Goal: Transaction & Acquisition: Purchase product/service

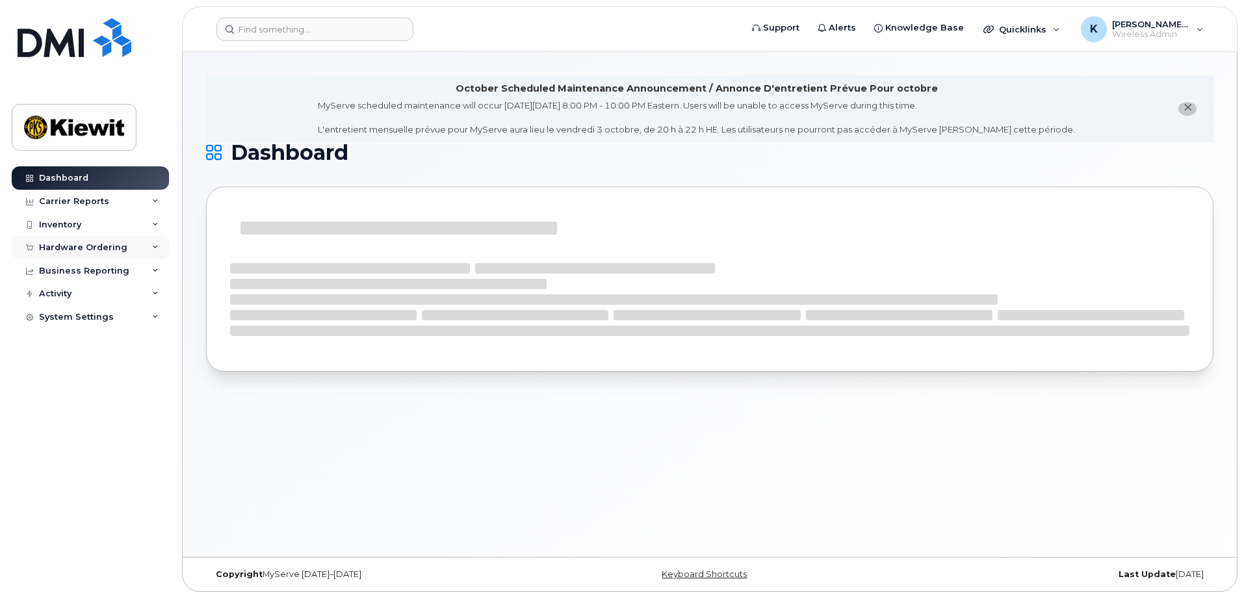
click at [72, 246] on div "Hardware Ordering" at bounding box center [83, 248] width 88 height 10
click at [105, 293] on link "Orders" at bounding box center [101, 296] width 135 height 25
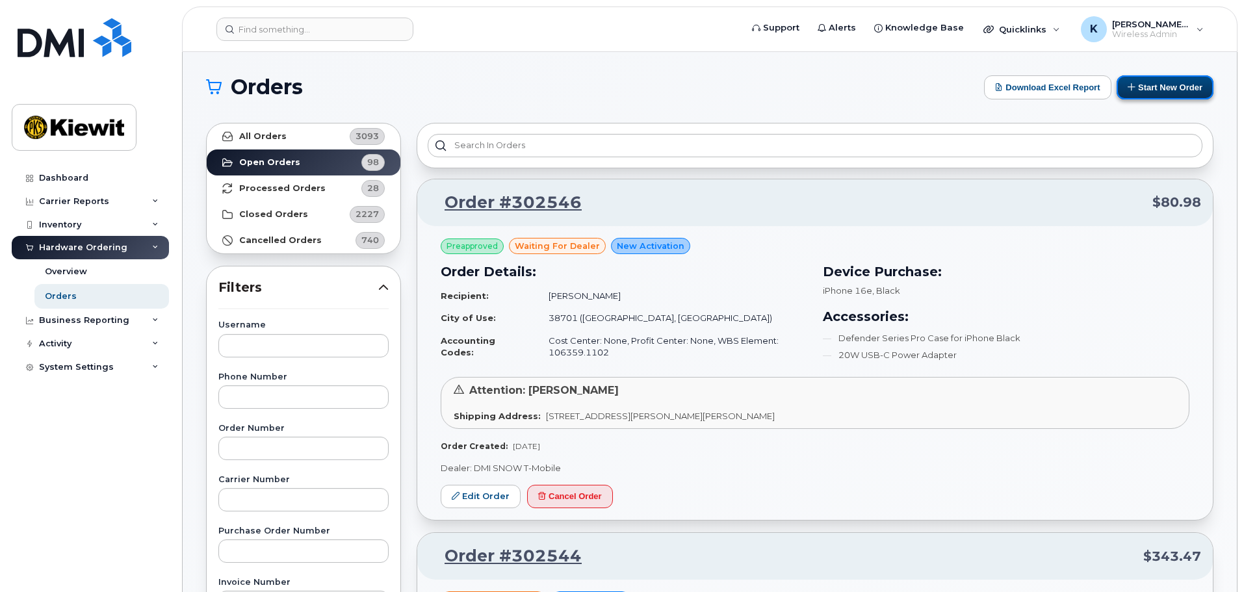
click at [1155, 83] on button "Start New Order" at bounding box center [1165, 87] width 97 height 24
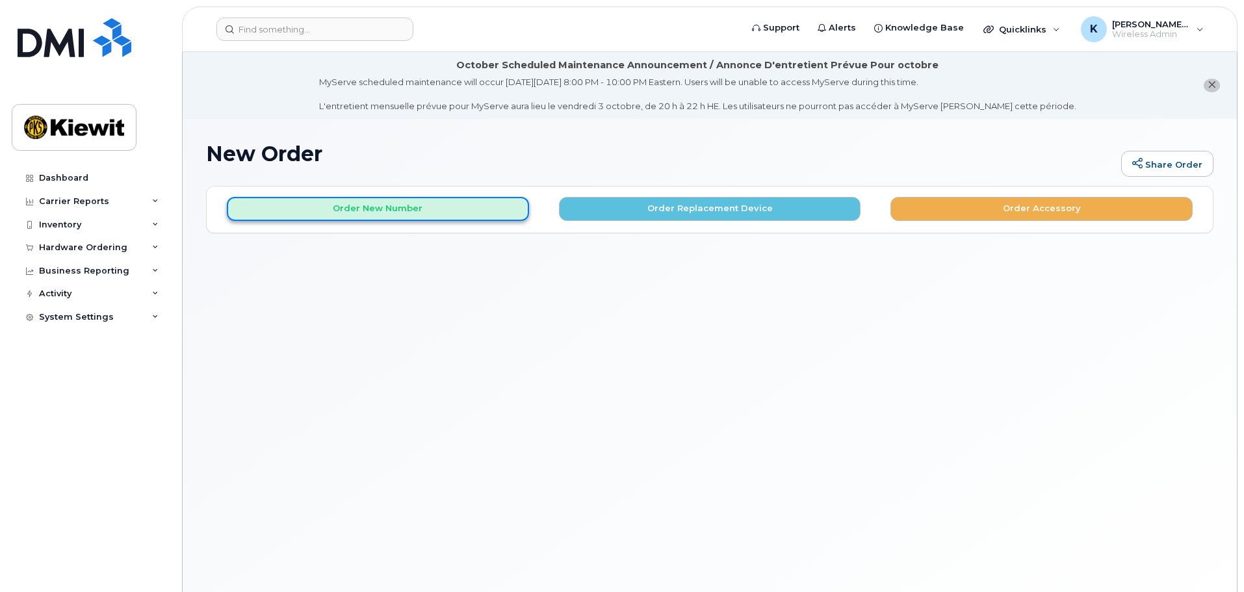
click at [470, 198] on button "Order New Number" at bounding box center [378, 209] width 302 height 24
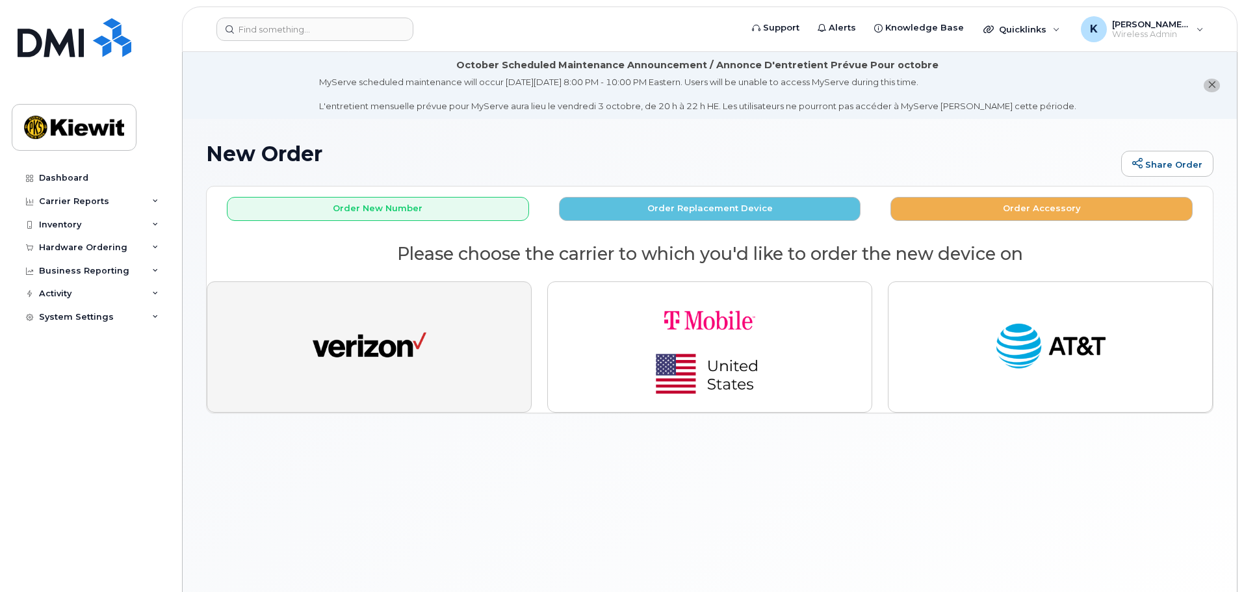
click at [401, 397] on button "button" at bounding box center [369, 347] width 325 height 131
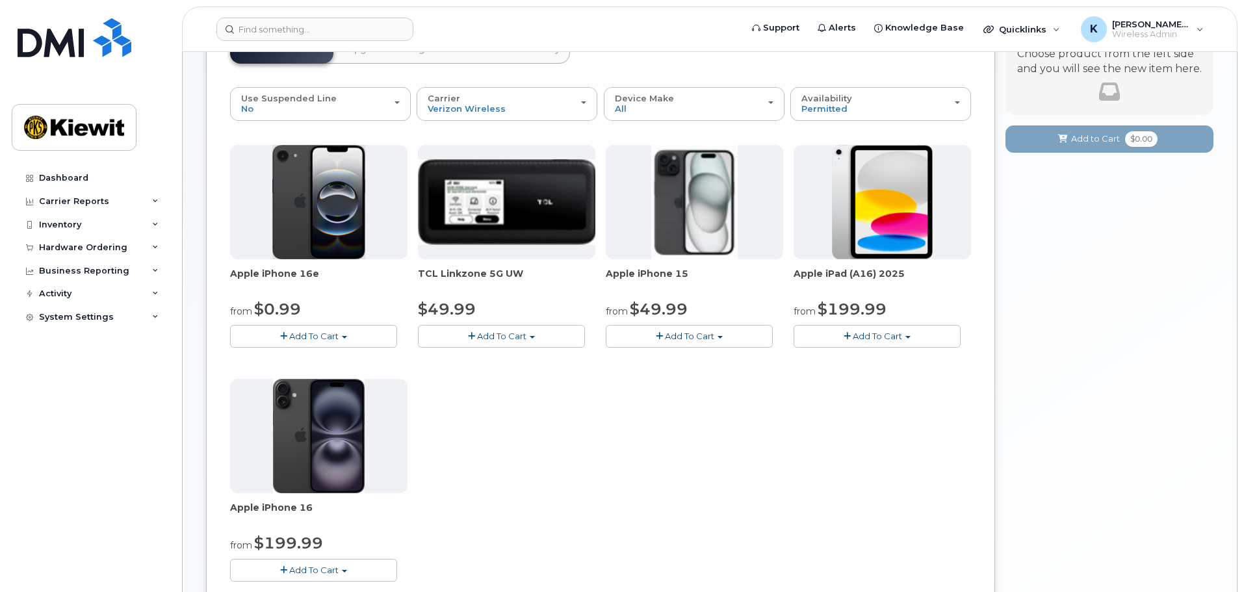
scroll to position [195, 0]
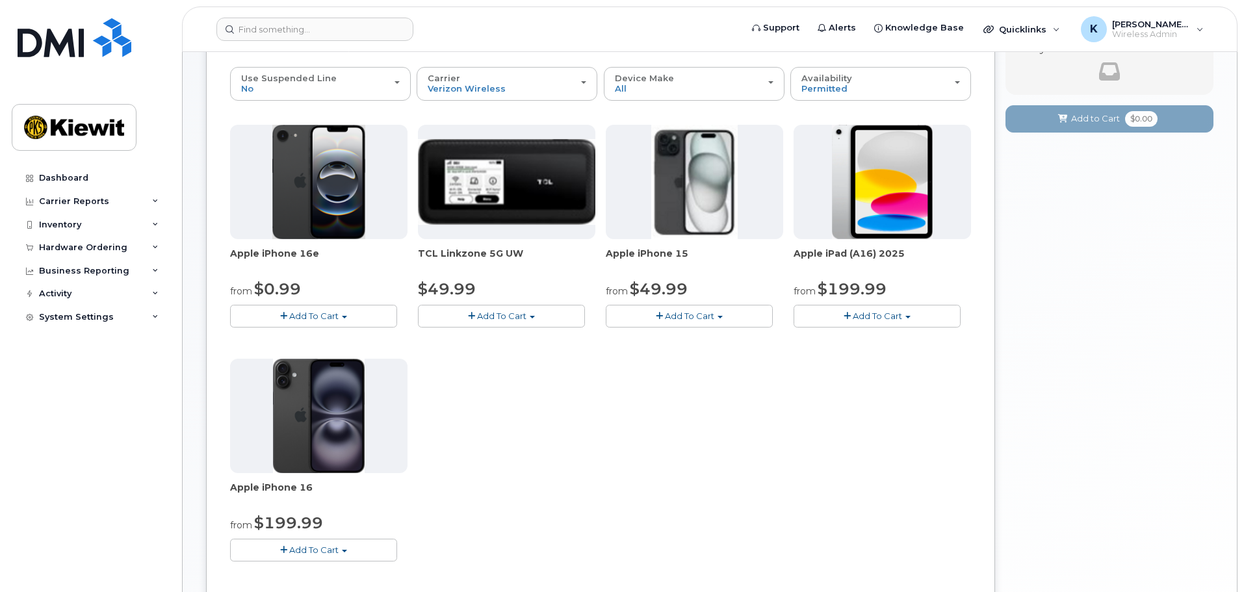
click at [296, 307] on button "Add To Cart" at bounding box center [313, 316] width 167 height 23
click at [314, 334] on link "$0.99 - 2 Year Activation (128GB)" at bounding box center [317, 340] width 168 height 16
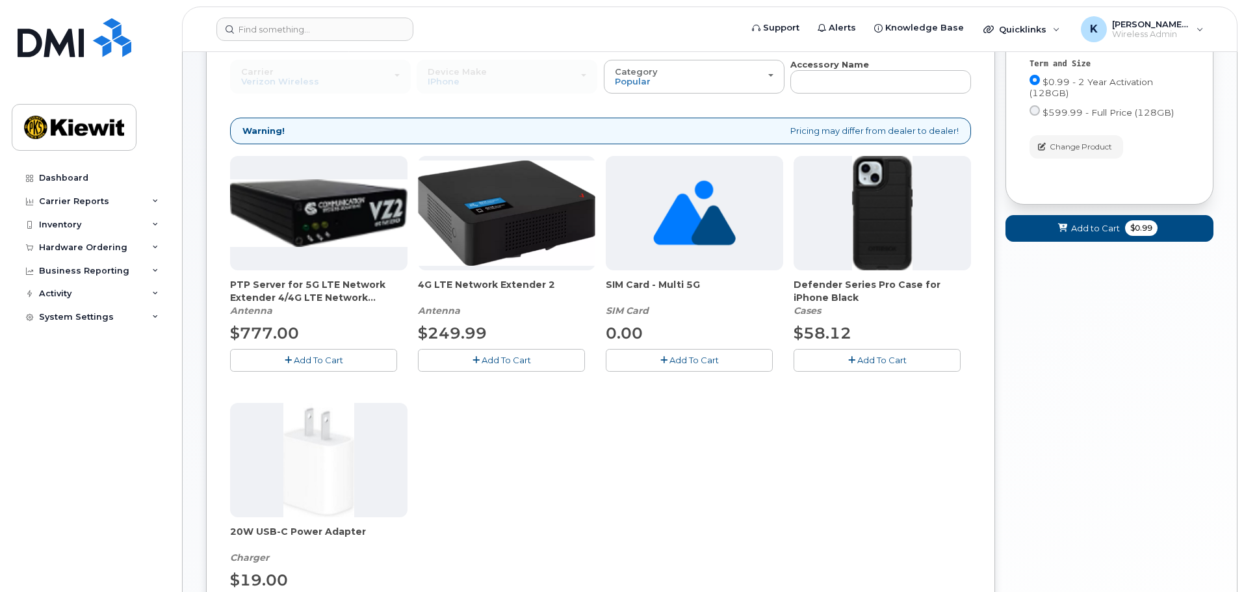
scroll to position [269, 0]
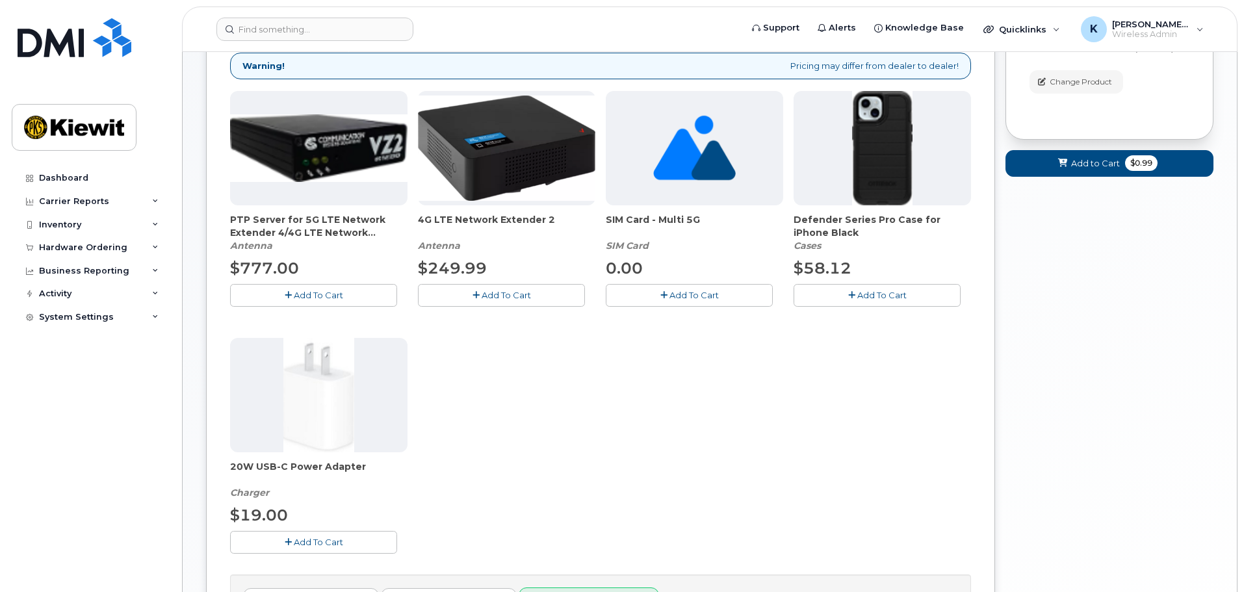
click at [861, 298] on span "Add To Cart" at bounding box center [882, 295] width 49 height 10
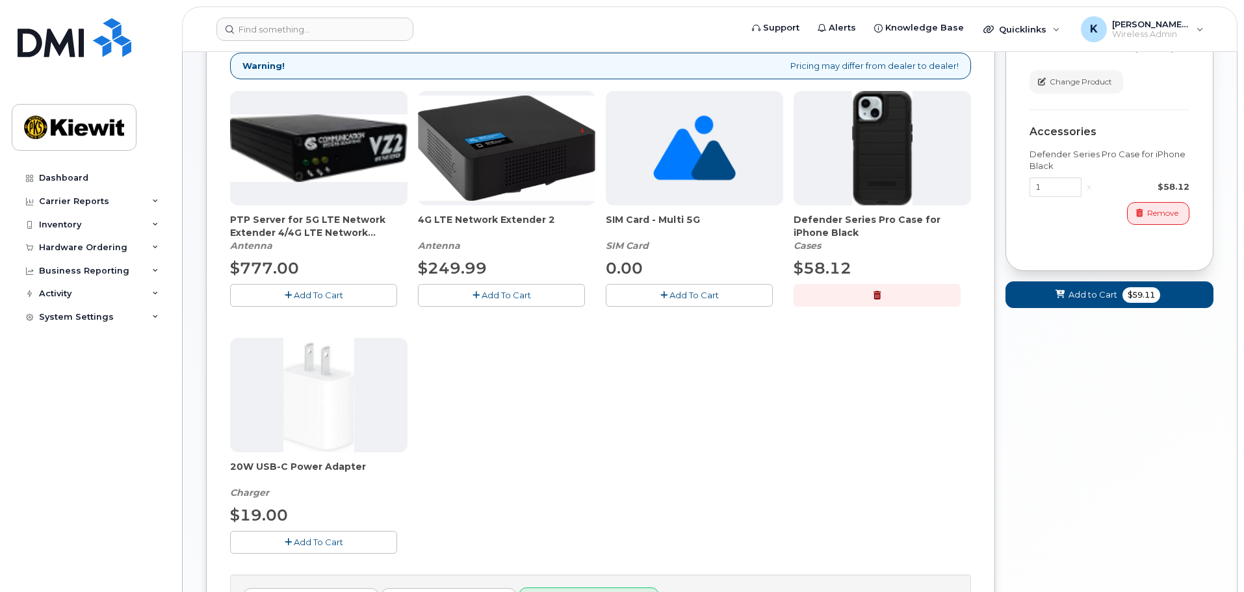
click at [375, 545] on button "Add To Cart" at bounding box center [313, 542] width 167 height 23
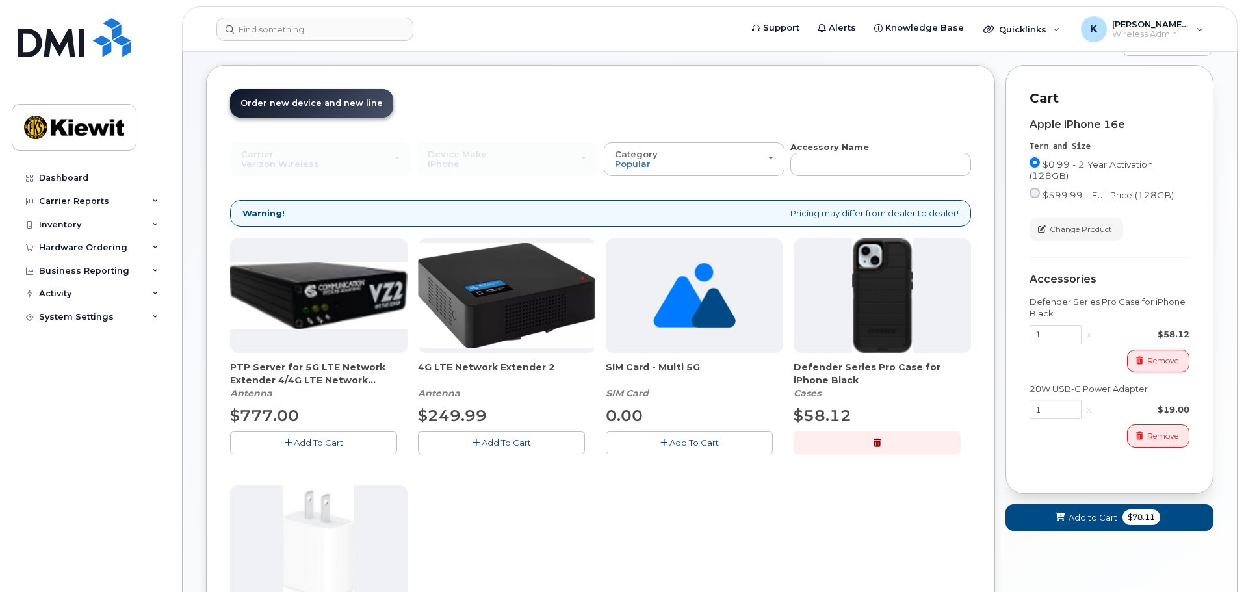
scroll to position [98, 0]
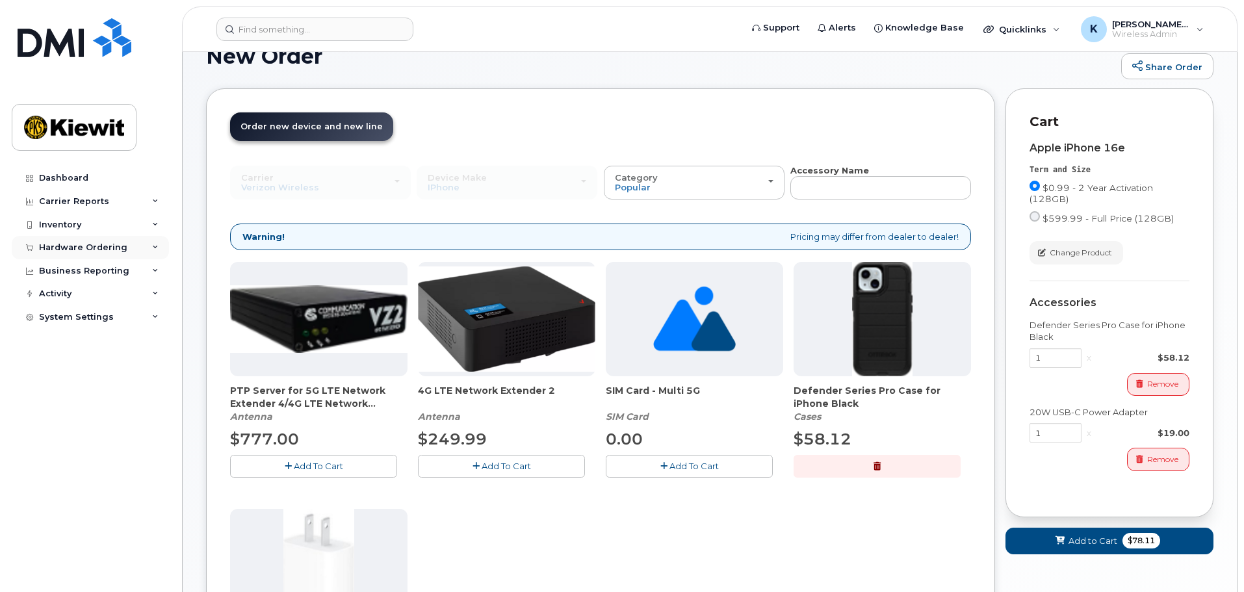
click at [86, 254] on div "Hardware Ordering" at bounding box center [90, 247] width 157 height 23
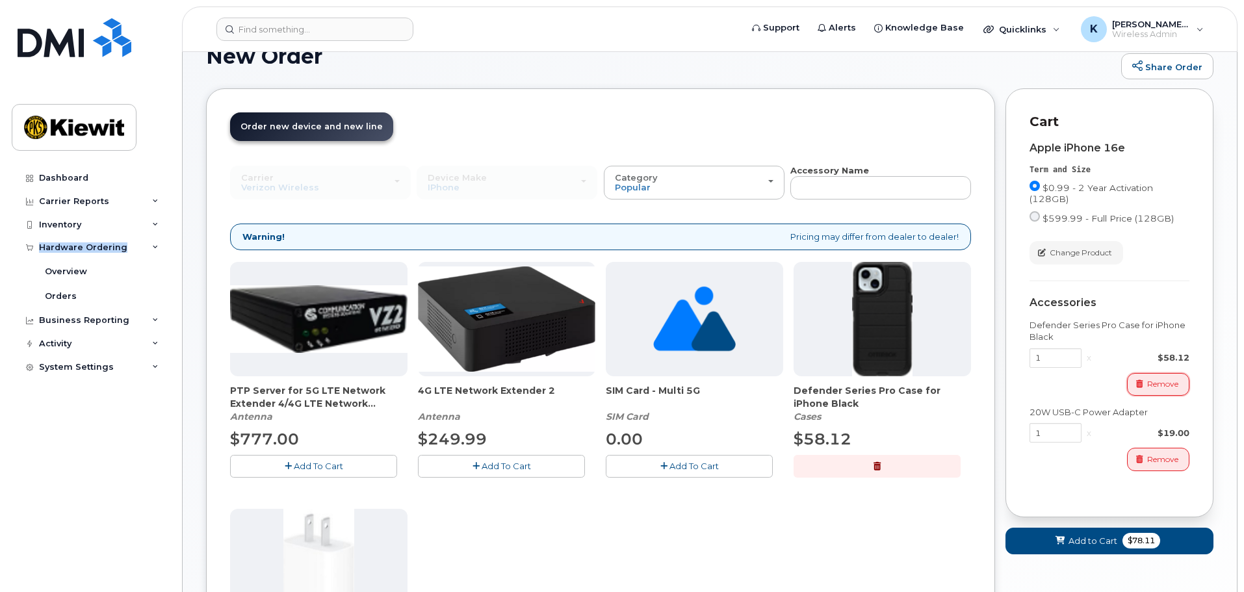
click at [1148, 380] on span "Remove" at bounding box center [1163, 384] width 31 height 12
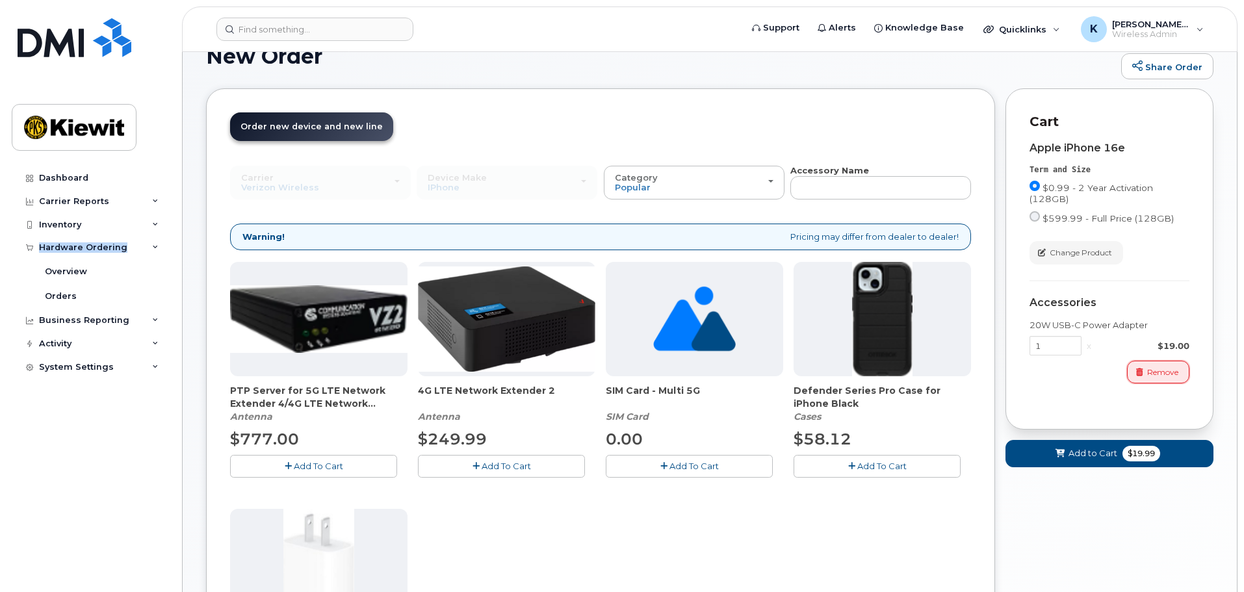
click at [1148, 380] on button "Remove" at bounding box center [1158, 372] width 62 height 23
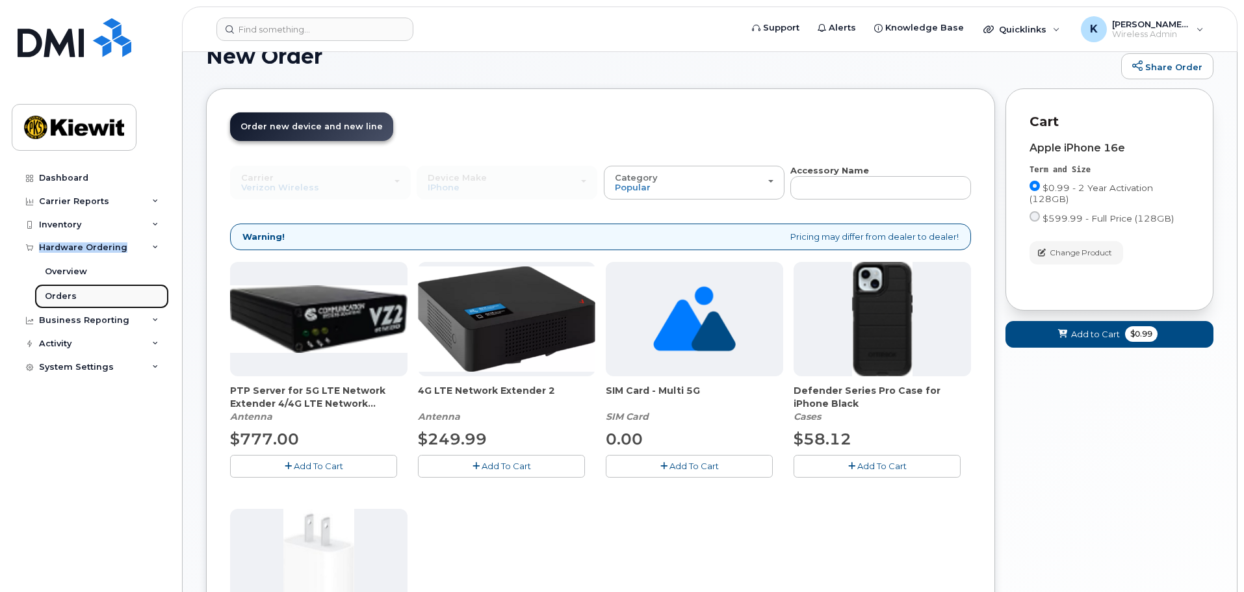
click at [64, 294] on div "Orders" at bounding box center [61, 297] width 32 height 12
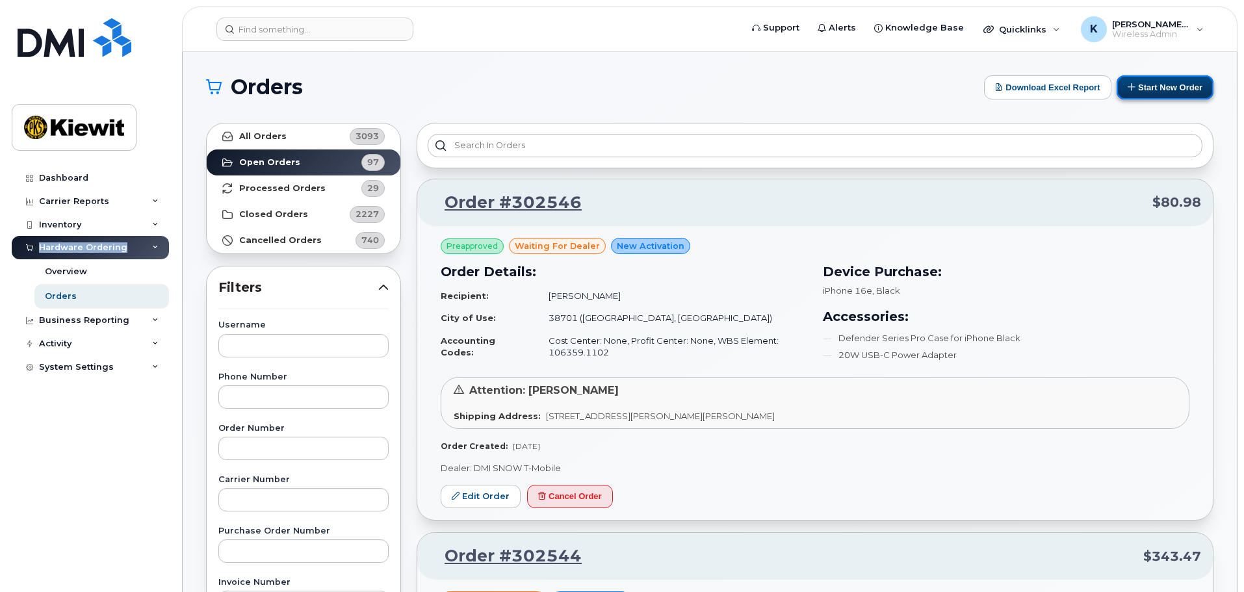
click at [1151, 92] on button "Start New Order" at bounding box center [1165, 87] width 97 height 24
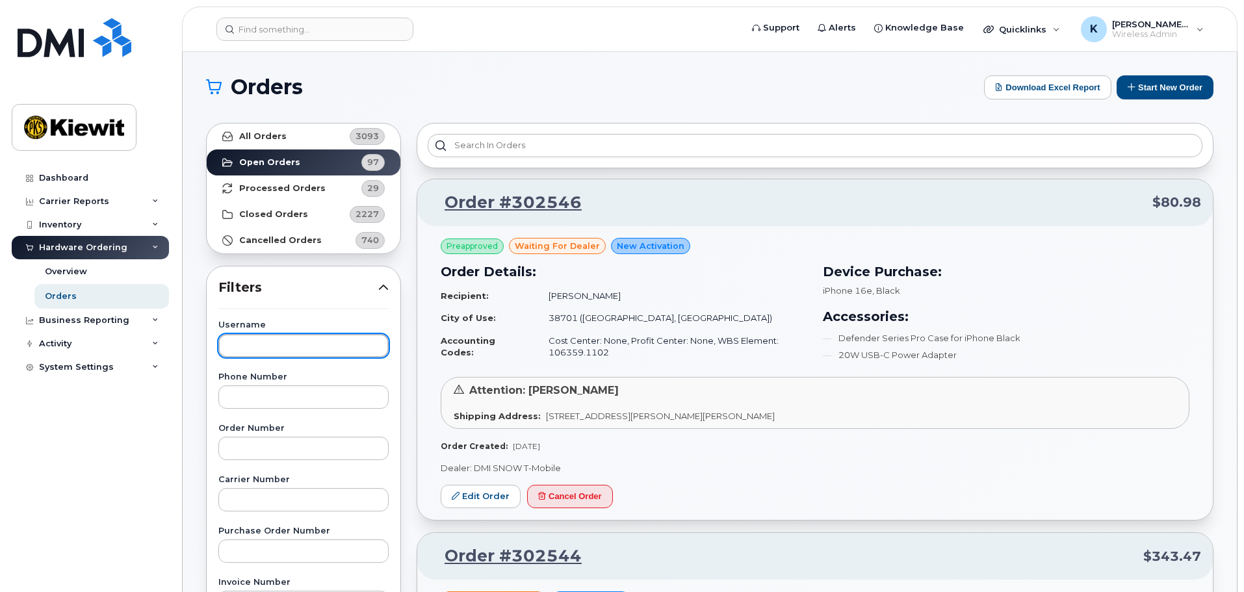
click at [352, 343] on input "text" at bounding box center [303, 345] width 170 height 23
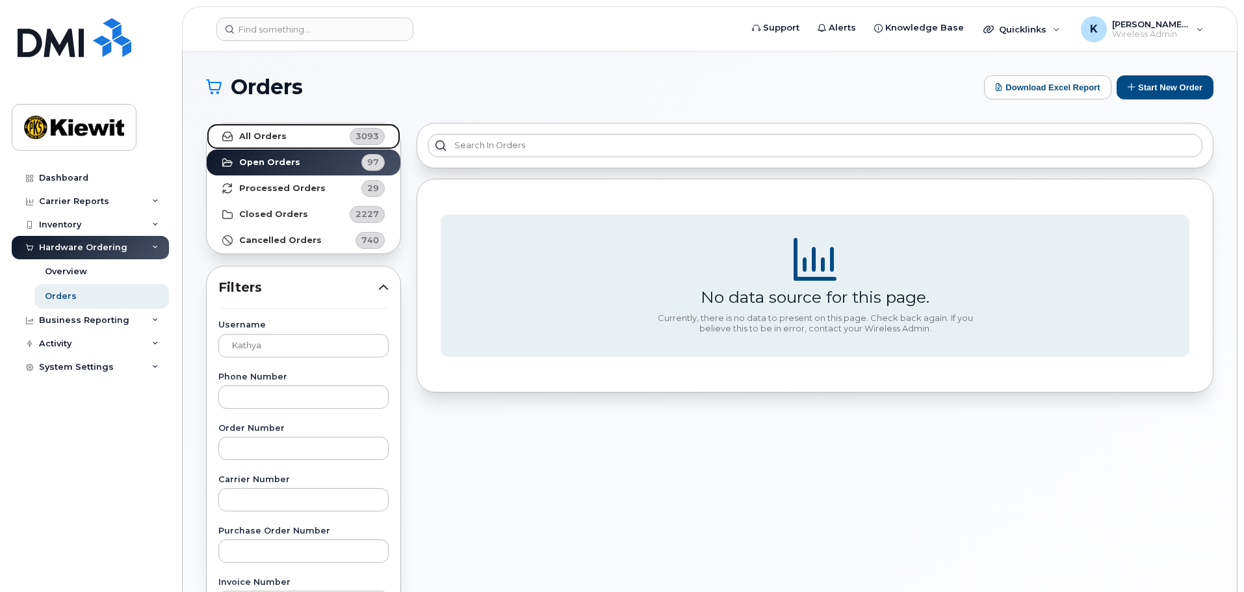
click at [304, 141] on link "All Orders 3093" at bounding box center [304, 137] width 194 height 26
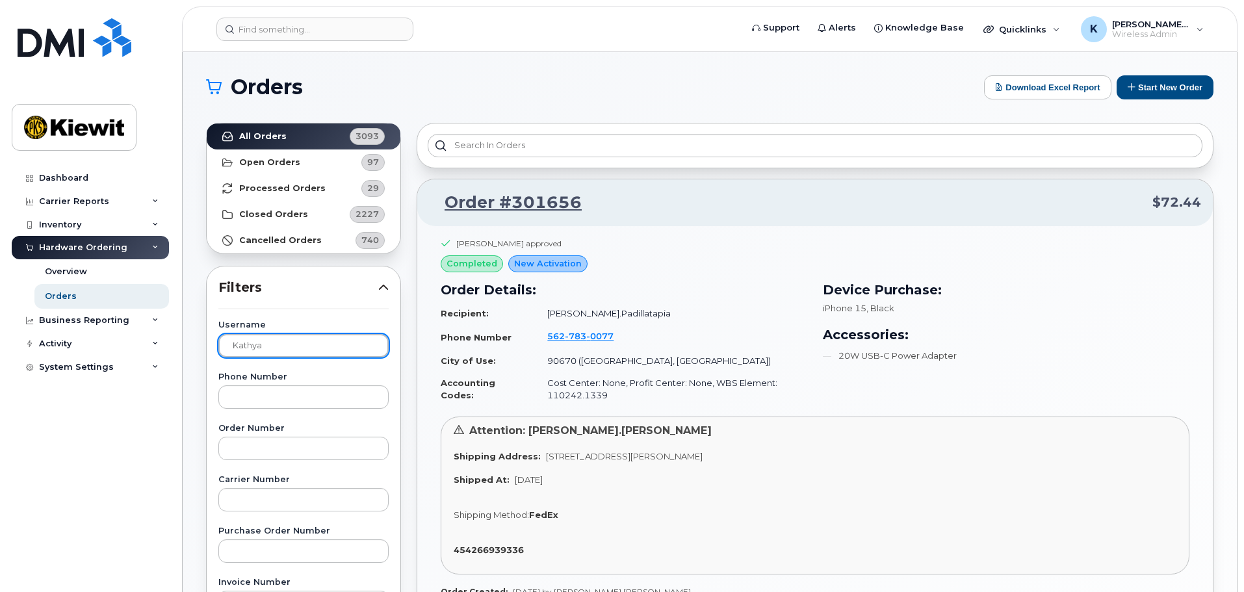
click at [296, 339] on input "kathya" at bounding box center [303, 345] width 170 height 23
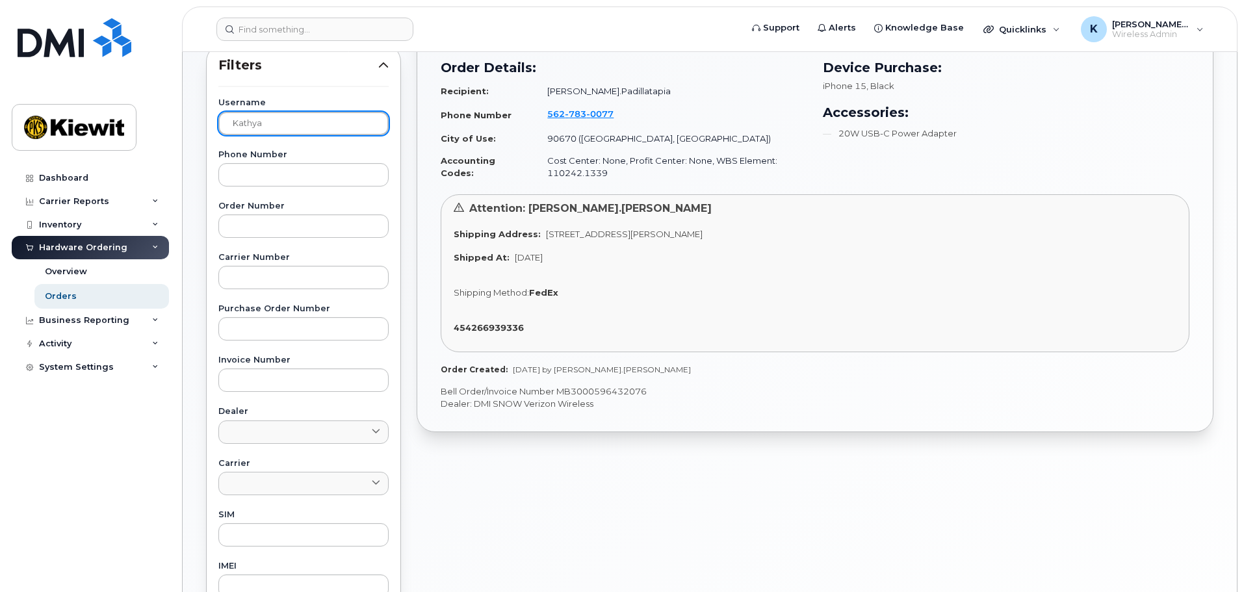
scroll to position [65, 0]
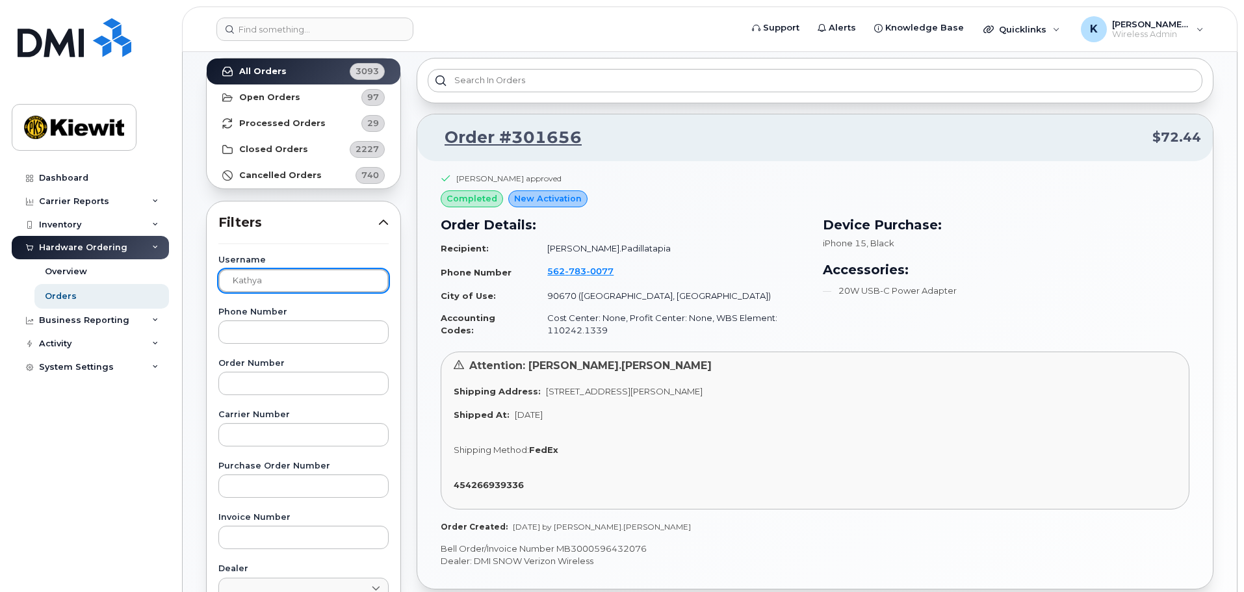
drag, startPoint x: 334, startPoint y: 287, endPoint x: 198, endPoint y: 287, distance: 135.9
click at [198, 287] on div "All Orders 3093 Open Orders 97 Processed Orders 29 Closed Orders 2227 Cancelled…" at bounding box center [303, 506] width 211 height 913
type input "kenny"
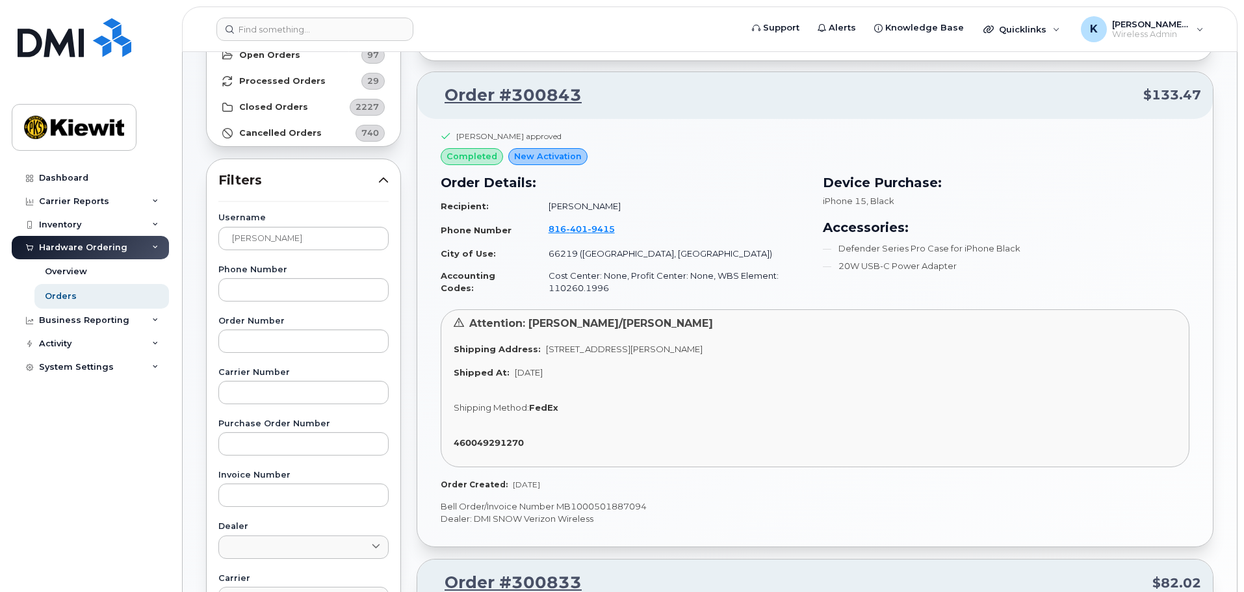
scroll to position [95, 0]
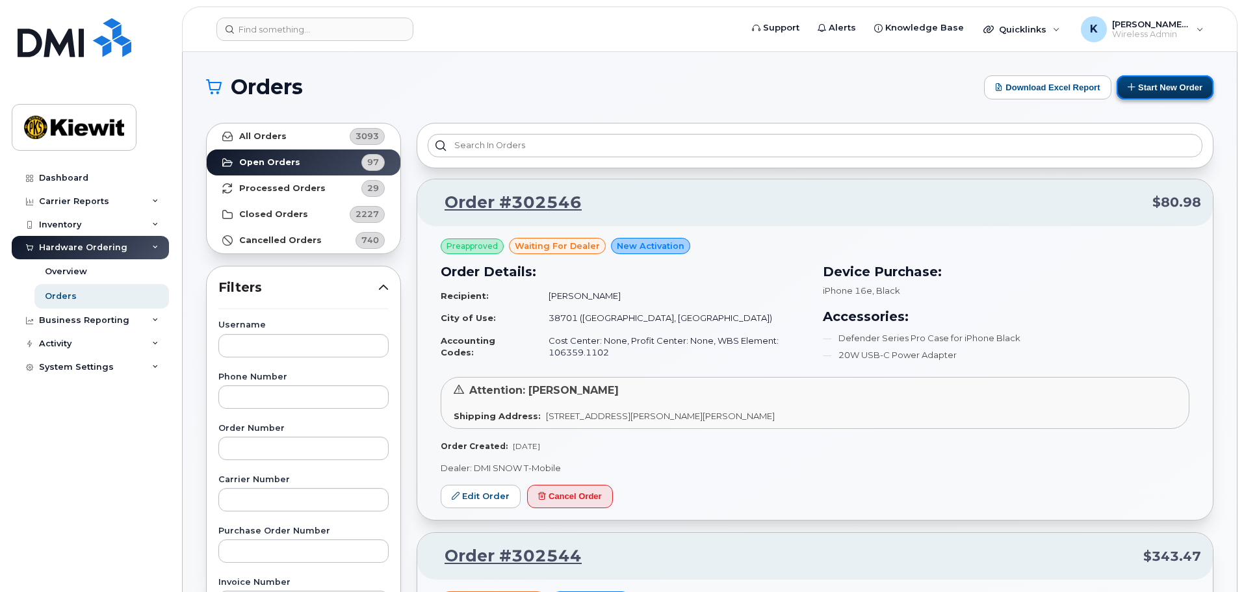
click at [1162, 85] on button "Start New Order" at bounding box center [1165, 87] width 97 height 24
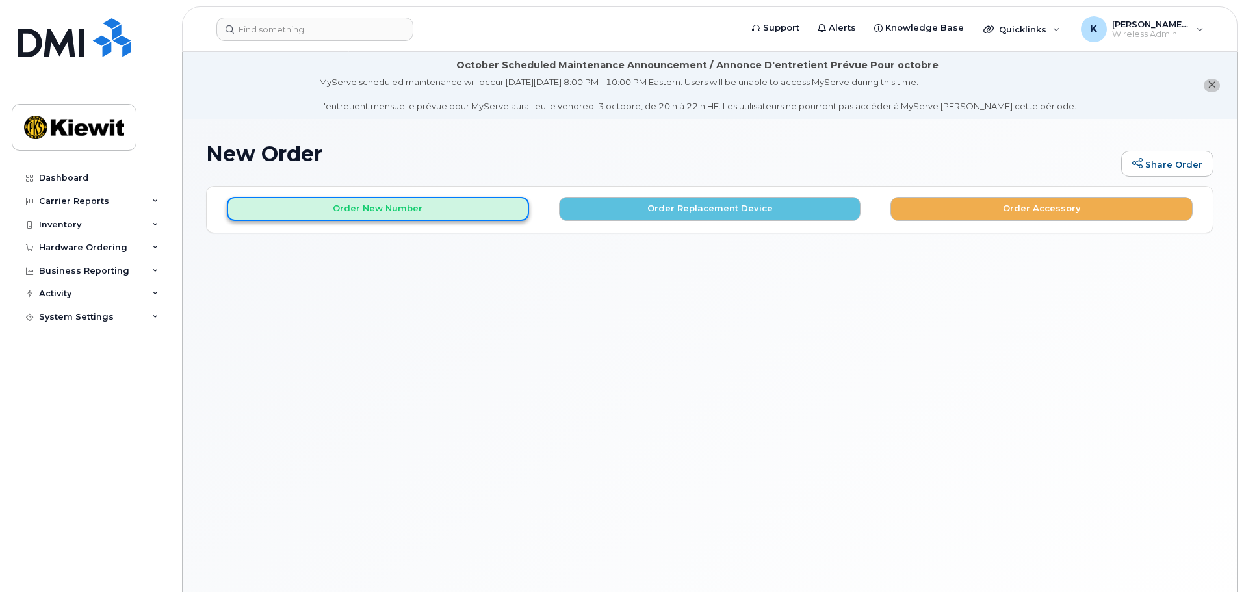
click at [449, 213] on button "Order New Number" at bounding box center [378, 209] width 302 height 24
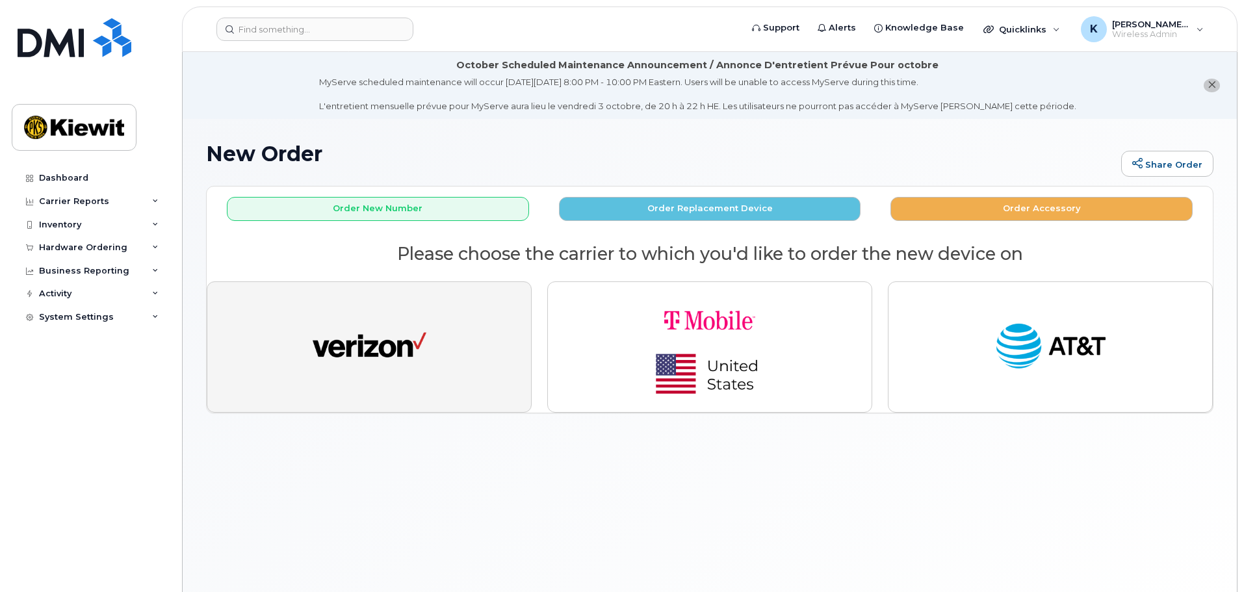
click at [442, 317] on button "button" at bounding box center [369, 347] width 325 height 131
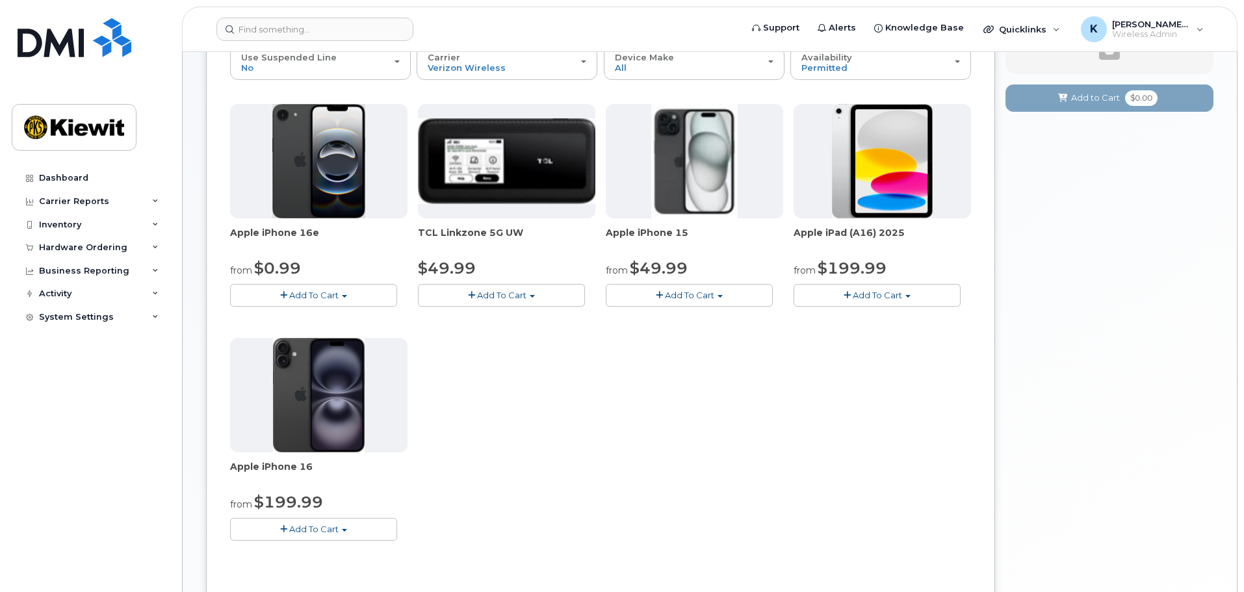
scroll to position [260, 0]
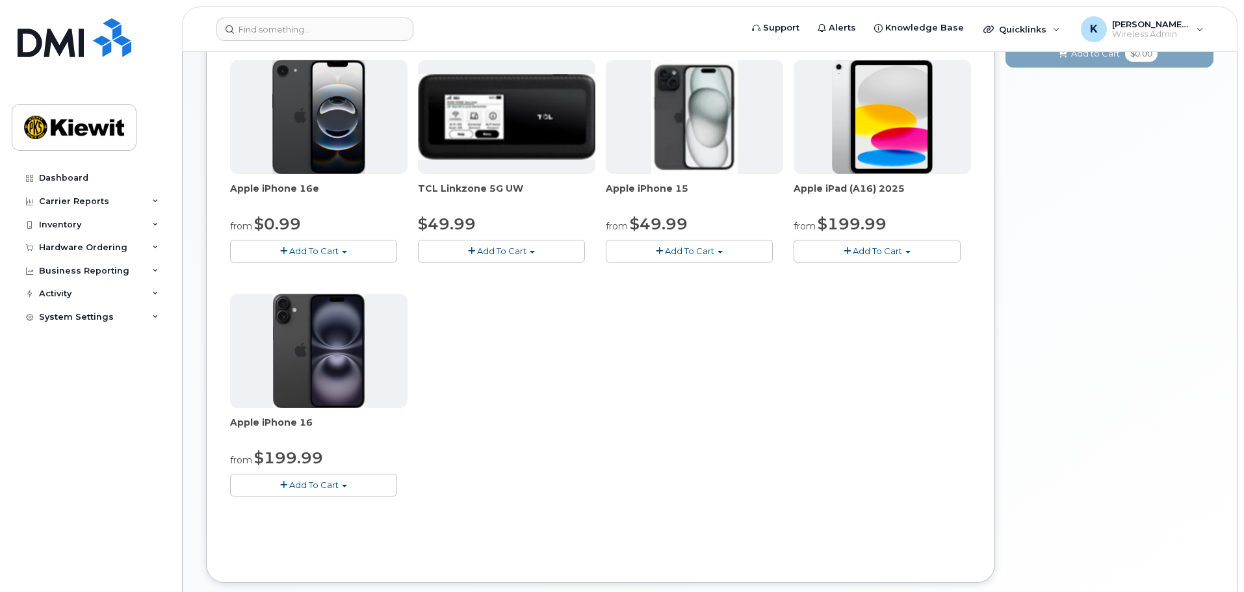
click at [702, 244] on button "Add To Cart" at bounding box center [689, 251] width 167 height 23
click at [704, 272] on link "$49.99 - 2 Year Activation (128GB)" at bounding box center [696, 275] width 174 height 16
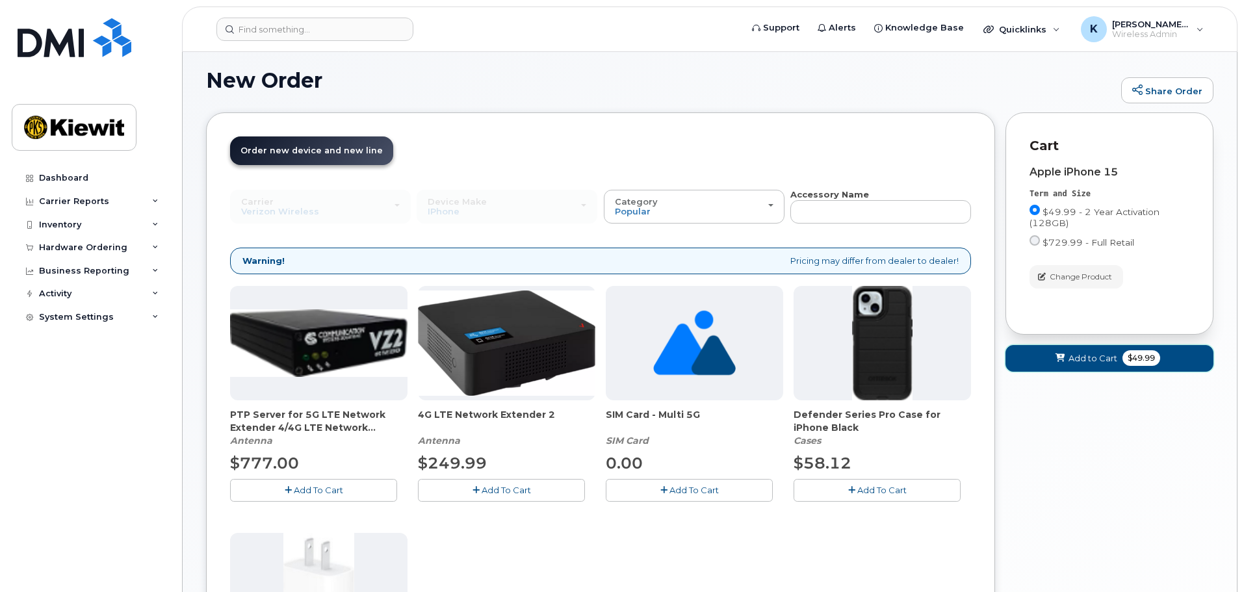
click at [1090, 358] on span "Add to Cart" at bounding box center [1093, 358] width 49 height 12
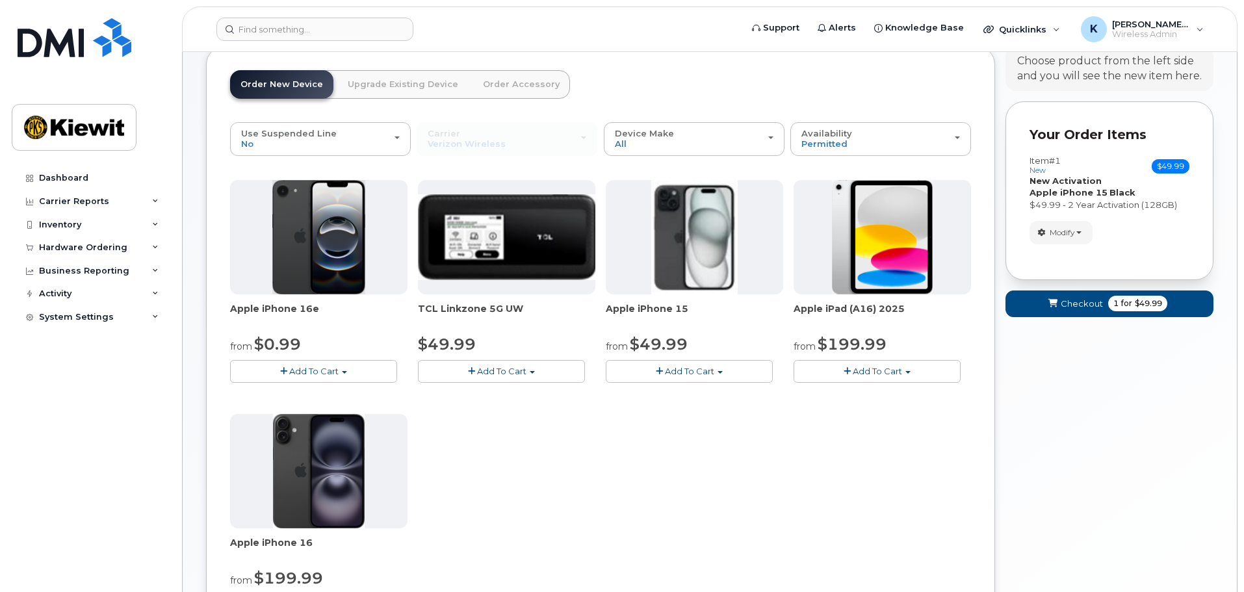
scroll to position [138, 0]
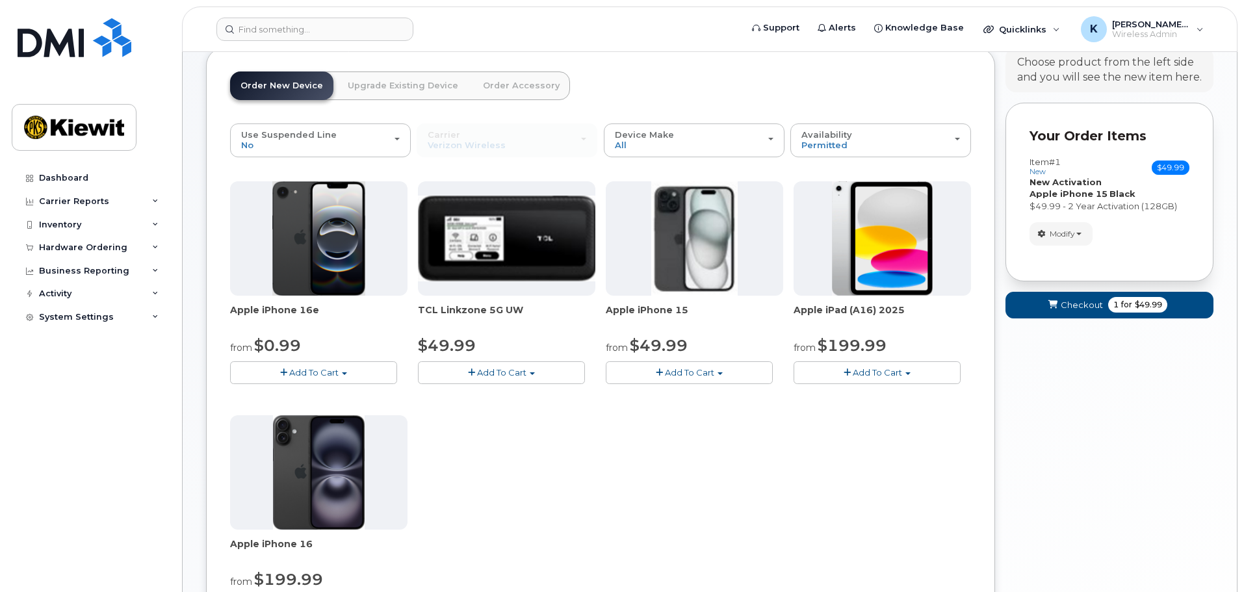
click at [438, 87] on link "Upgrade Existing Device" at bounding box center [402, 86] width 131 height 29
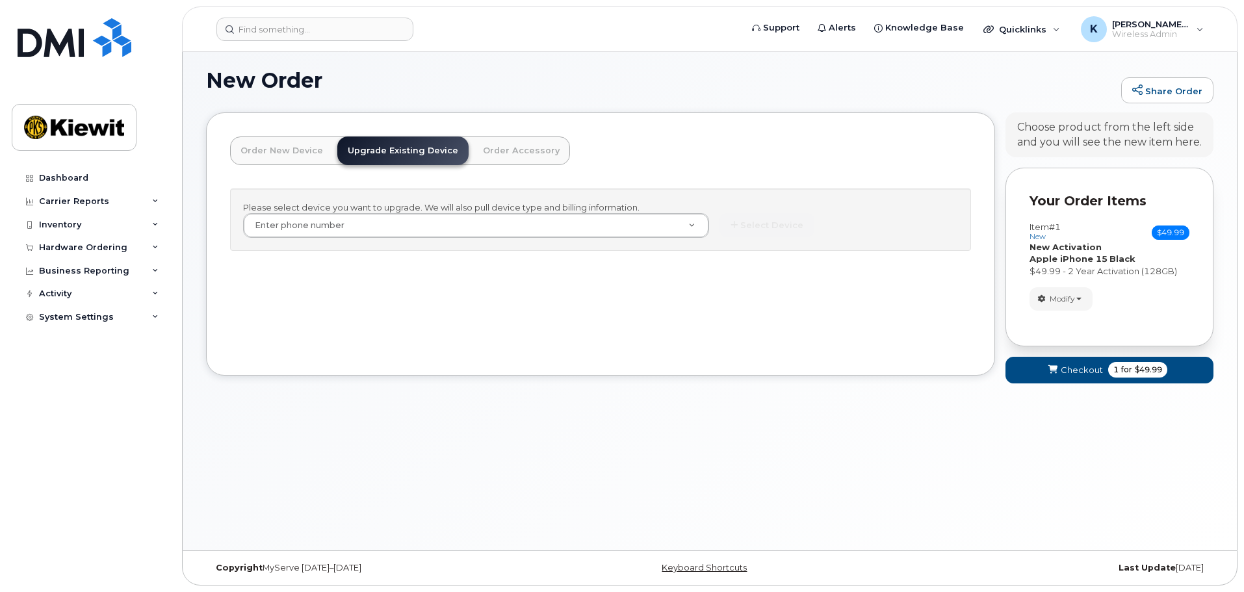
scroll to position [73, 0]
click at [480, 140] on link "Order Accessory" at bounding box center [522, 151] width 98 height 29
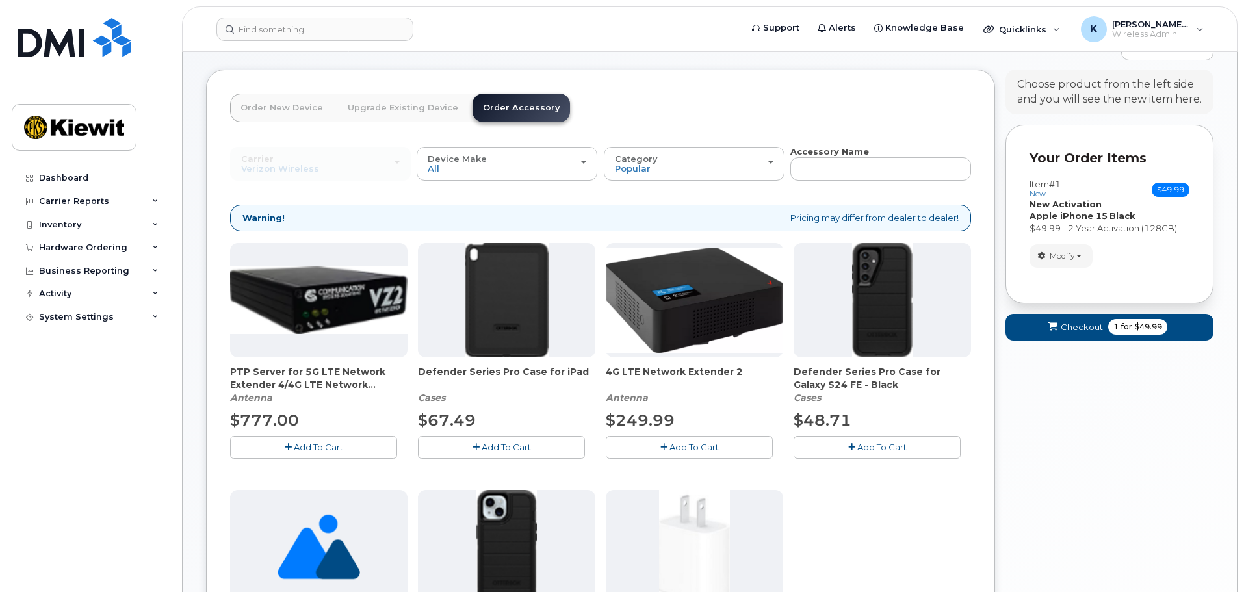
scroll to position [269, 0]
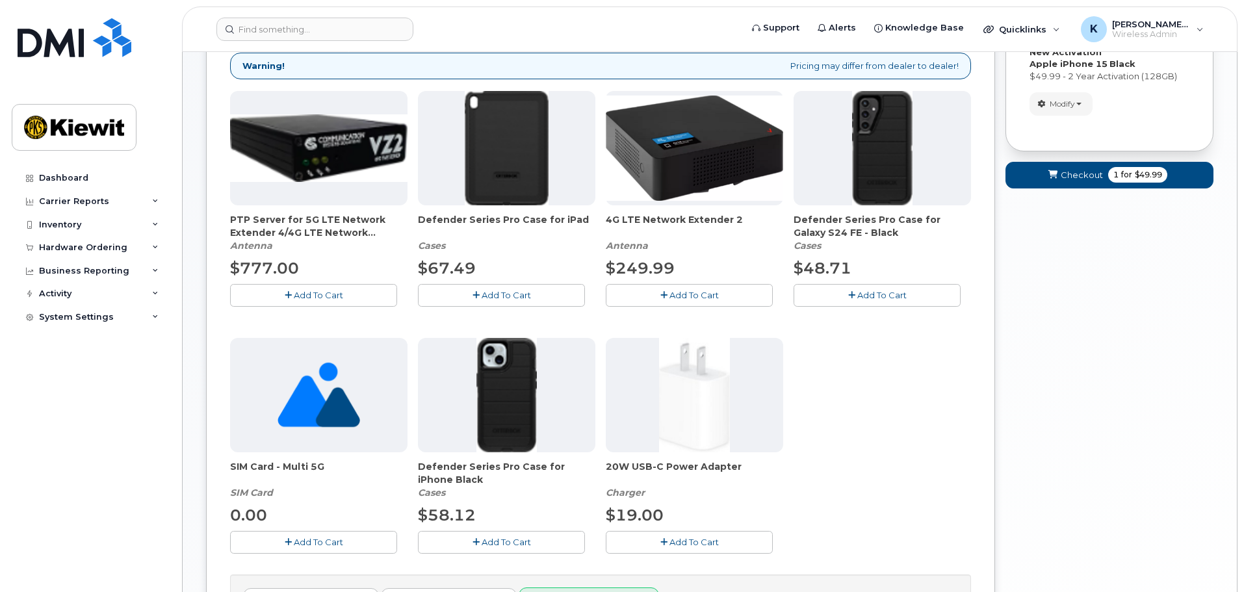
click at [558, 544] on button "Add To Cart" at bounding box center [501, 542] width 167 height 23
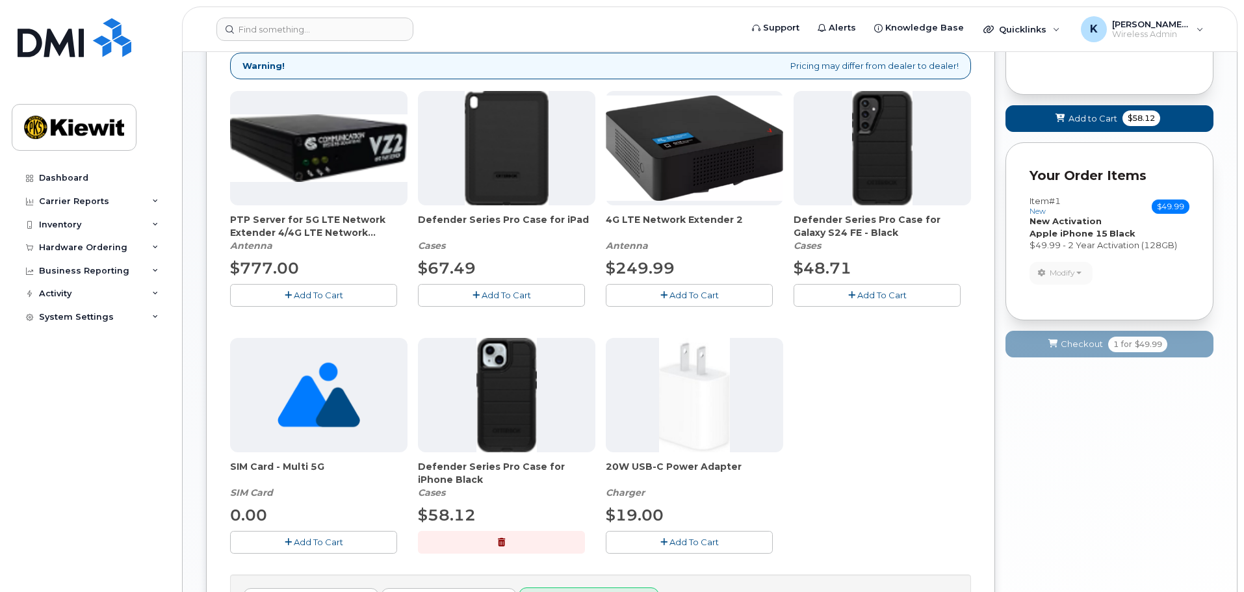
click at [674, 545] on span "Add To Cart" at bounding box center [694, 542] width 49 height 10
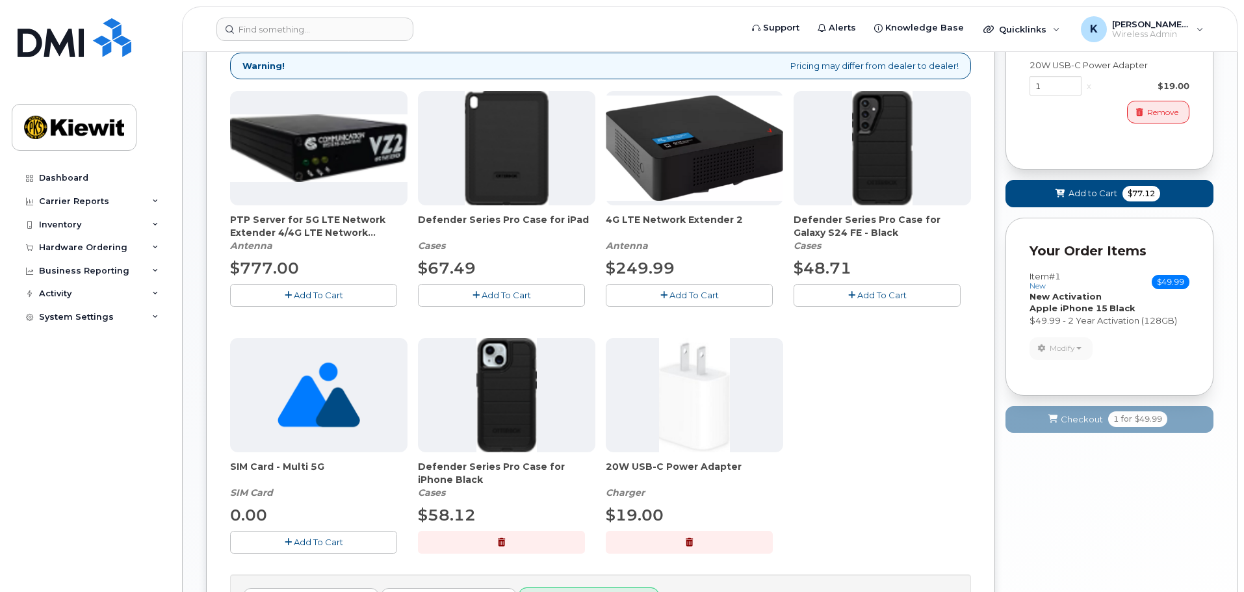
click at [854, 487] on div "PTP Server for 5G LTE Network Extender 4/4G LTE Network Extender 3 Antenna $777…" at bounding box center [600, 333] width 741 height 484
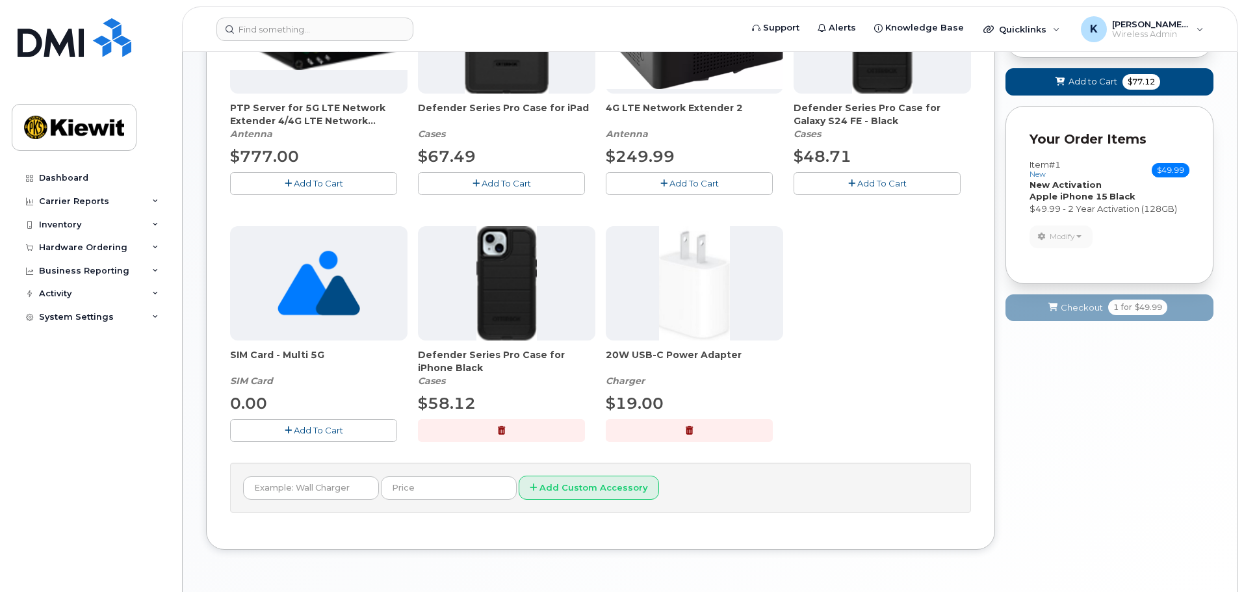
scroll to position [358, 0]
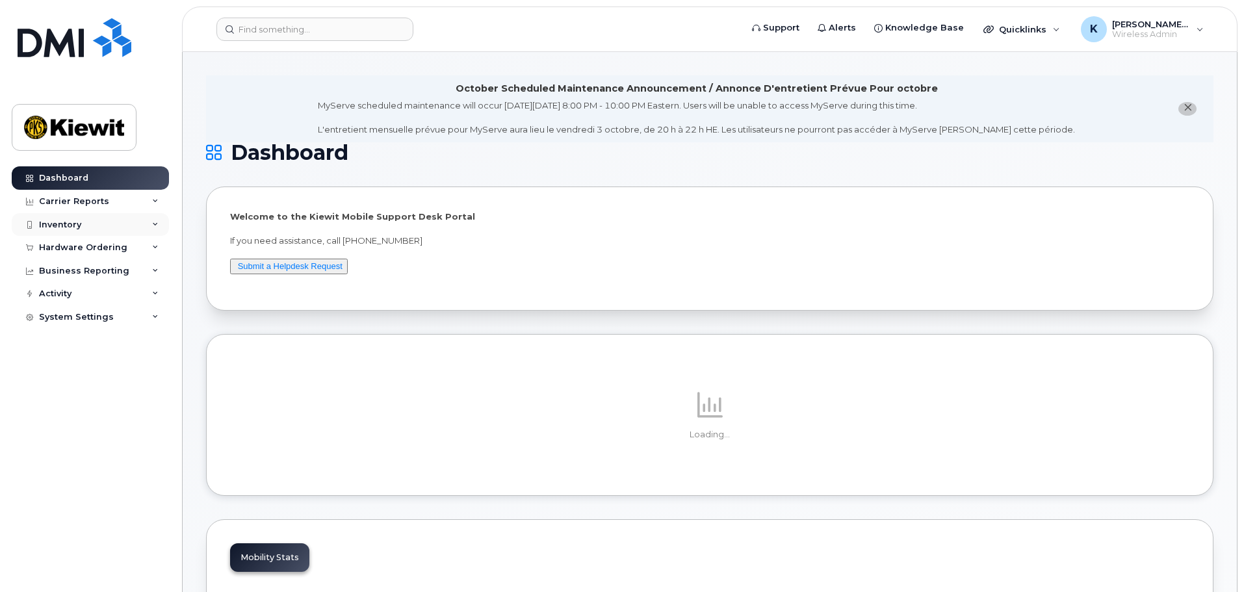
click at [78, 233] on div "Inventory" at bounding box center [90, 224] width 157 height 23
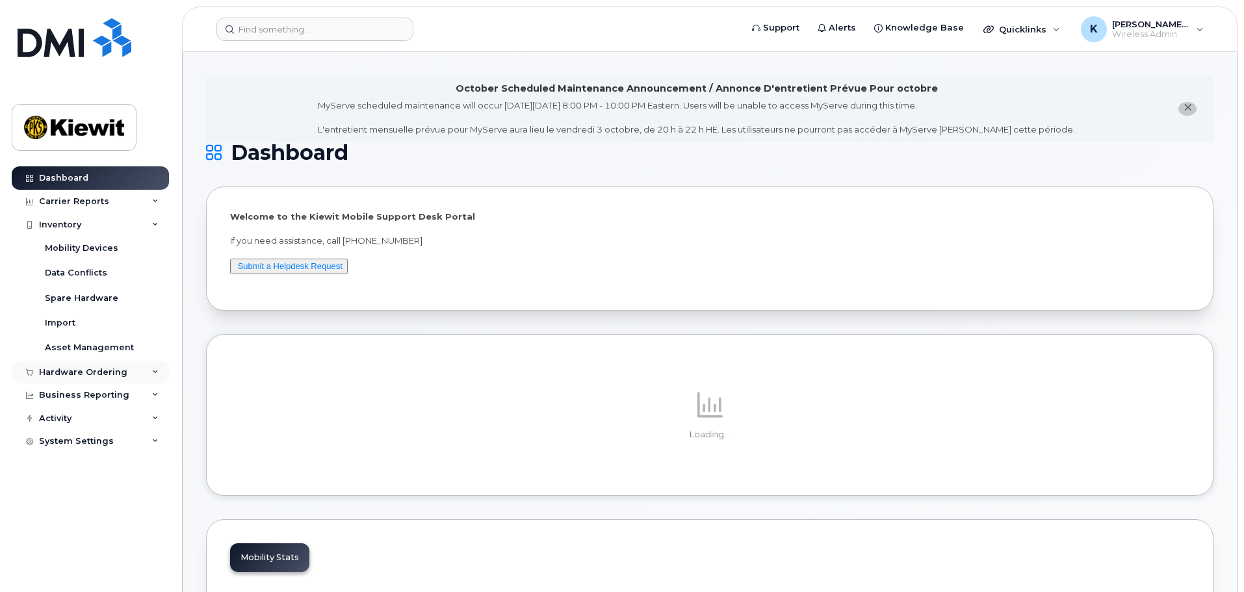
click at [93, 371] on div "Hardware Ordering" at bounding box center [83, 372] width 88 height 10
click at [99, 424] on link "Orders" at bounding box center [101, 420] width 135 height 25
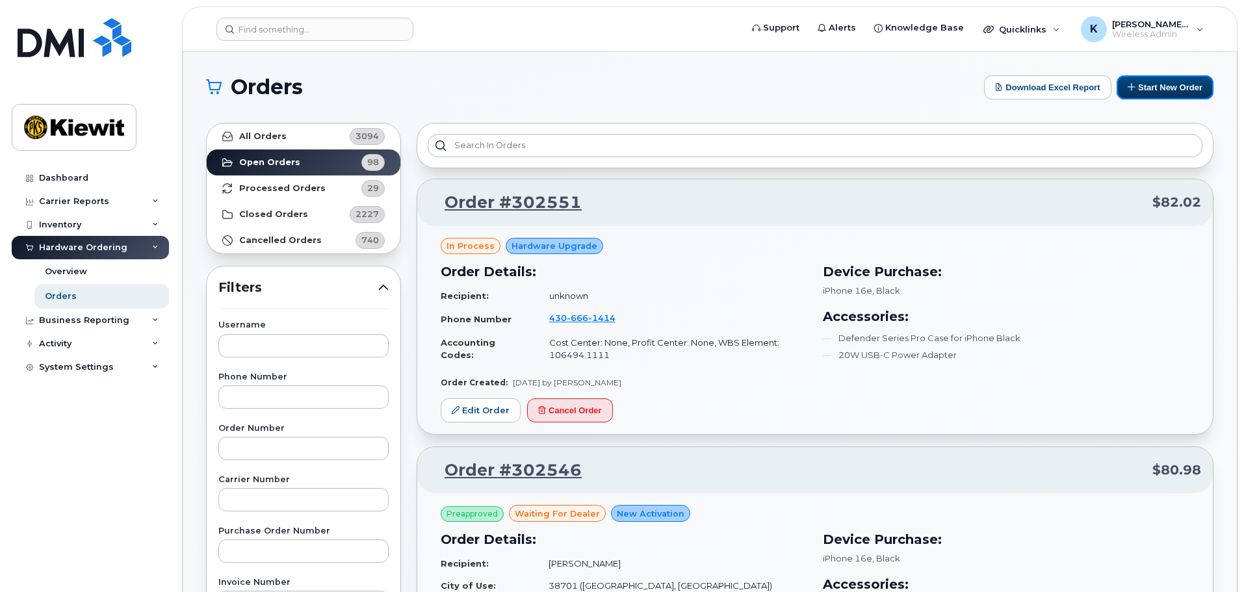
click at [1139, 84] on button "Start New Order" at bounding box center [1165, 87] width 97 height 24
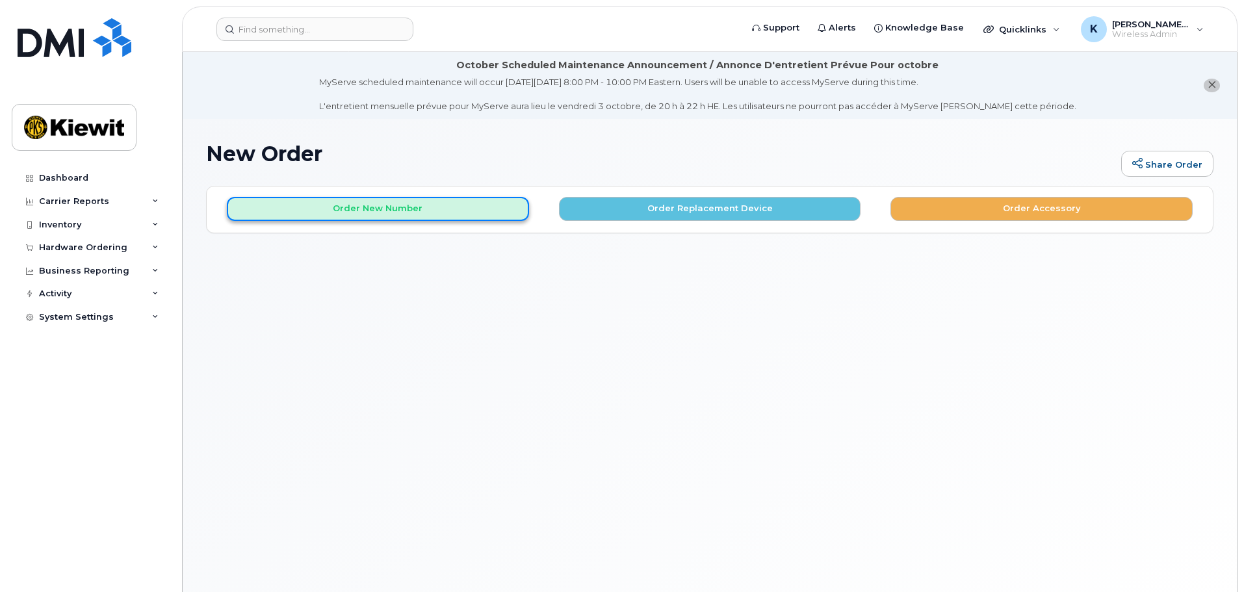
click at [449, 215] on button "Order New Number" at bounding box center [378, 209] width 302 height 24
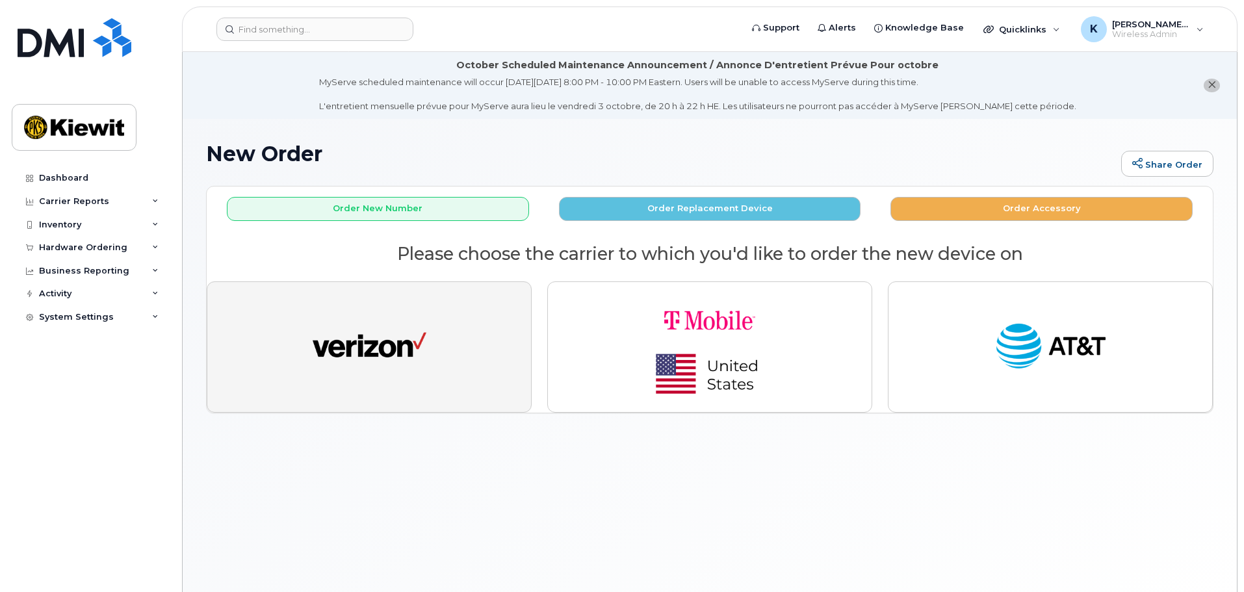
click at [430, 361] on button "button" at bounding box center [369, 347] width 325 height 131
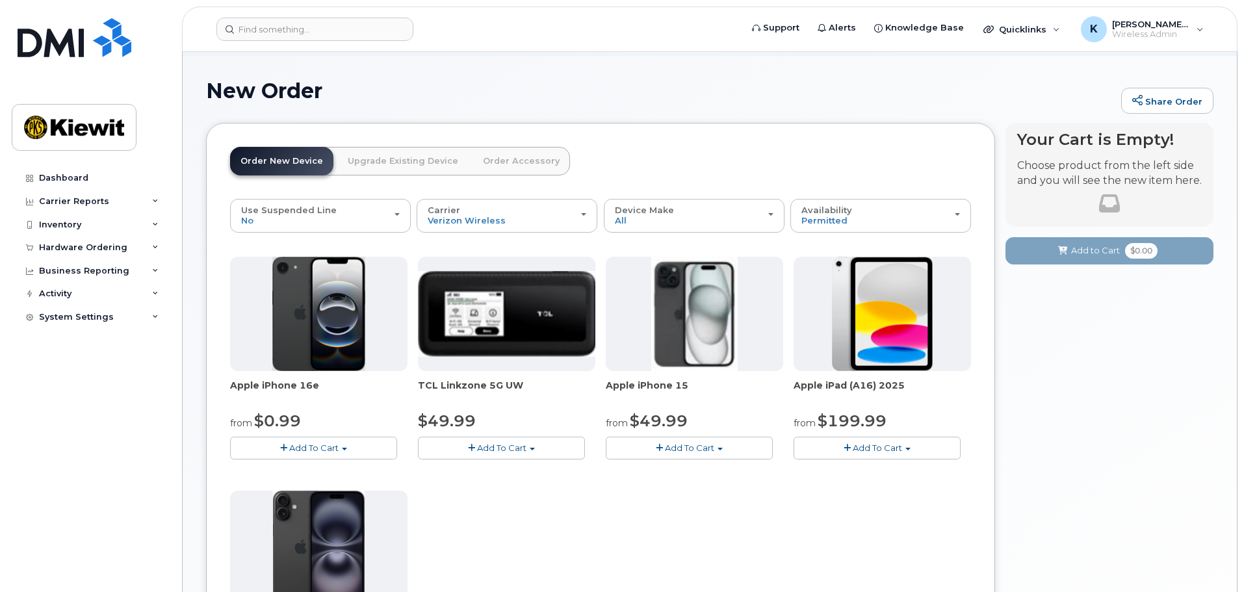
scroll to position [195, 0]
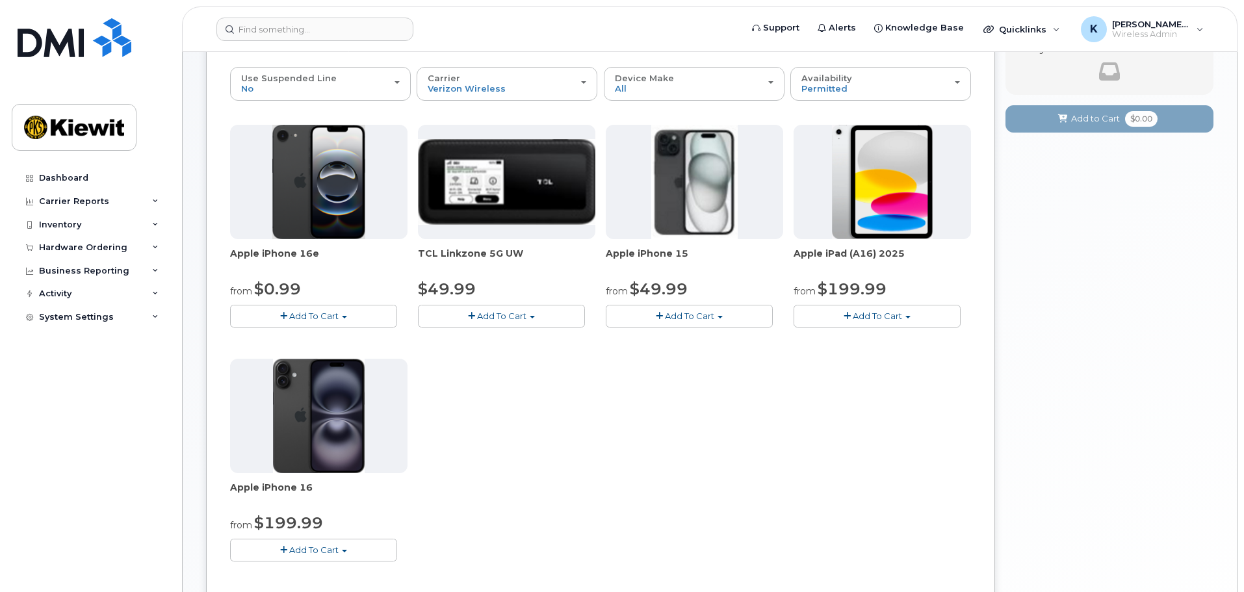
click at [662, 317] on span "button" at bounding box center [659, 316] width 7 height 8
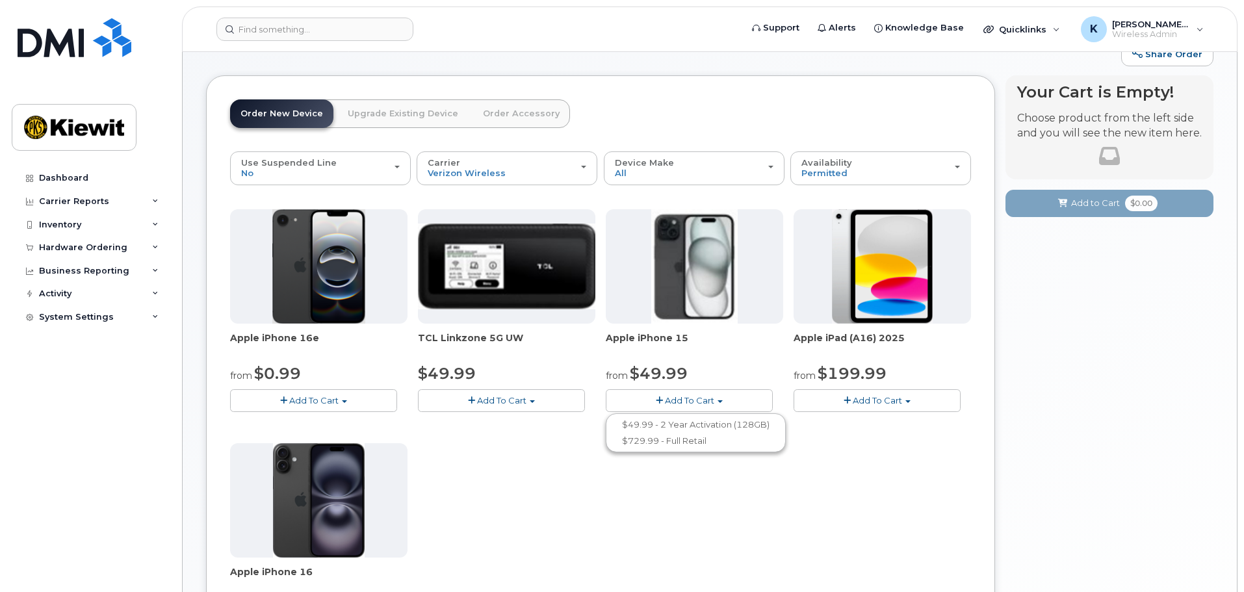
scroll to position [0, 0]
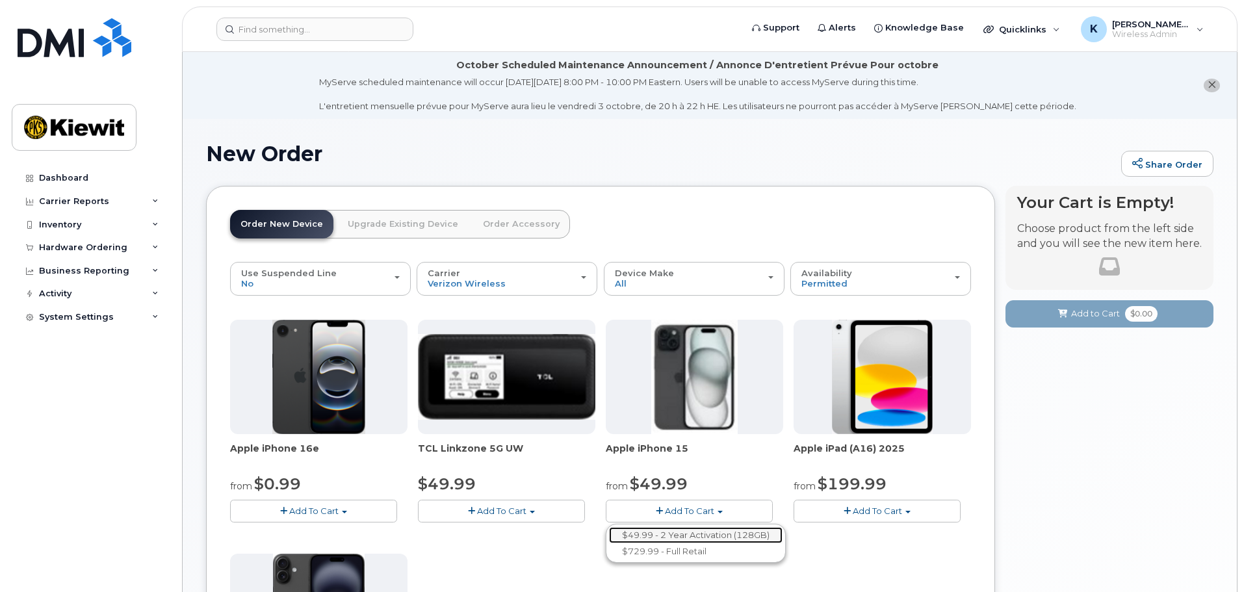
drag, startPoint x: 739, startPoint y: 530, endPoint x: 755, endPoint y: 515, distance: 21.6
click at [739, 530] on link "$49.99 - 2 Year Activation (128GB)" at bounding box center [696, 535] width 174 height 16
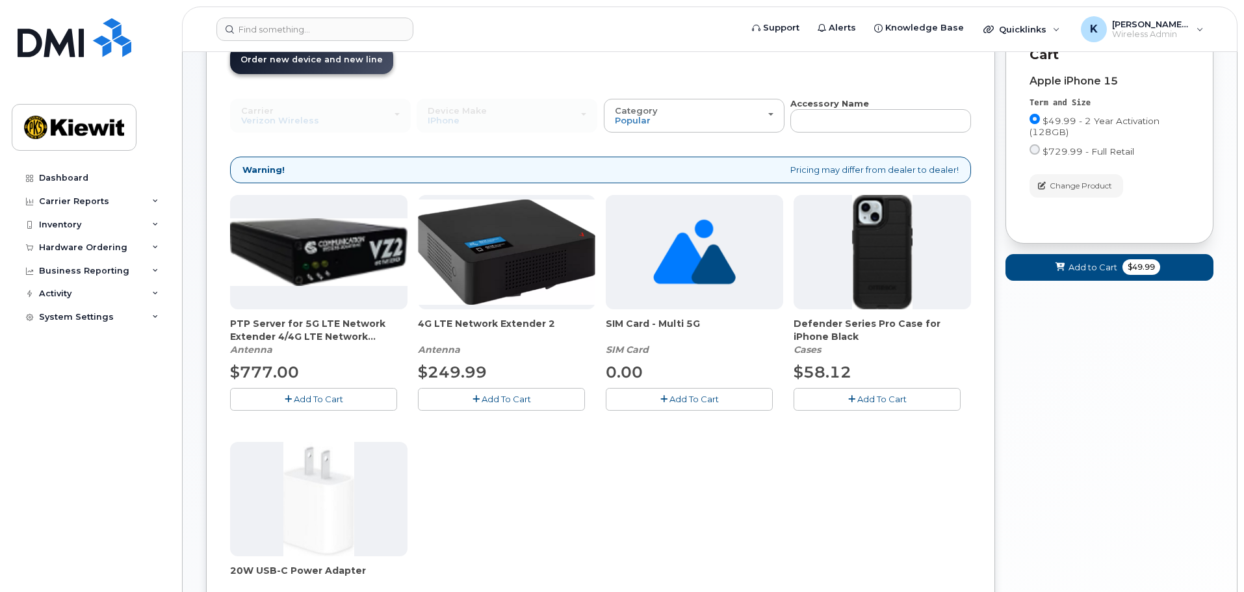
scroll to position [260, 0]
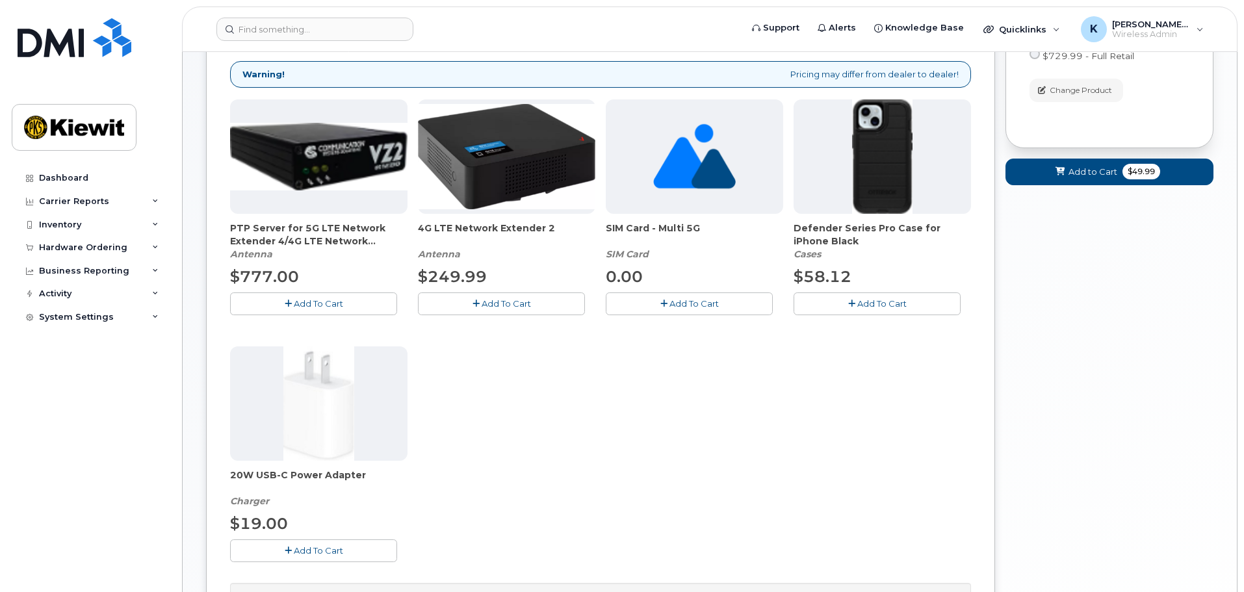
click at [871, 306] on span "Add To Cart" at bounding box center [882, 303] width 49 height 10
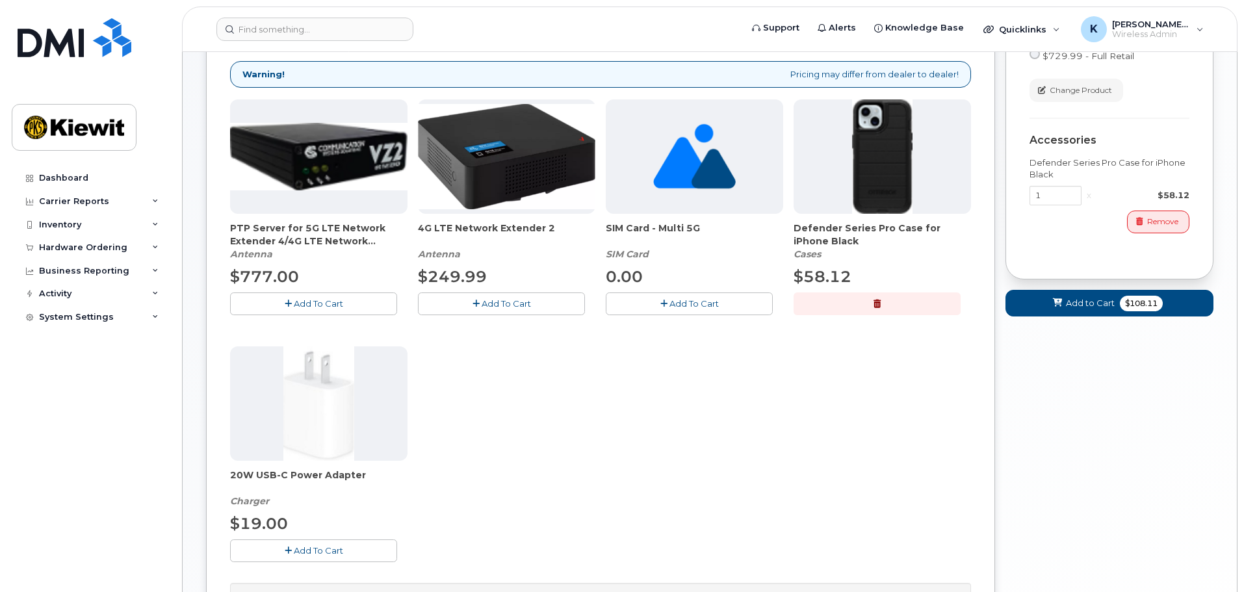
click at [265, 544] on button "Add To Cart" at bounding box center [313, 551] width 167 height 23
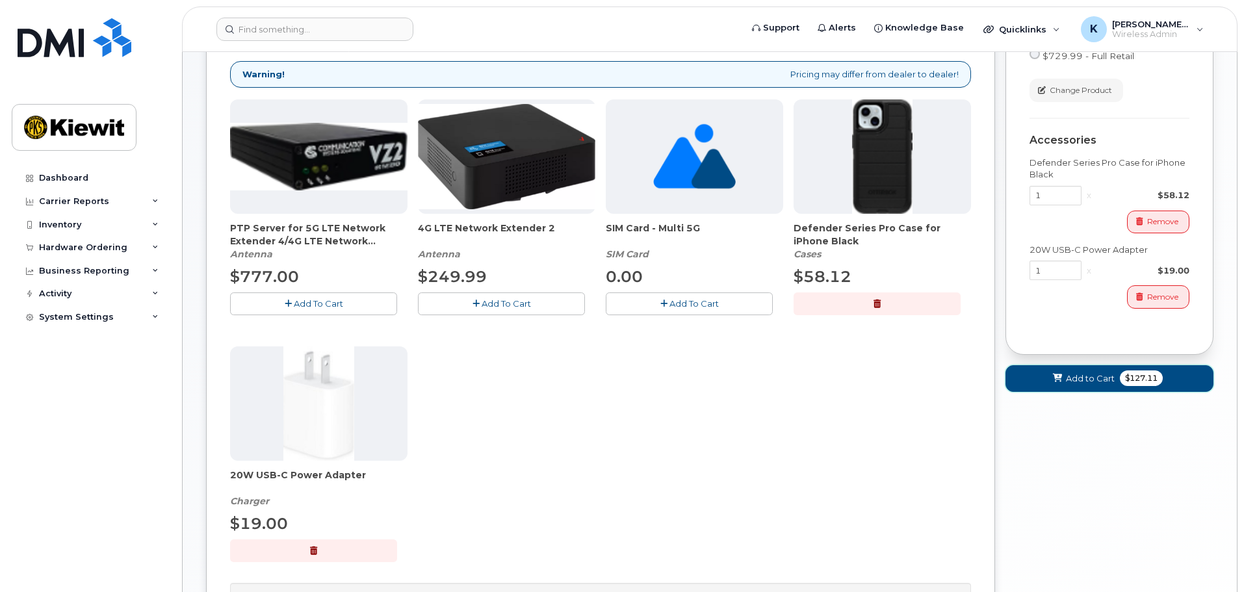
click at [1062, 368] on button "Add to Cart $127.11" at bounding box center [1110, 378] width 208 height 27
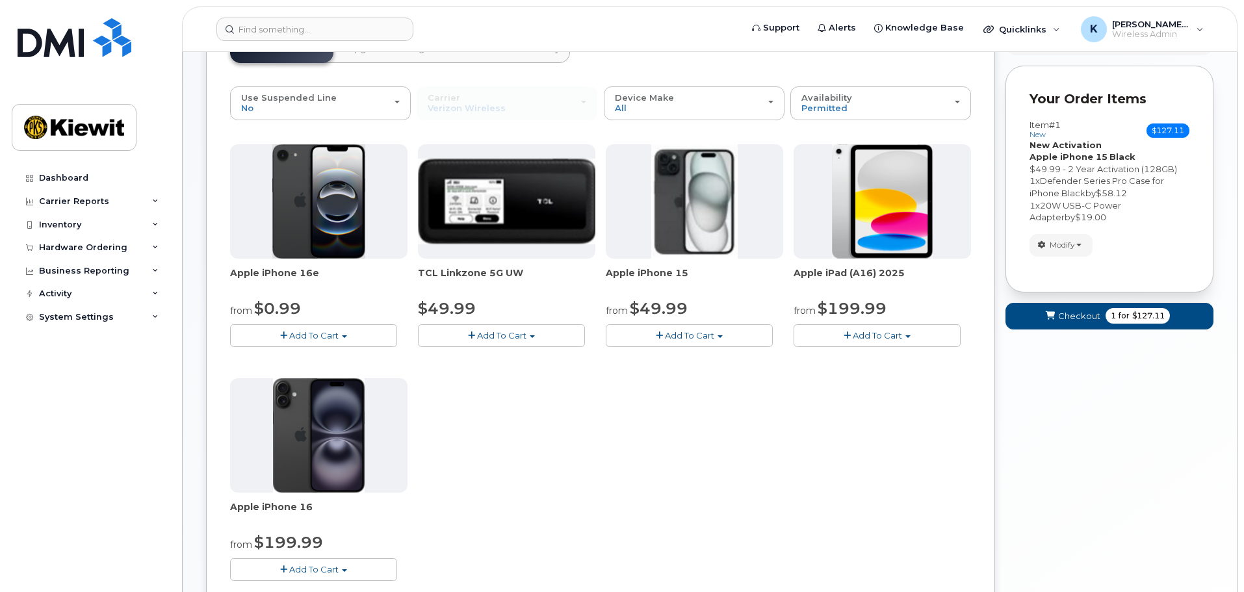
scroll to position [65, 0]
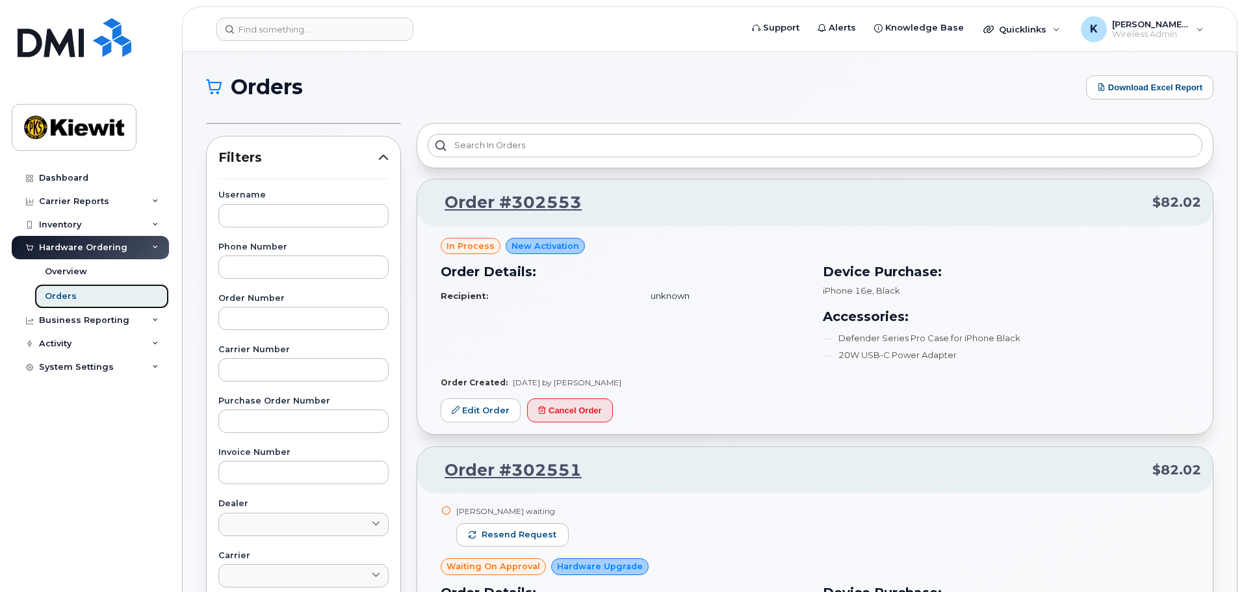
click at [108, 285] on link "Orders" at bounding box center [101, 296] width 135 height 25
click at [77, 248] on div "Hardware Ordering" at bounding box center [83, 248] width 88 height 10
click at [80, 256] on div "Hardware Ordering" at bounding box center [90, 247] width 157 height 23
click at [86, 282] on link "Overview" at bounding box center [101, 271] width 135 height 25
click at [85, 276] on div "Overview" at bounding box center [66, 272] width 42 height 12
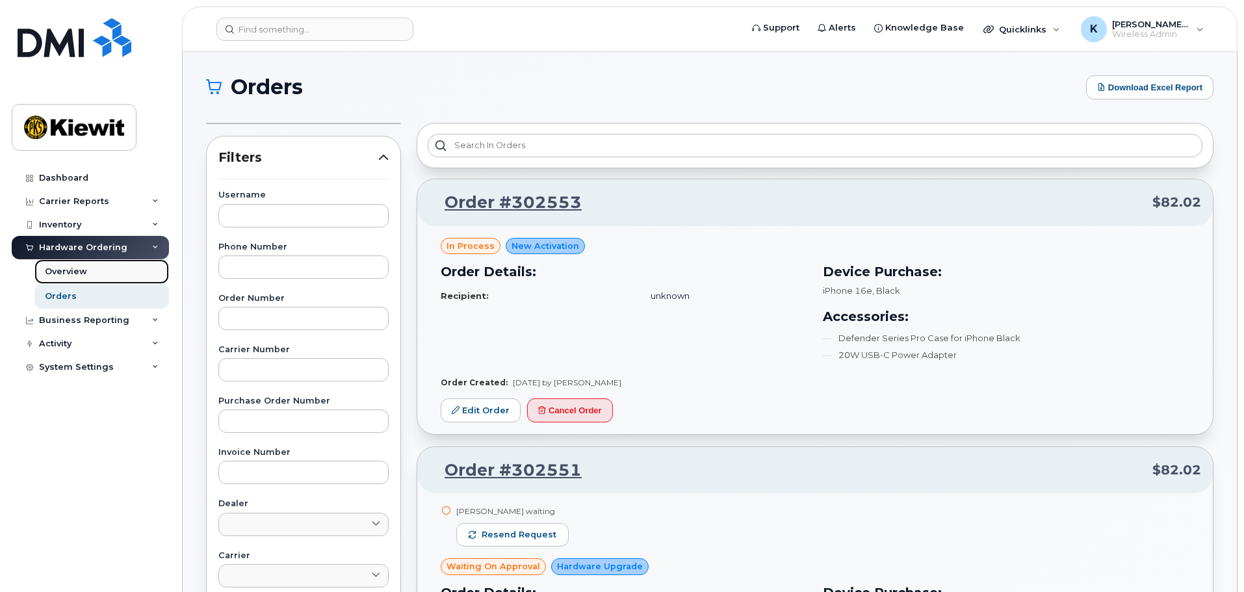
click at [72, 274] on div "Overview" at bounding box center [66, 272] width 42 height 12
click at [70, 266] on div "Overview" at bounding box center [66, 272] width 42 height 12
click at [72, 228] on div "Inventory" at bounding box center [60, 225] width 42 height 10
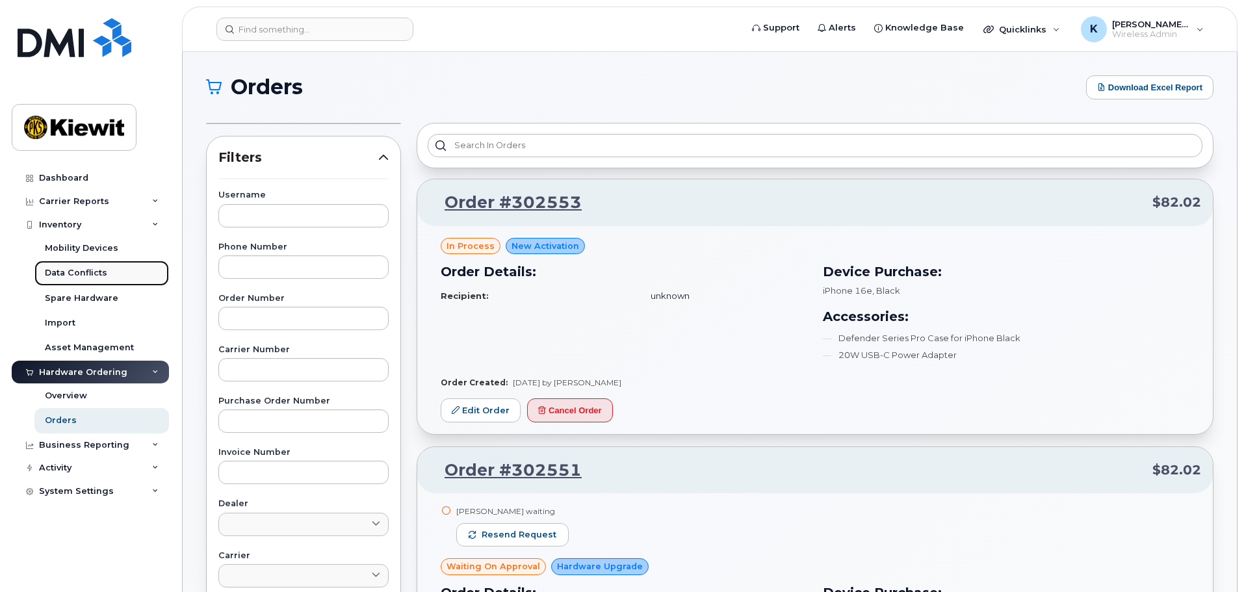
click at [75, 265] on link "Data Conflicts" at bounding box center [101, 273] width 135 height 25
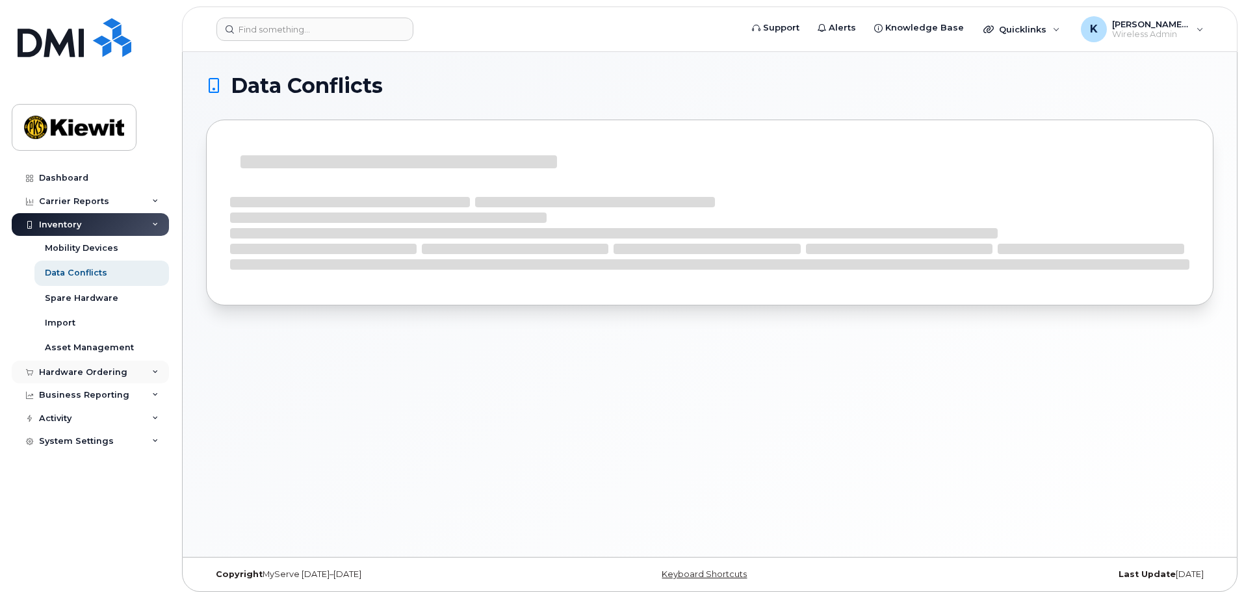
click at [75, 363] on div "Hardware Ordering" at bounding box center [90, 372] width 157 height 23
click at [65, 415] on div "Orders" at bounding box center [61, 421] width 32 height 12
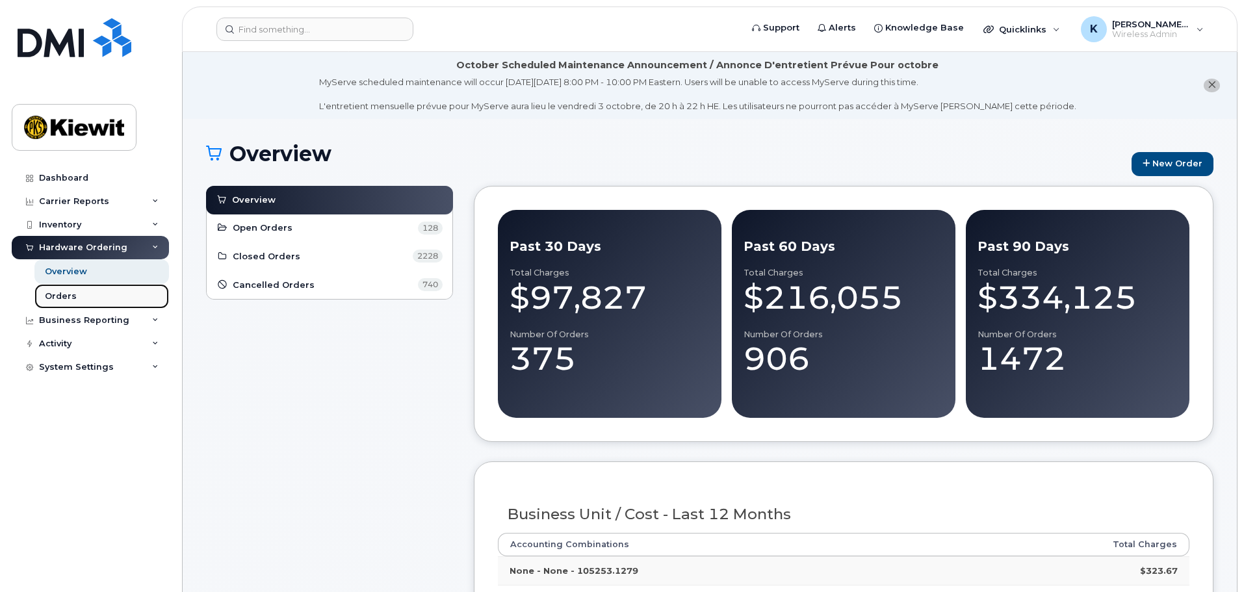
click at [97, 295] on link "Orders" at bounding box center [101, 296] width 135 height 25
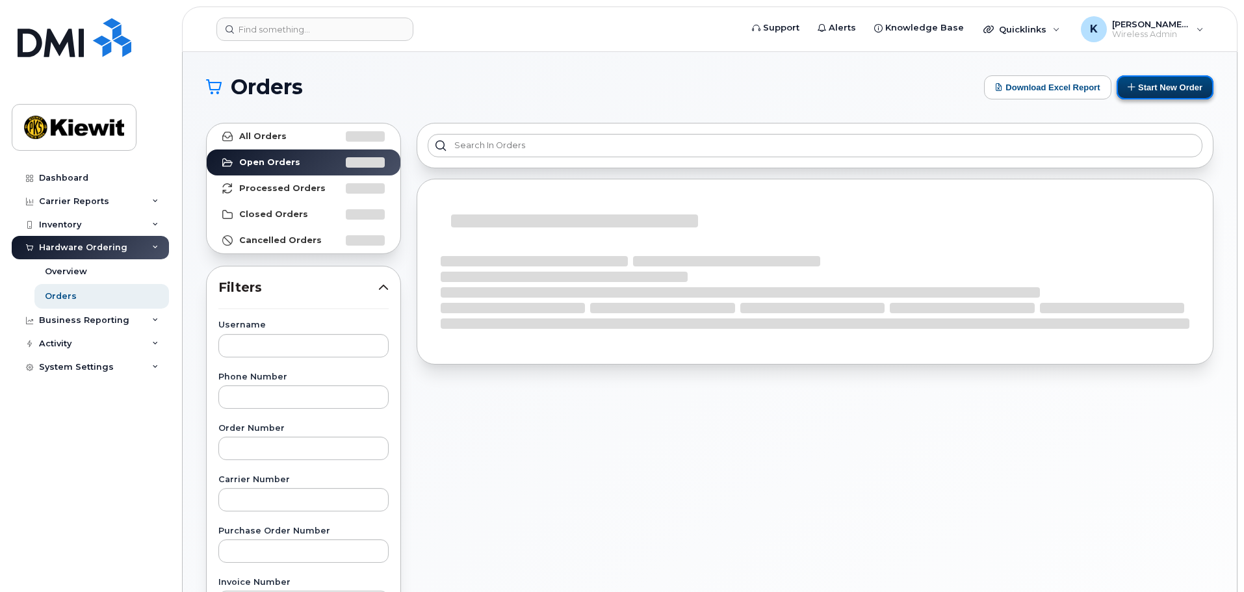
click at [1168, 88] on button "Start New Order" at bounding box center [1165, 87] width 97 height 24
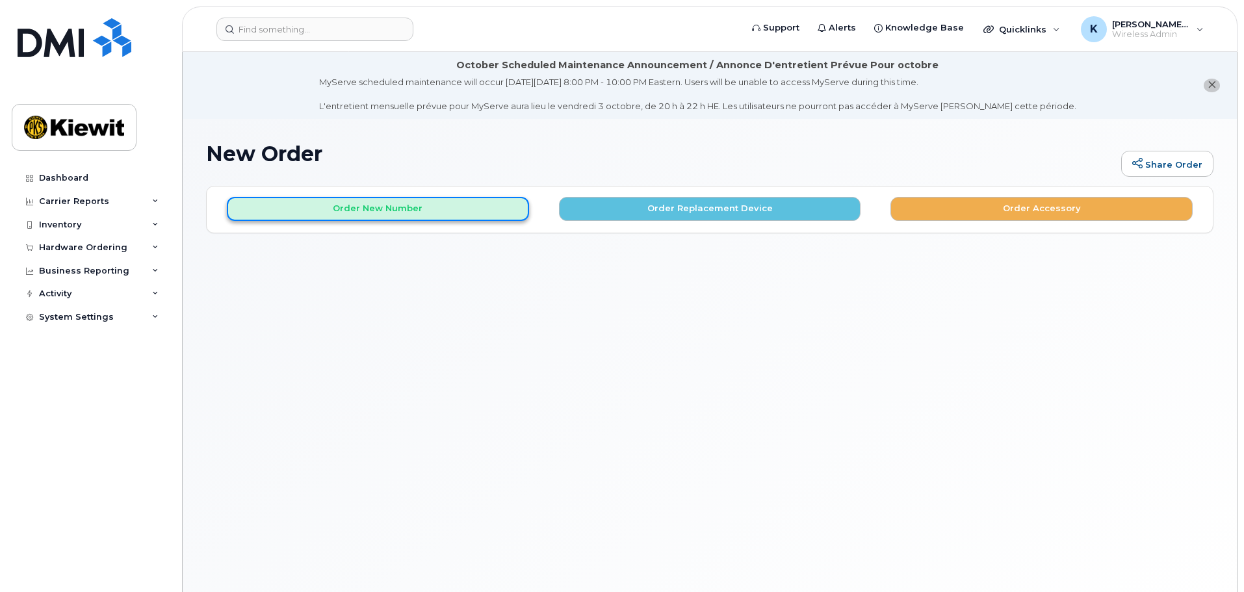
click at [497, 217] on button "Order New Number" at bounding box center [378, 209] width 302 height 24
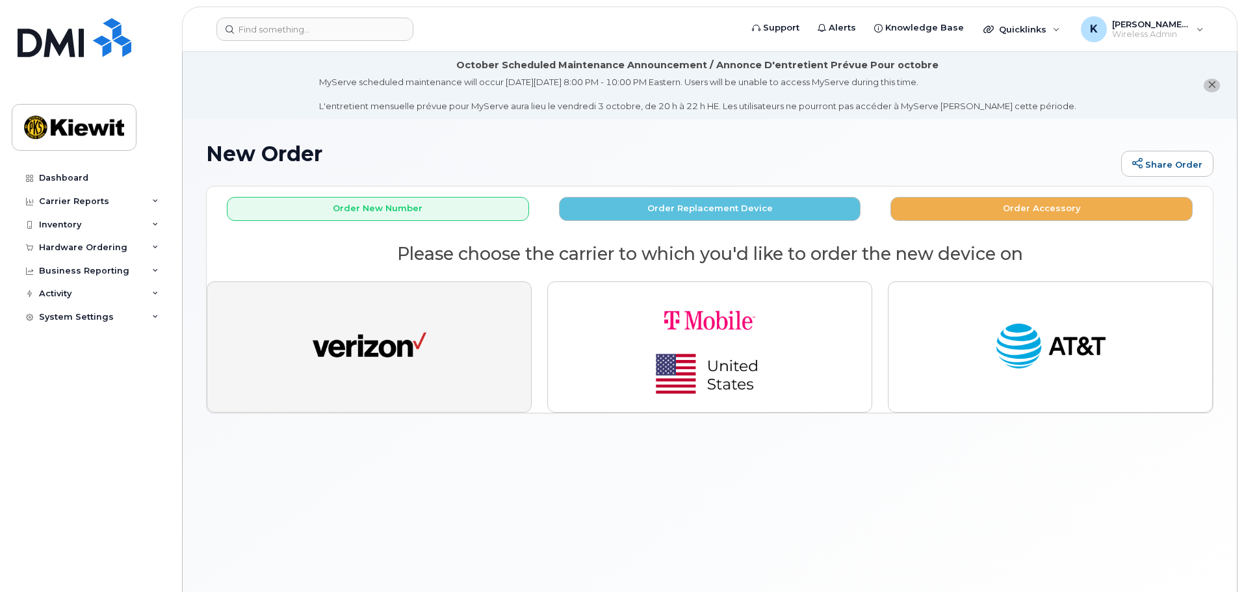
click at [406, 347] on img "button" at bounding box center [370, 347] width 114 height 59
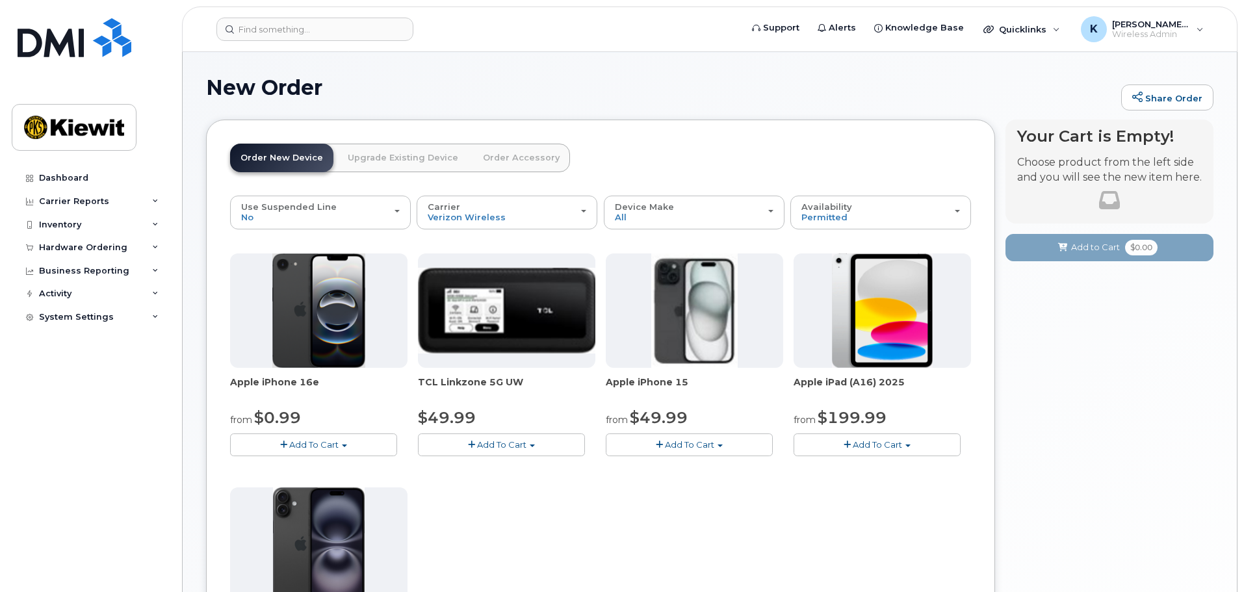
scroll to position [260, 0]
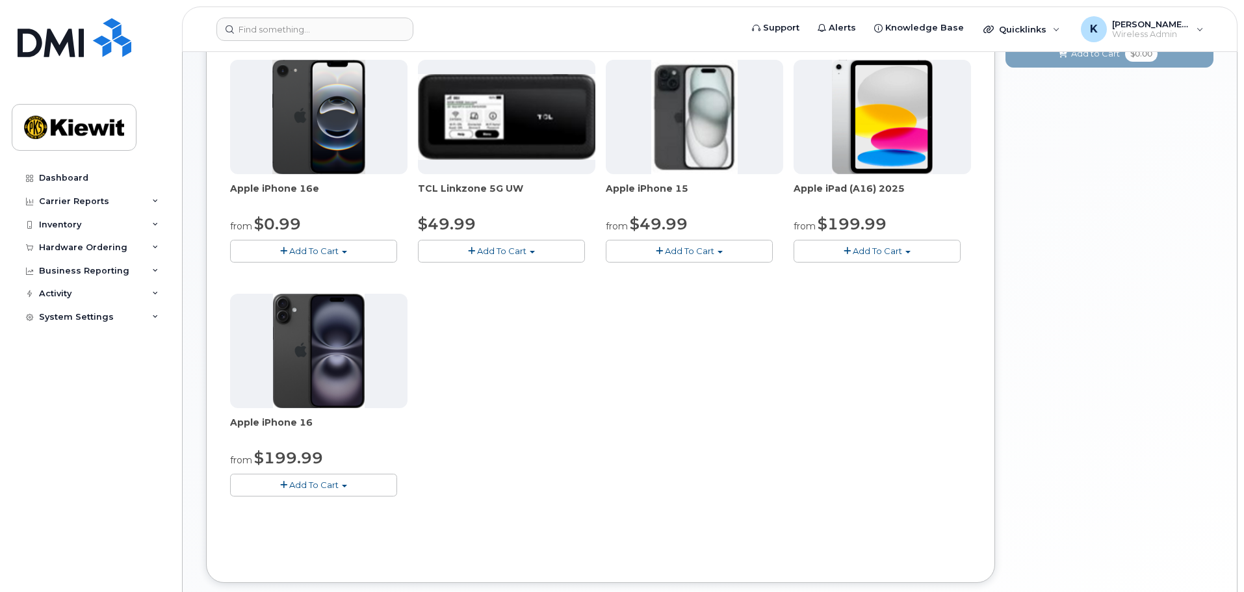
click at [731, 248] on button "Add To Cart" at bounding box center [689, 251] width 167 height 23
click at [1161, 312] on div "Your Cart is Empty! Choose product from the left side and you will see the new …" at bounding box center [1110, 264] width 208 height 677
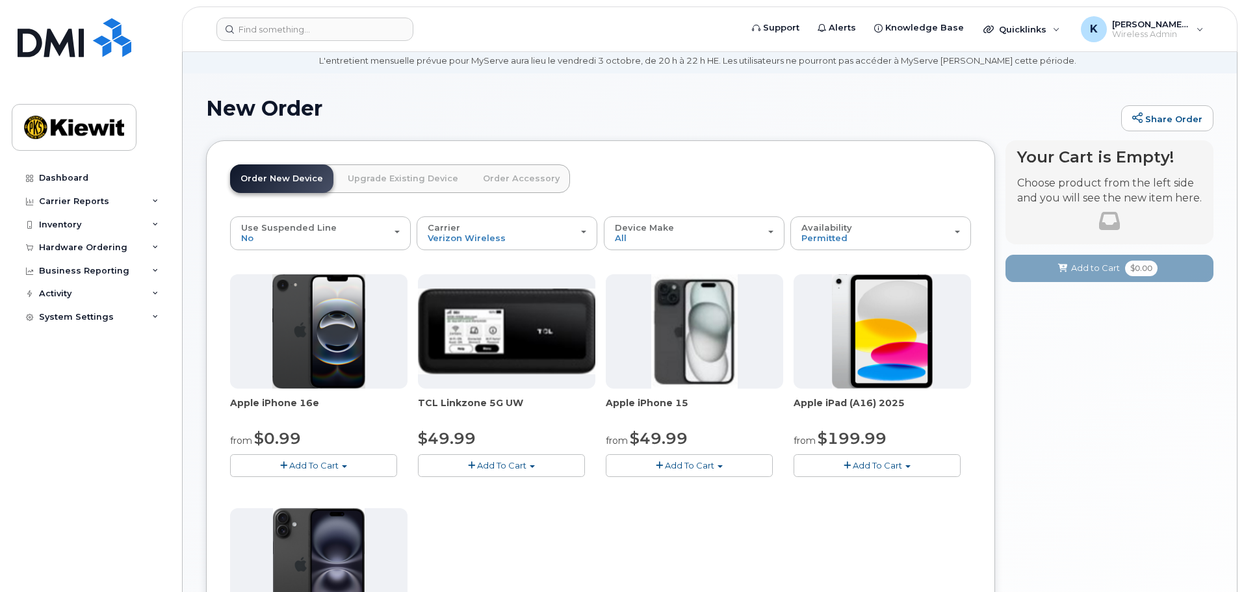
scroll to position [65, 0]
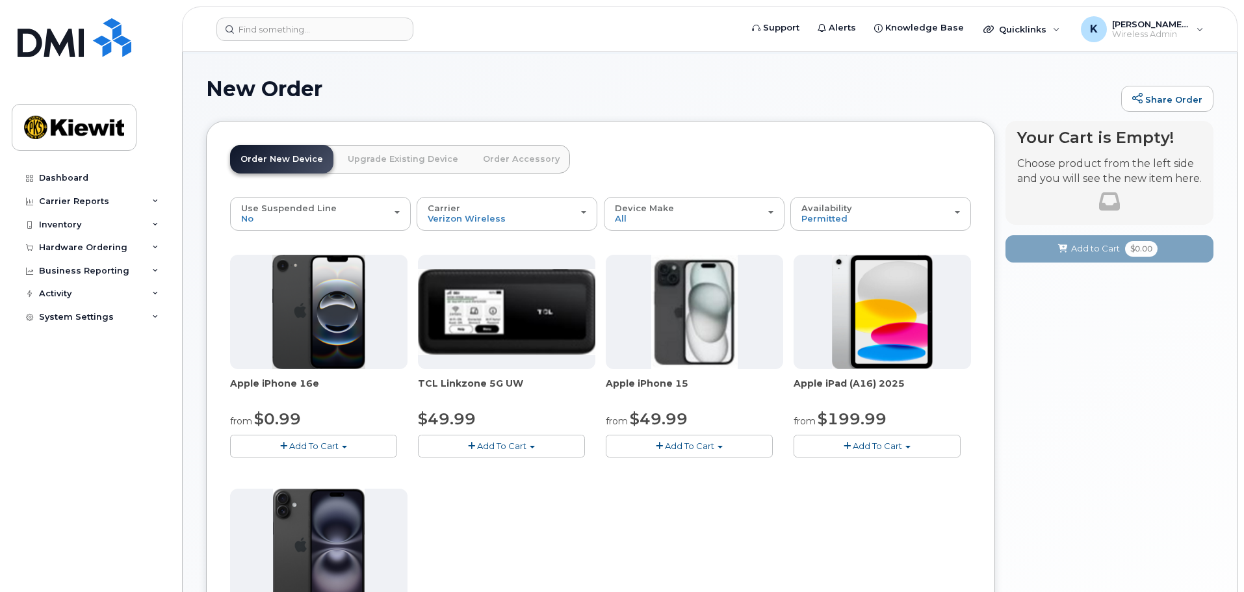
click at [679, 450] on span "Add To Cart" at bounding box center [689, 446] width 49 height 10
click at [687, 464] on link "$49.99 - 2 Year Activation (128GB)" at bounding box center [696, 470] width 174 height 16
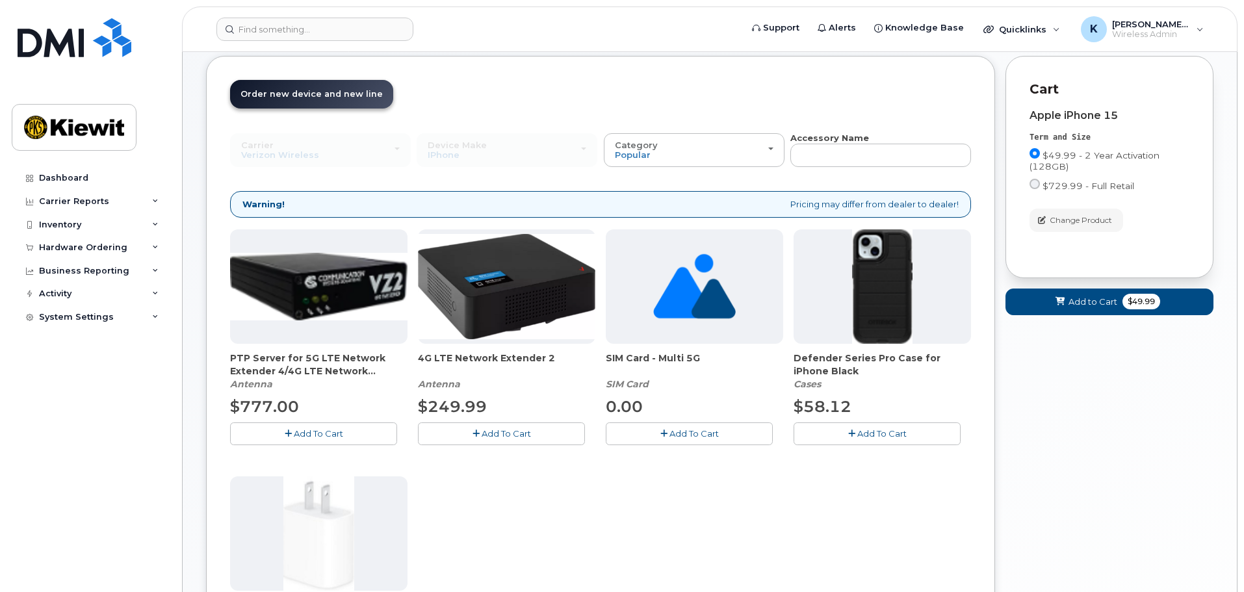
scroll to position [195, 0]
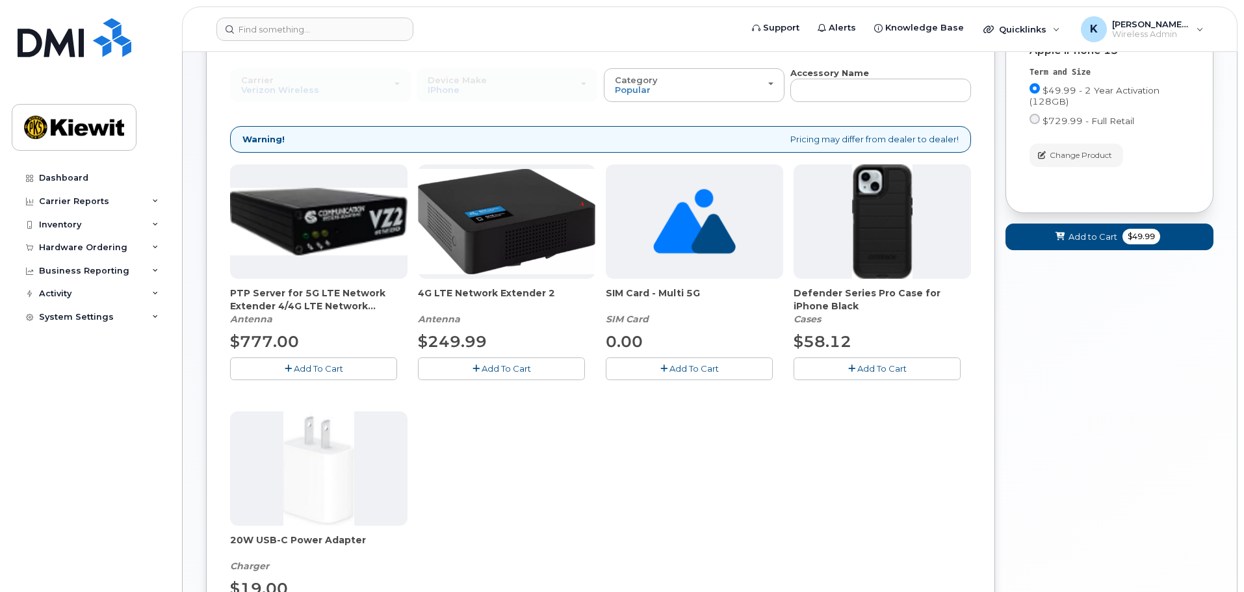
click at [861, 369] on span "Add To Cart" at bounding box center [882, 368] width 49 height 10
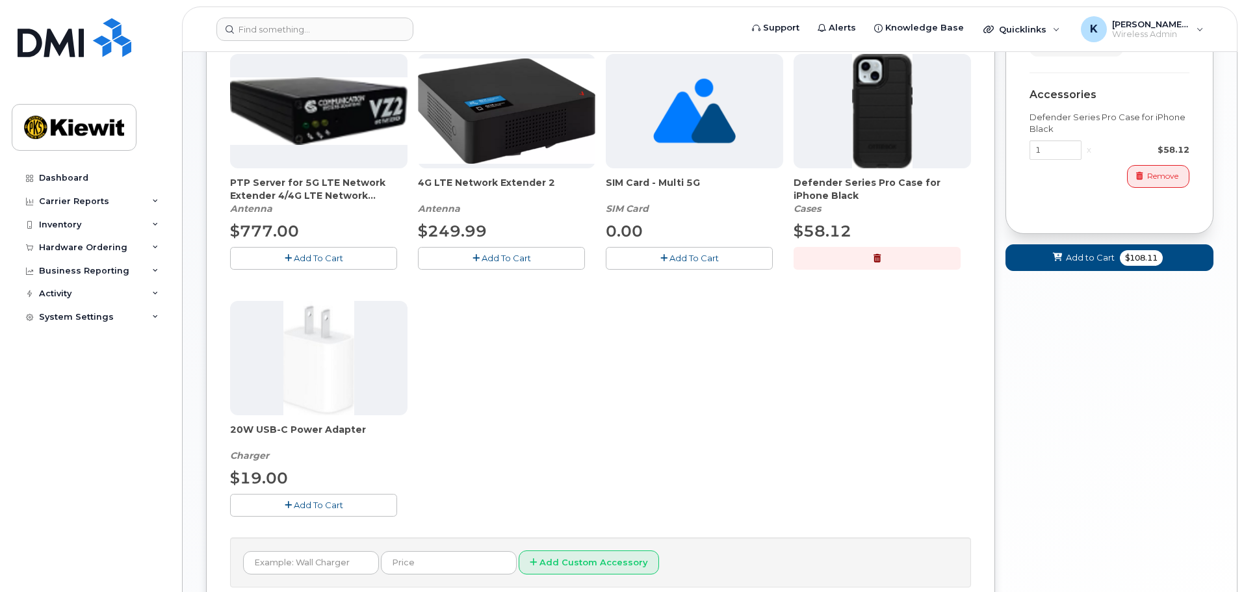
scroll to position [423, 0]
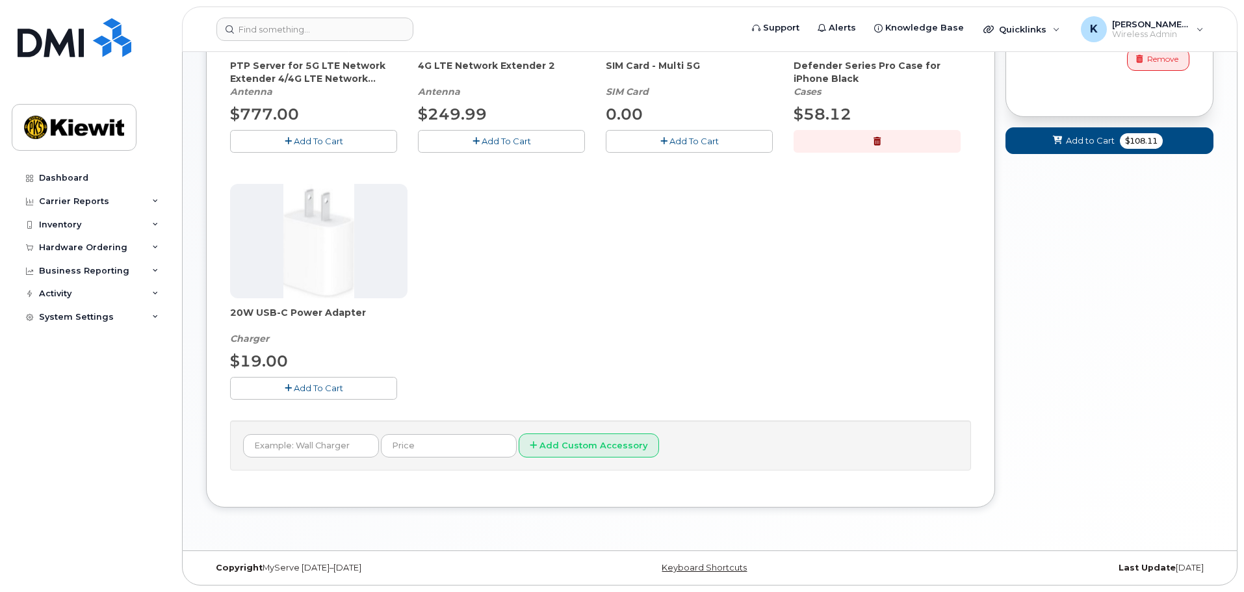
click at [335, 390] on span "Add To Cart" at bounding box center [318, 388] width 49 height 10
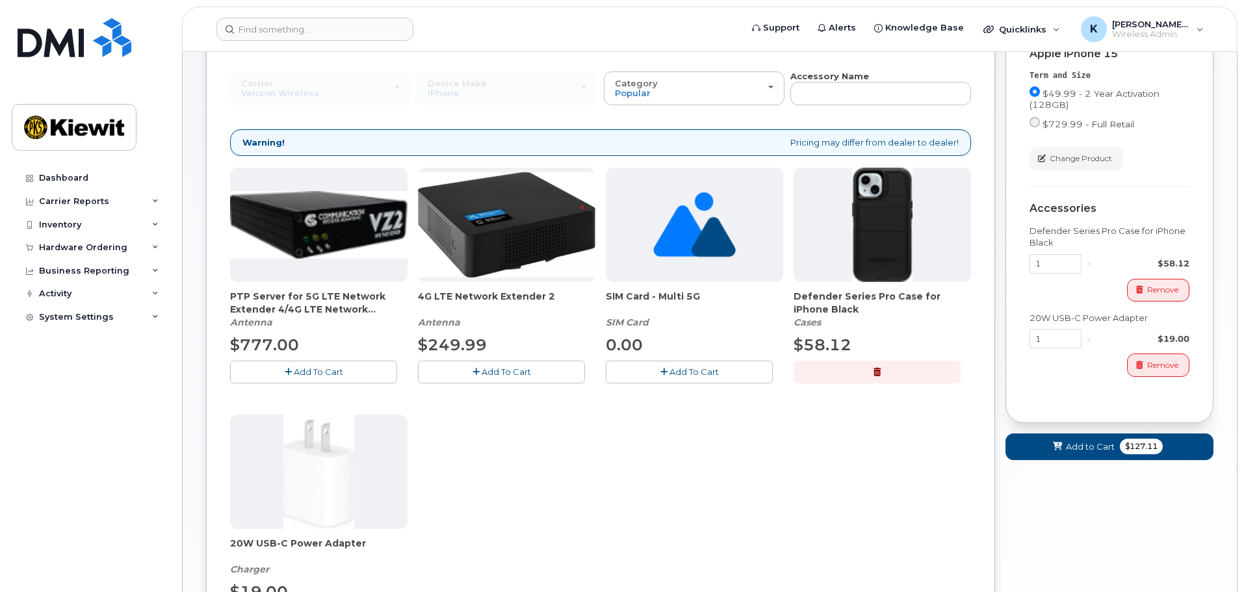
scroll to position [195, 0]
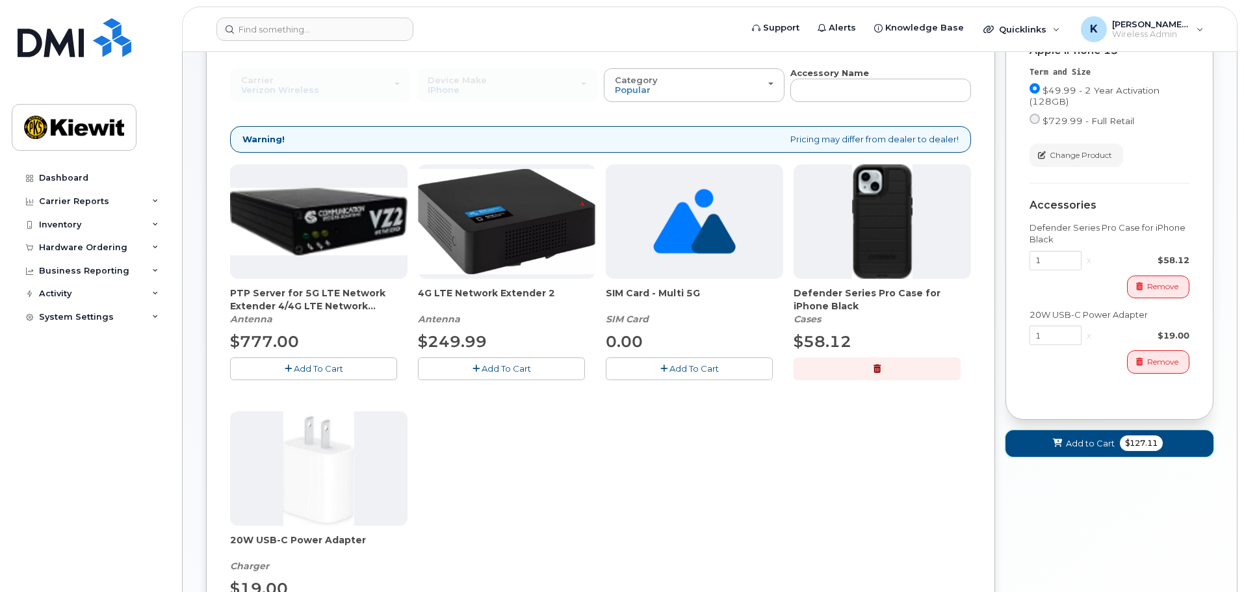
click at [1082, 442] on span "Add to Cart" at bounding box center [1090, 444] width 49 height 12
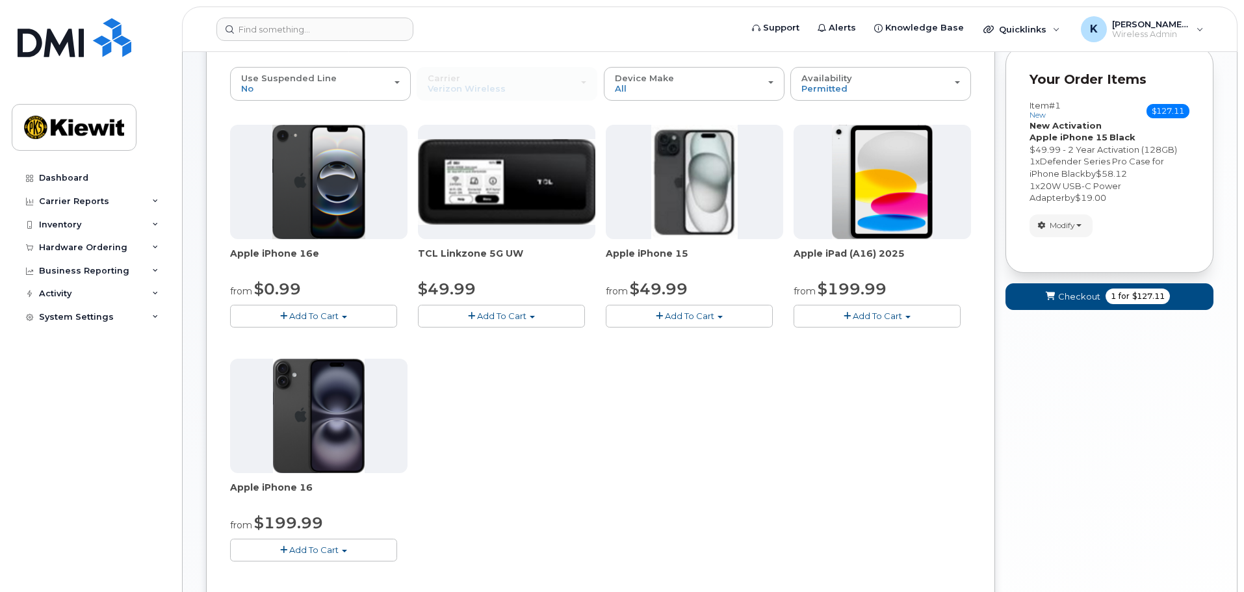
scroll to position [130, 0]
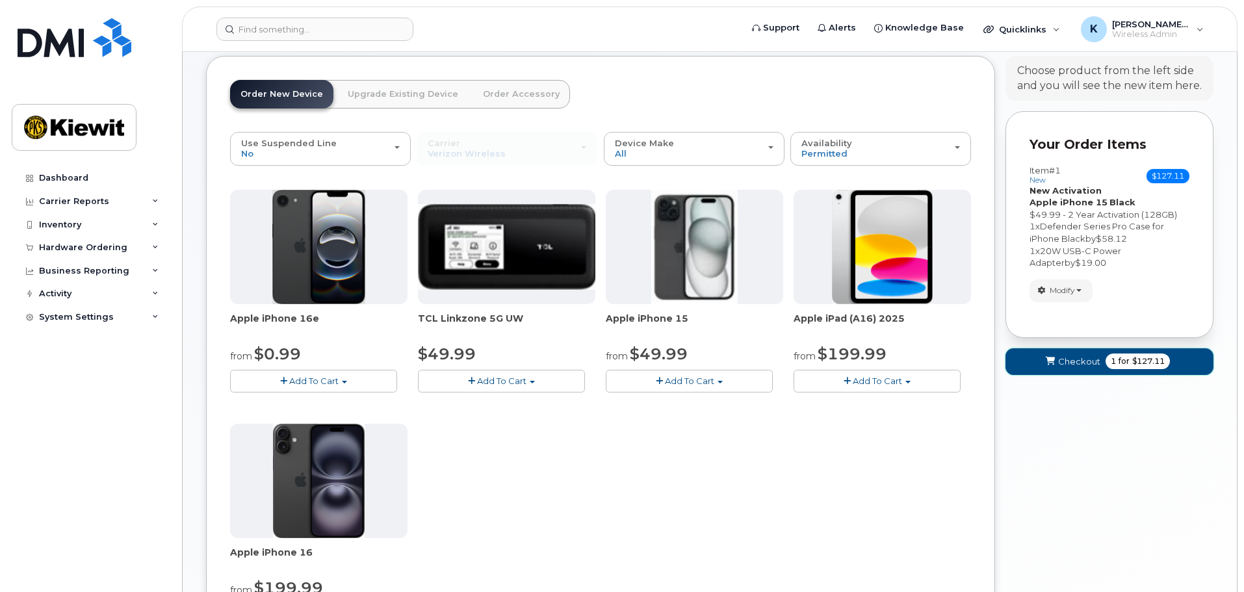
click at [1082, 361] on span "Checkout" at bounding box center [1079, 362] width 42 height 12
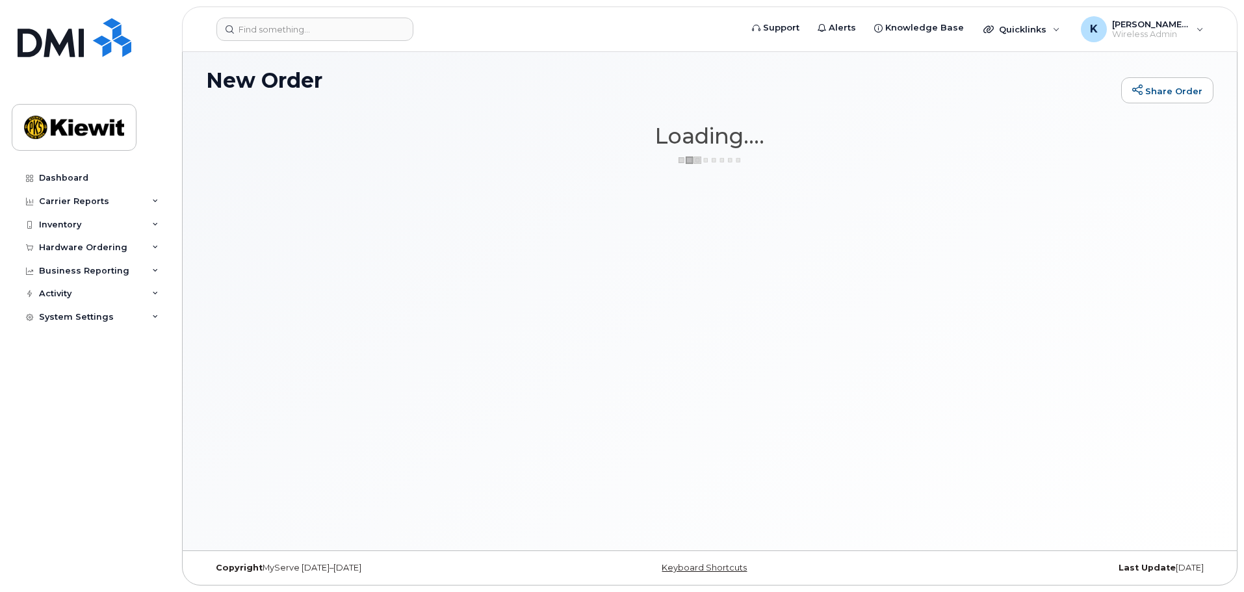
scroll to position [73, 0]
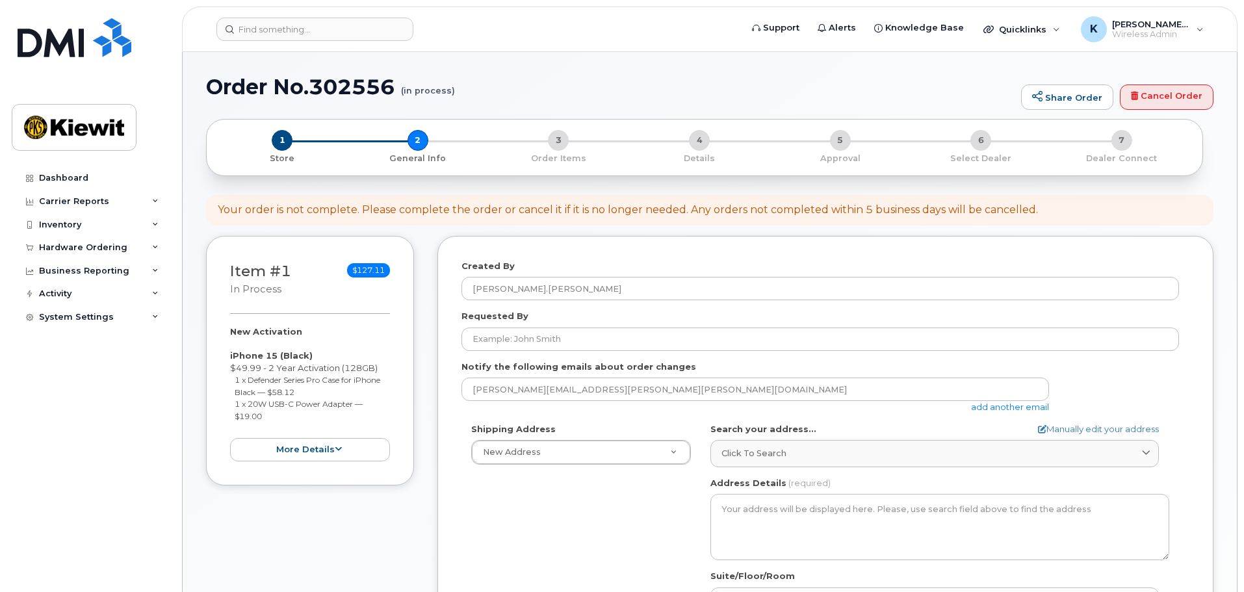
select select
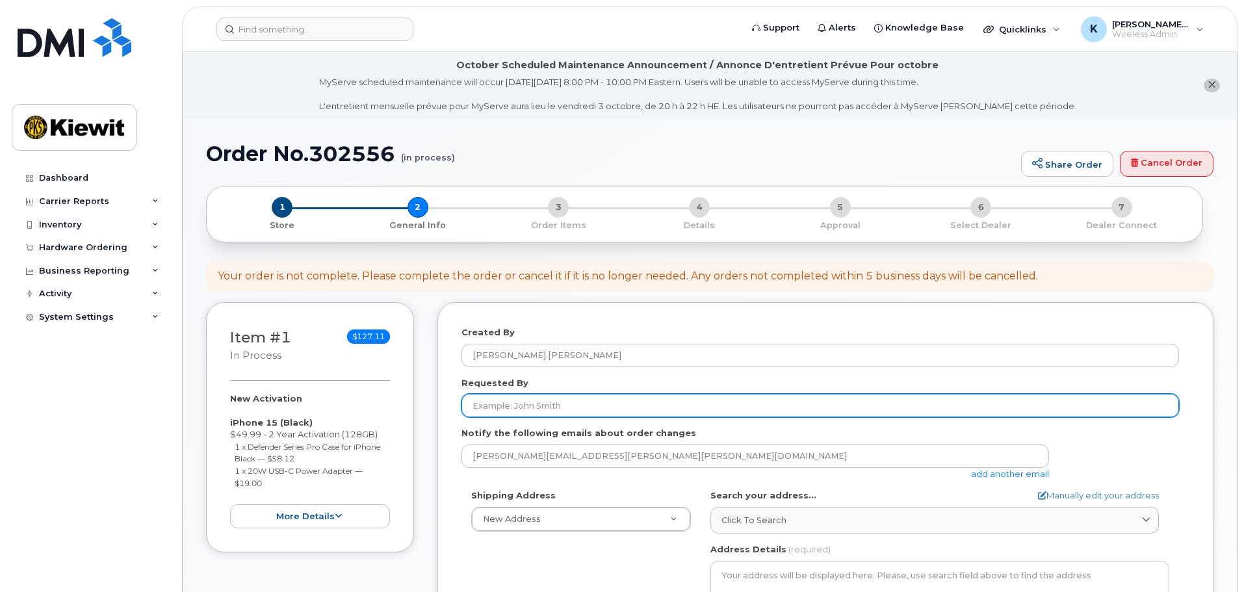
click at [589, 397] on input "Requested By" at bounding box center [821, 405] width 718 height 23
click at [778, 413] on input "Sara." at bounding box center [821, 405] width 718 height 23
paste input "Cochennet"
type input "Sara.Cochennet"
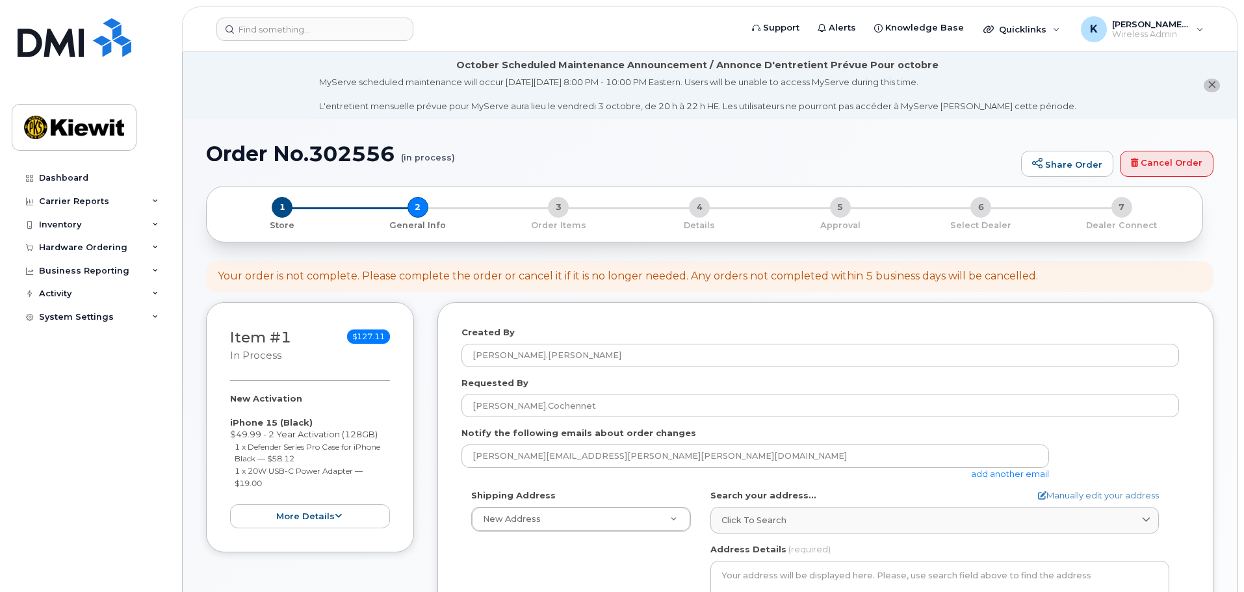
click at [761, 428] on div "Notify the following emails about order changes kenny.tran@kiewit.com add anoth…" at bounding box center [826, 453] width 728 height 53
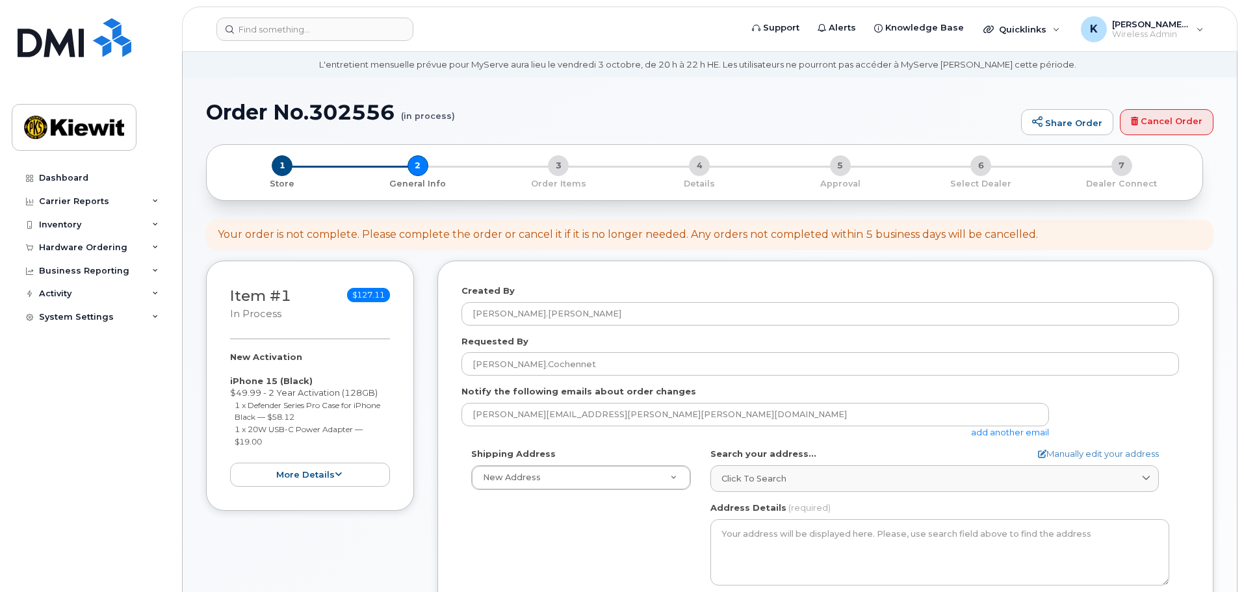
scroll to position [65, 0]
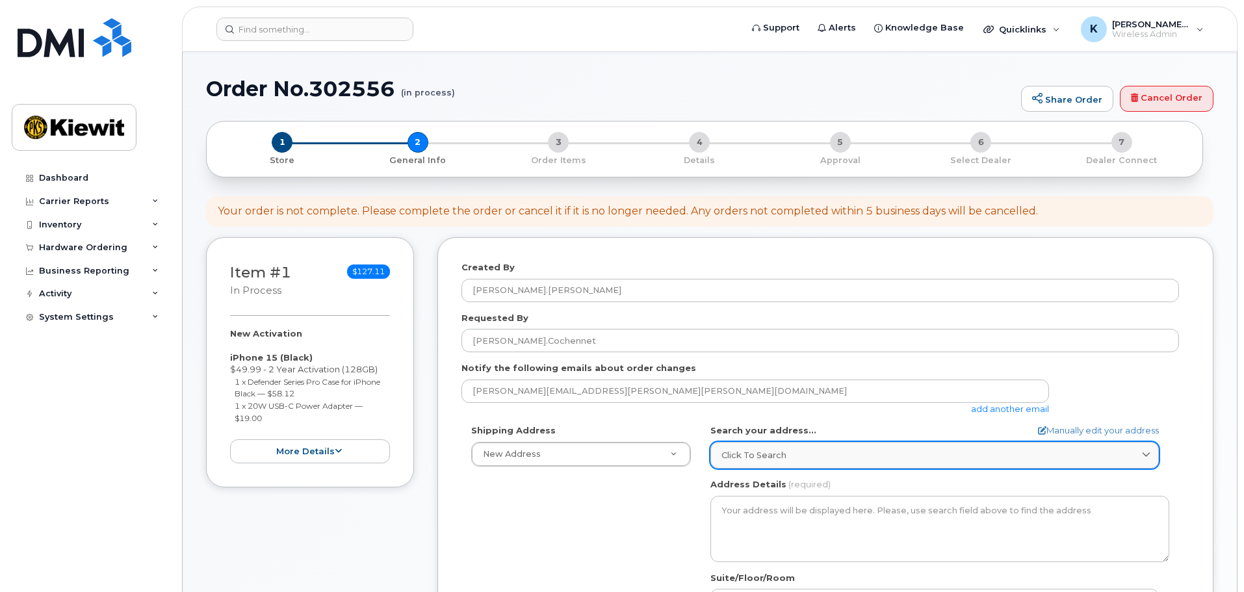
click at [730, 456] on span "Click to search" at bounding box center [754, 455] width 65 height 12
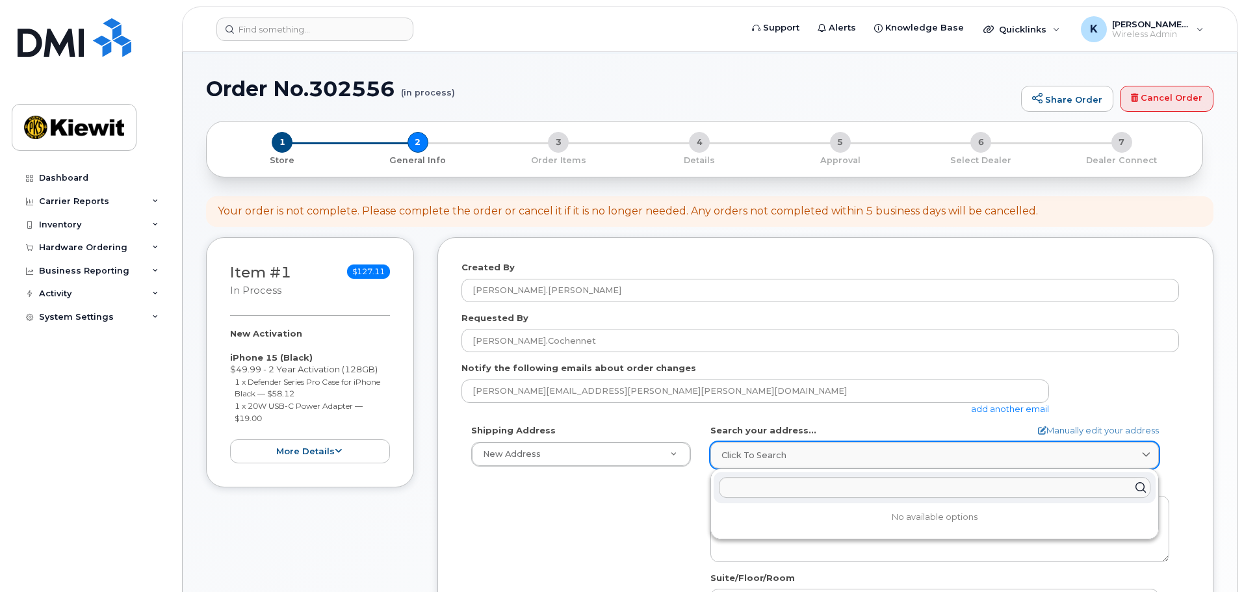
click at [735, 455] on span "Click to search" at bounding box center [754, 455] width 65 height 12
click at [654, 436] on div "Shipping Address New Address New Address" at bounding box center [581, 446] width 239 height 42
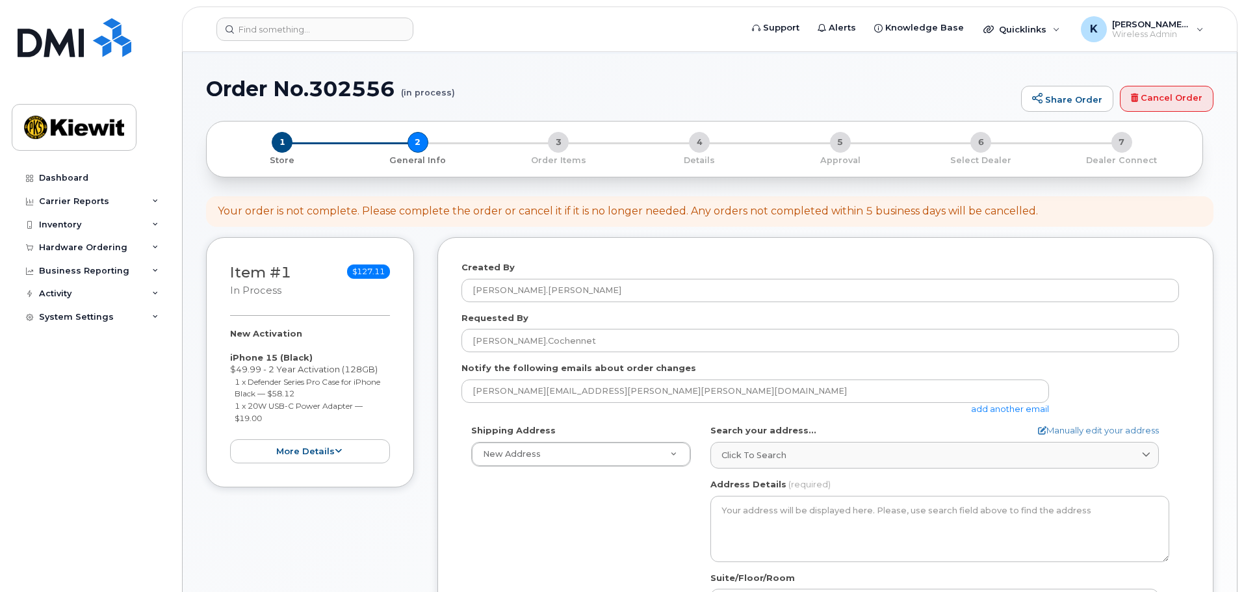
click at [652, 439] on div "Shipping Address New Address New Address" at bounding box center [581, 446] width 239 height 42
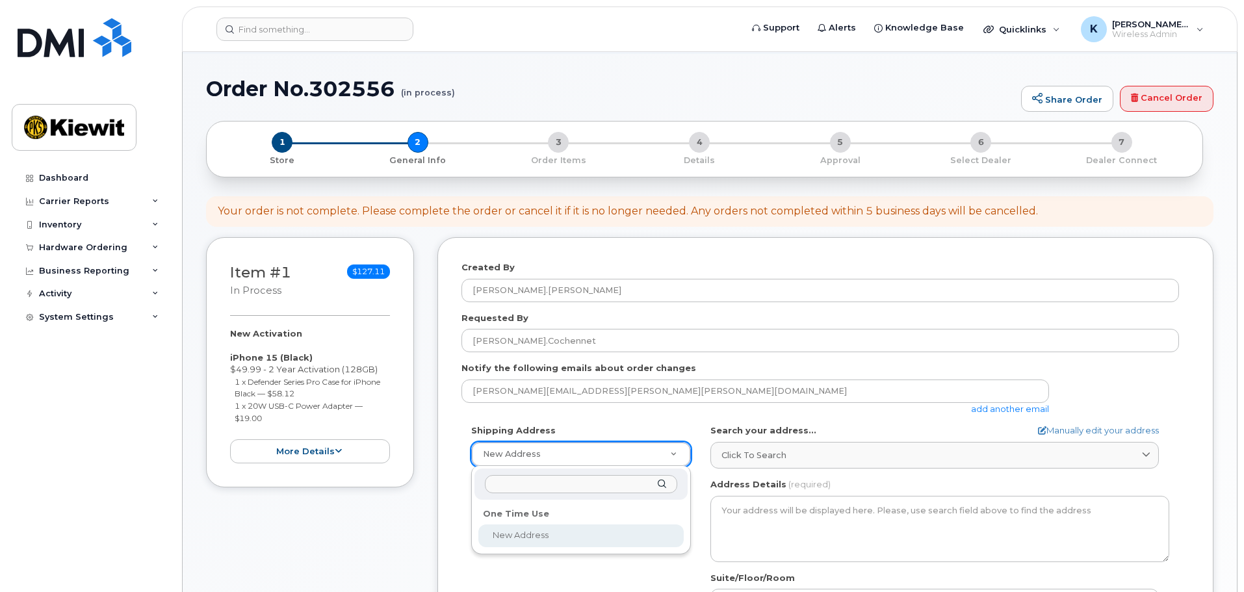
click at [635, 480] on input "text" at bounding box center [581, 484] width 192 height 19
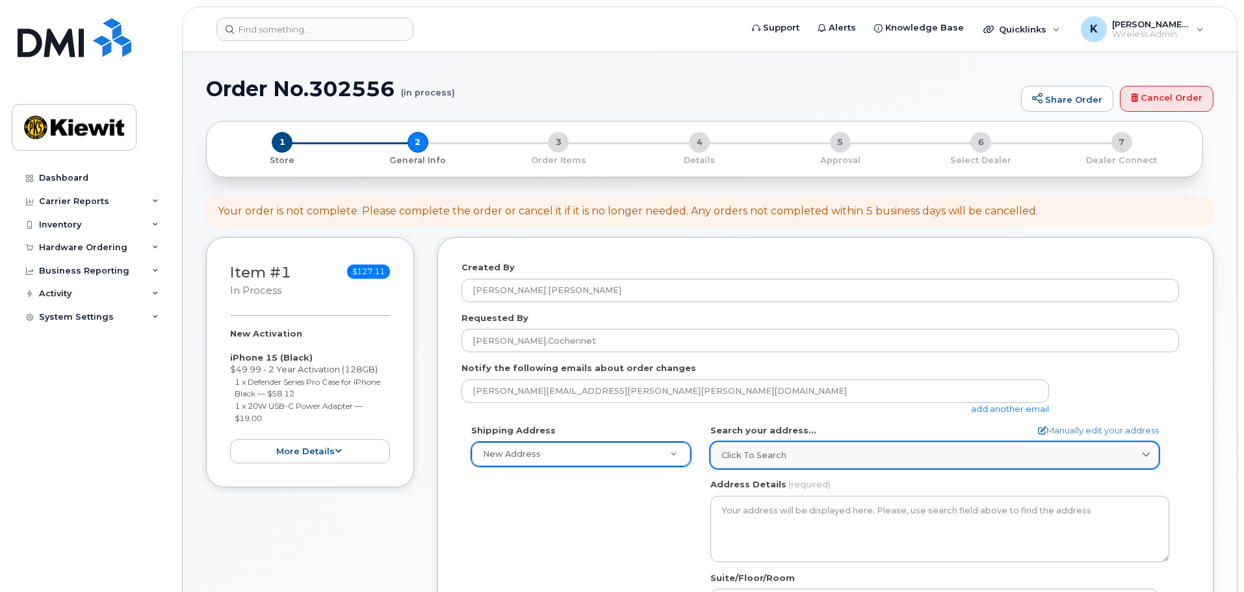
click at [797, 458] on div "Click to search" at bounding box center [935, 455] width 426 height 12
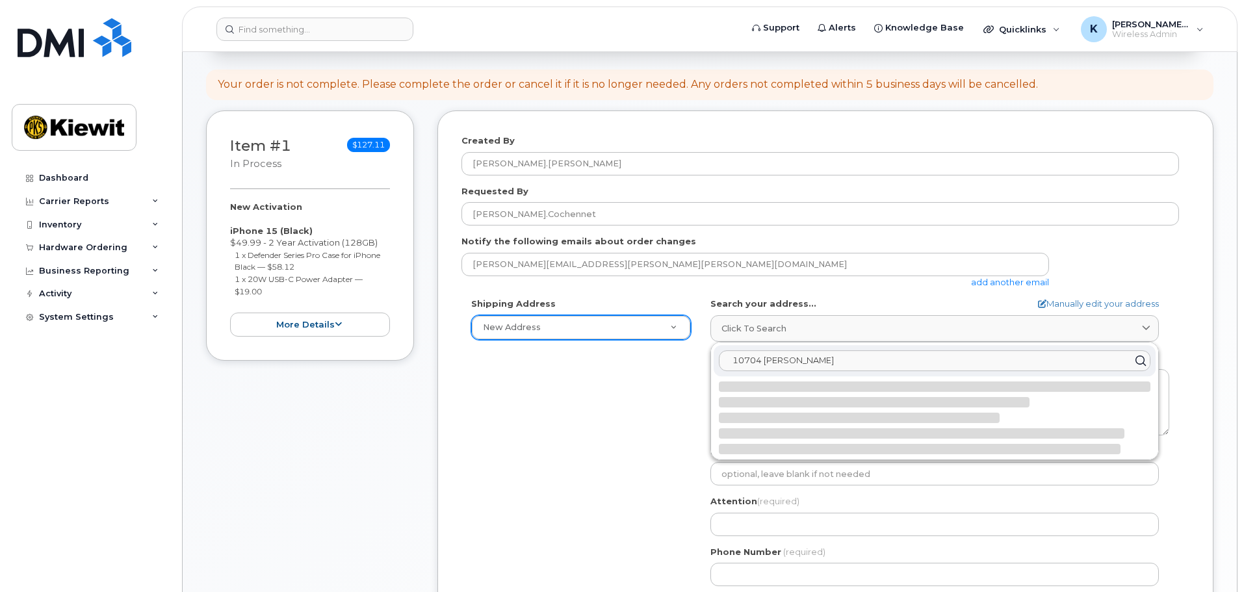
scroll to position [195, 0]
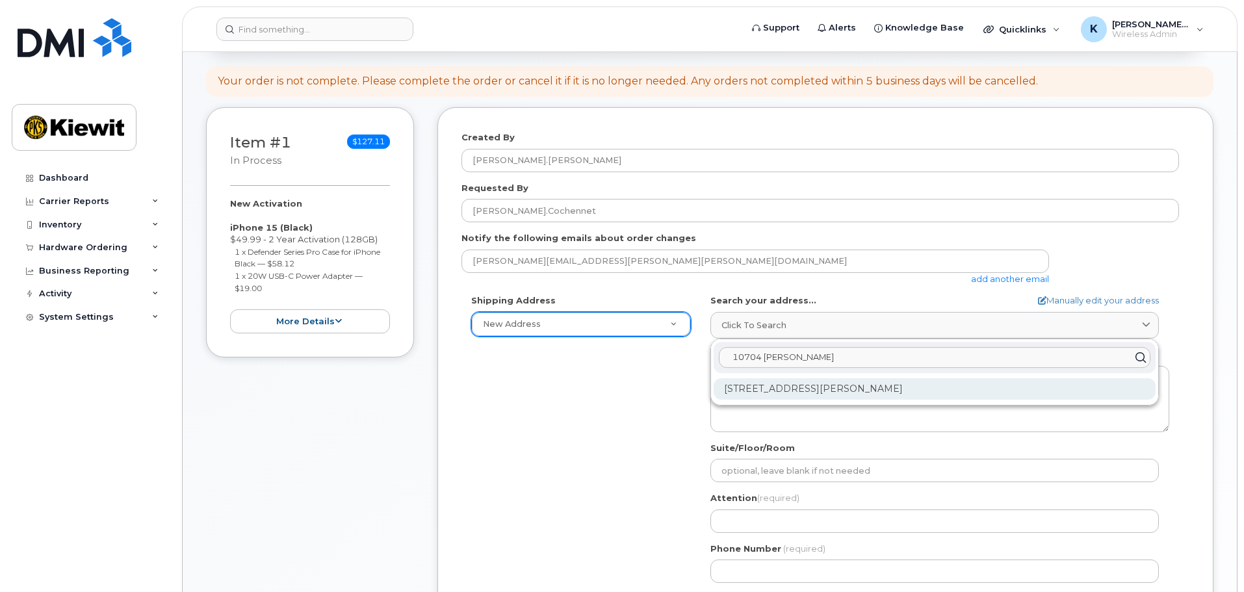
type input "10704 Shoemaker"
click at [860, 393] on div "10704 Shoemaker Ave Santa Fe Springs CA 90670-4040" at bounding box center [935, 388] width 442 height 21
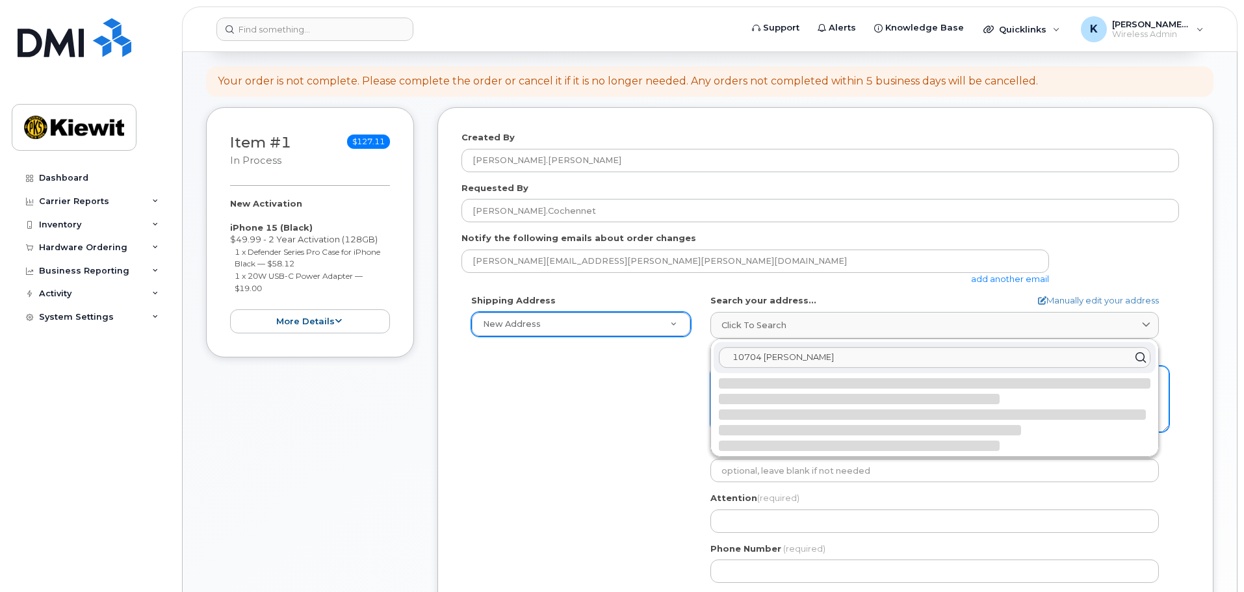
select select
type textarea "10704 Shoemaker Ave SANTA FE SPRINGS CA 90670-4040 UNITED STATES"
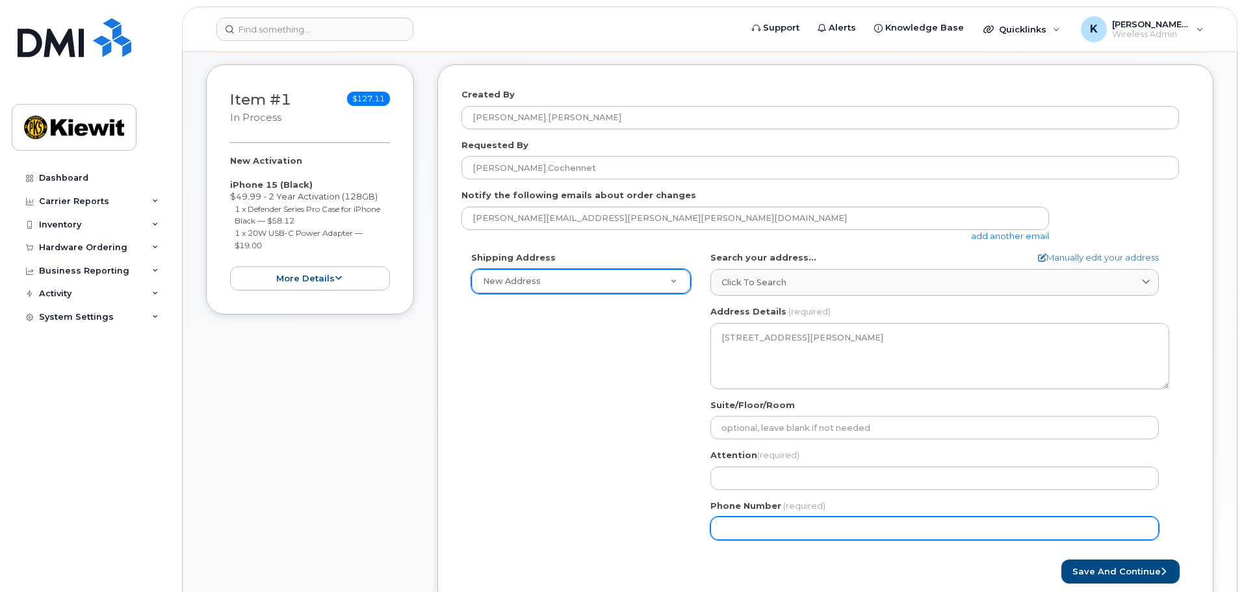
scroll to position [260, 0]
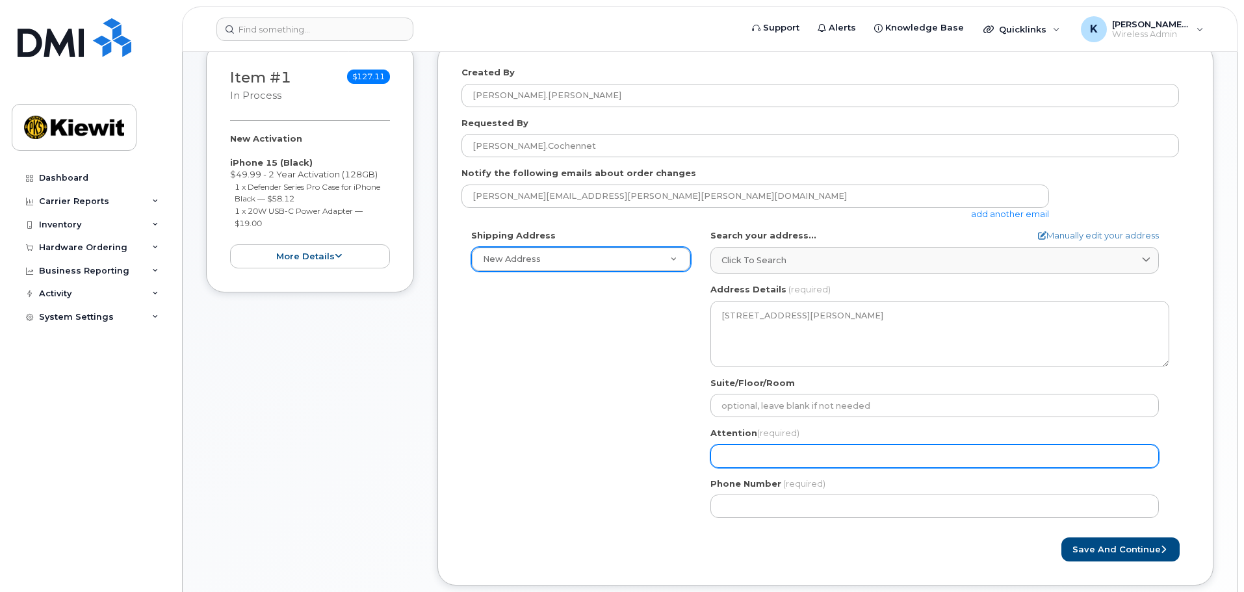
click at [784, 467] on input "Attention (required)" at bounding box center [935, 456] width 449 height 23
select select
type input "Ke"
select select
type input "Ken"
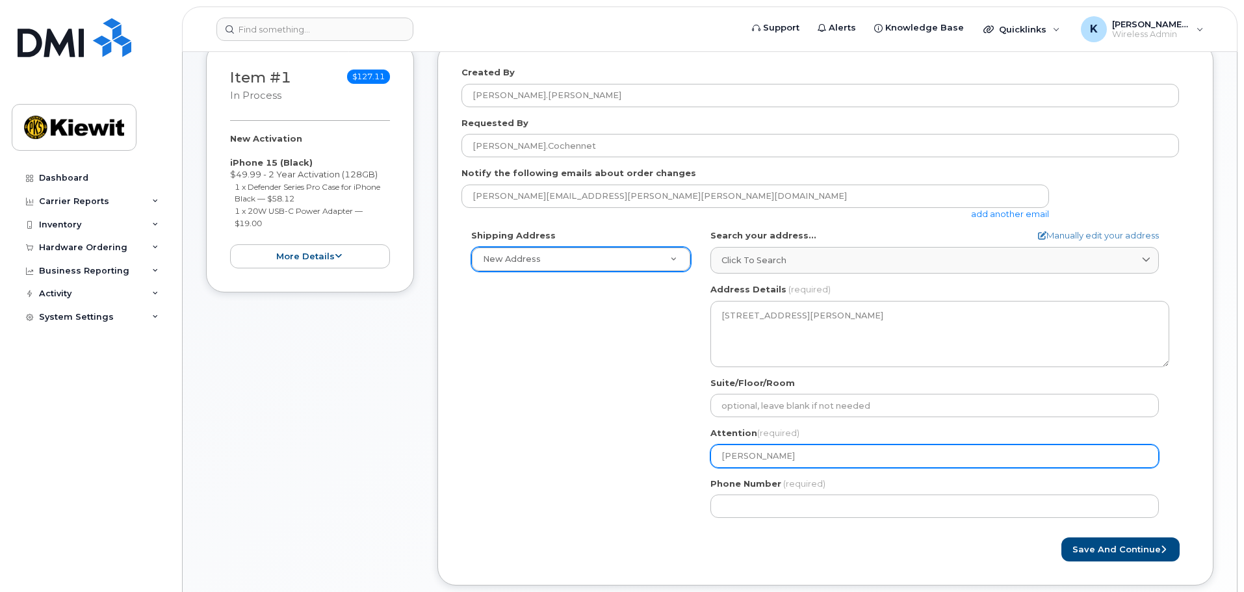
select select
type input "Kenn"
select select
type input "Kenny."
select select
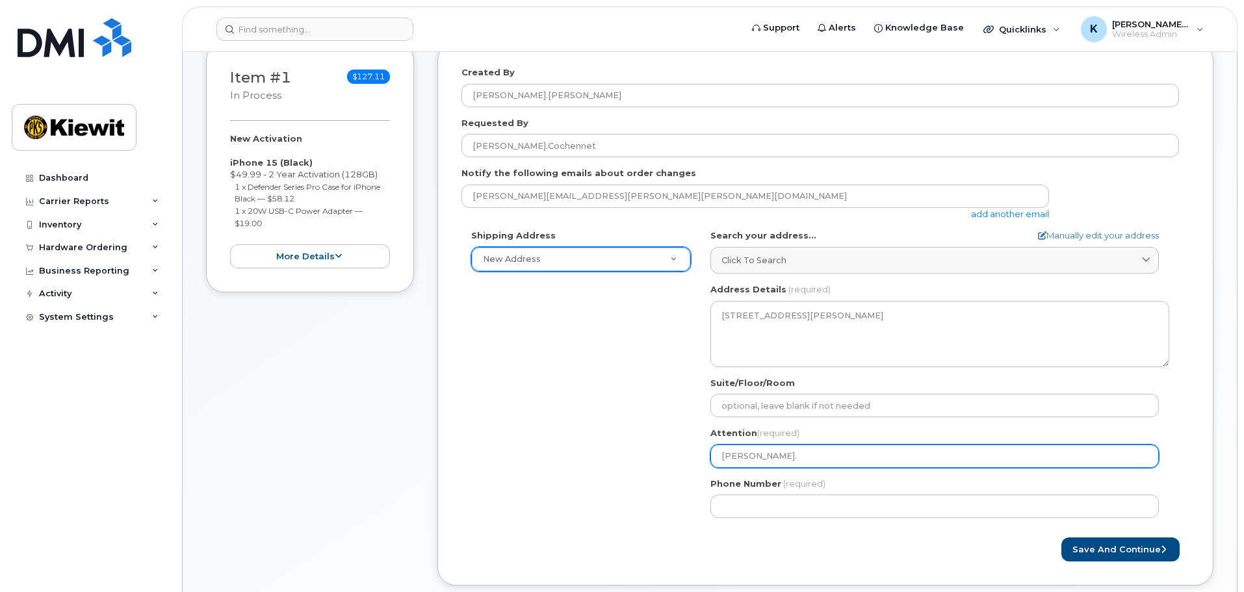
type input "Kenny.T"
select select
type input "Kenny.Tr"
select select
type input "Kenny.Tra"
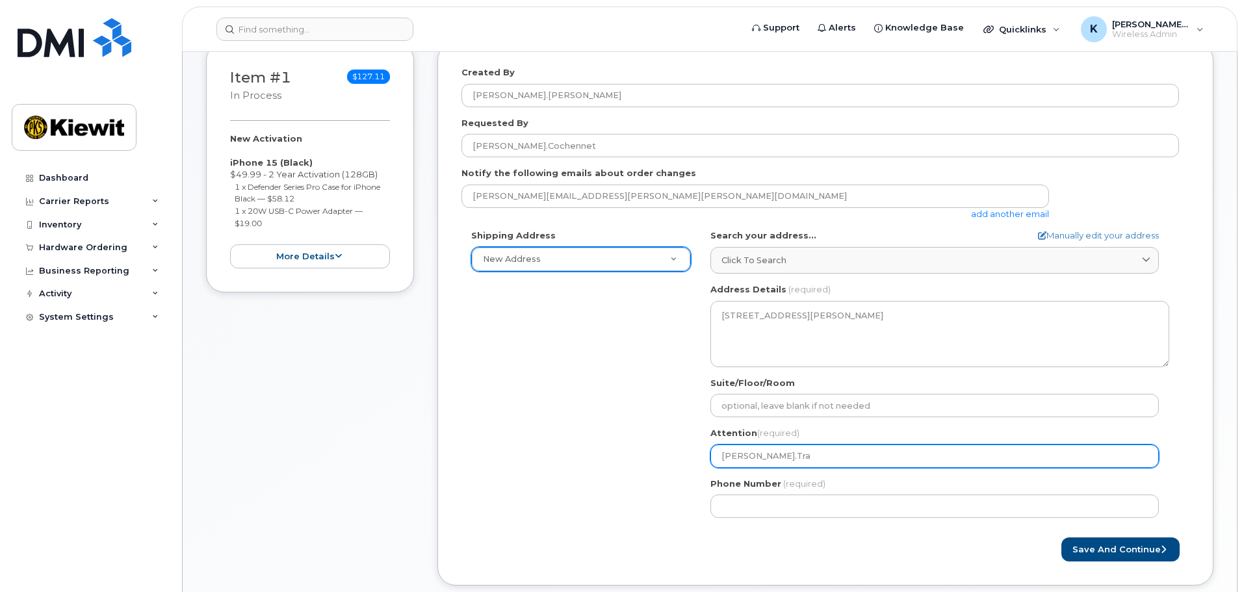
select select
type input "[PERSON_NAME].[PERSON_NAME]"
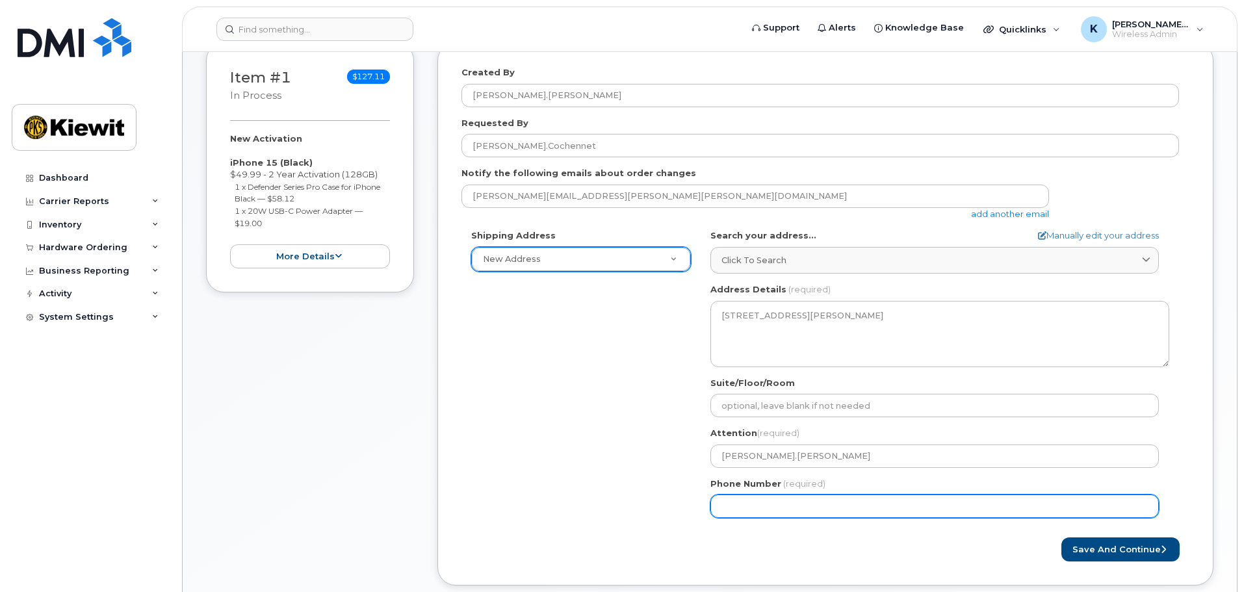
click at [768, 496] on input "Phone Number" at bounding box center [935, 506] width 449 height 23
click at [769, 499] on input "Phone Number" at bounding box center [935, 506] width 449 height 23
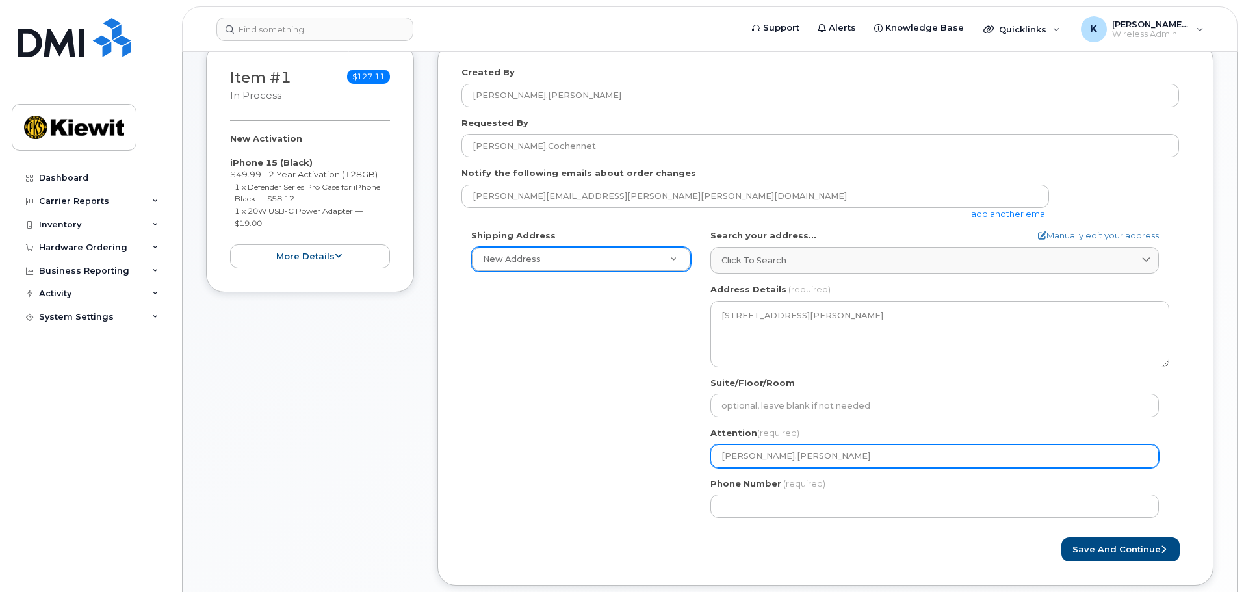
click at [785, 449] on input "[PERSON_NAME].[PERSON_NAME]" at bounding box center [935, 456] width 449 height 23
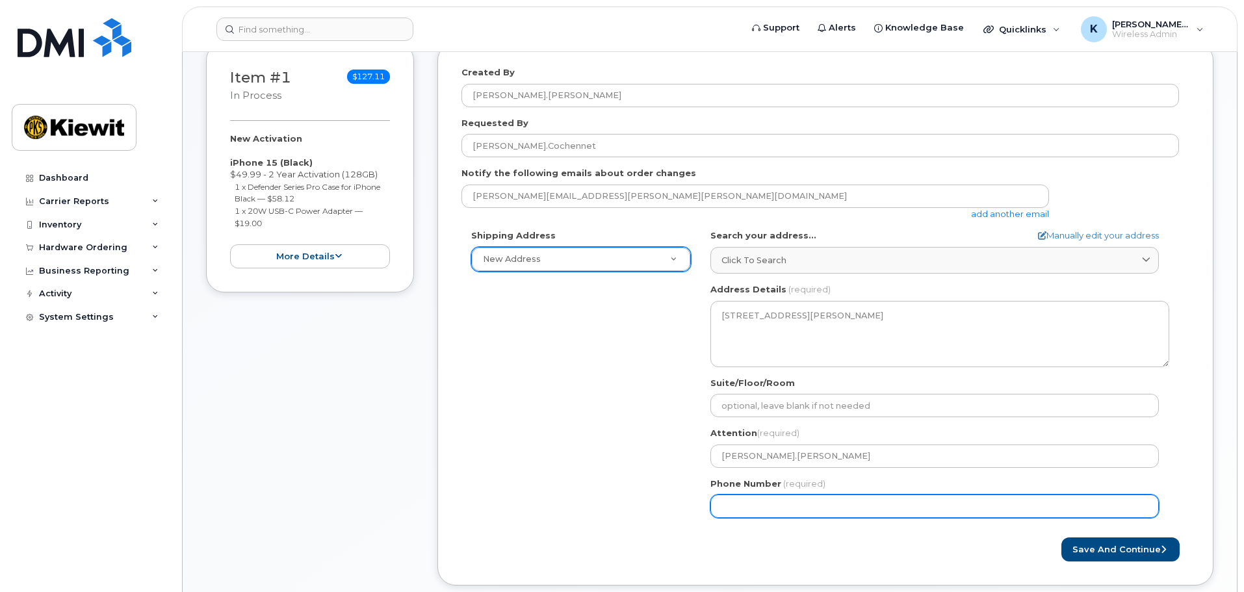
click at [785, 504] on input "Phone Number" at bounding box center [935, 506] width 449 height 23
type input "562442093"
select select
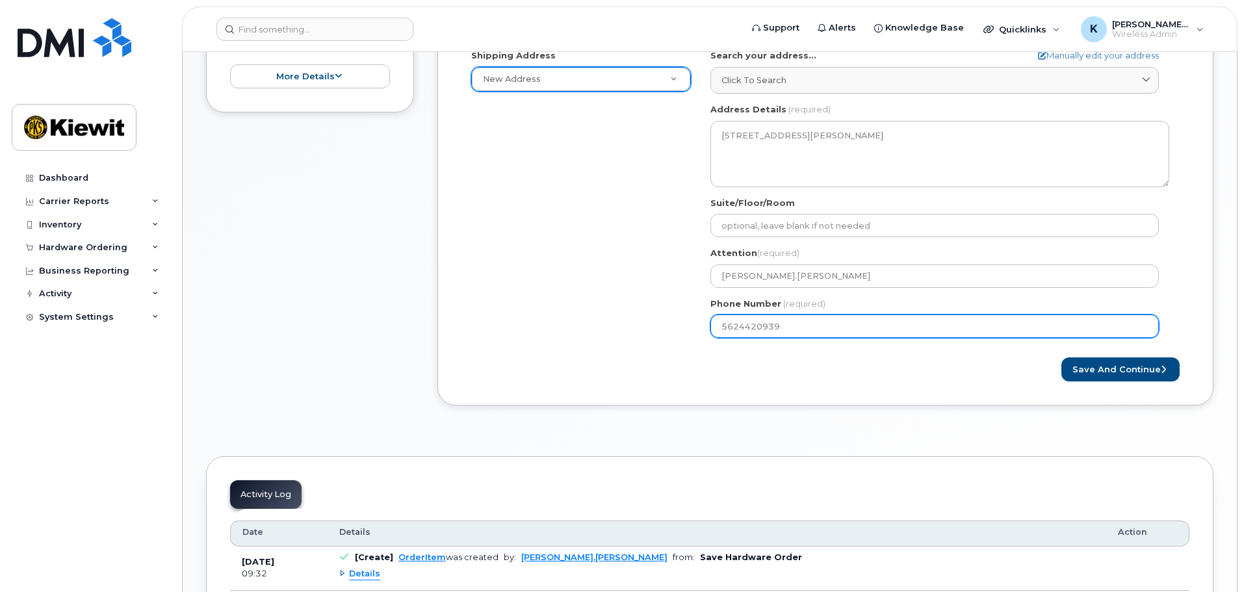
scroll to position [455, 0]
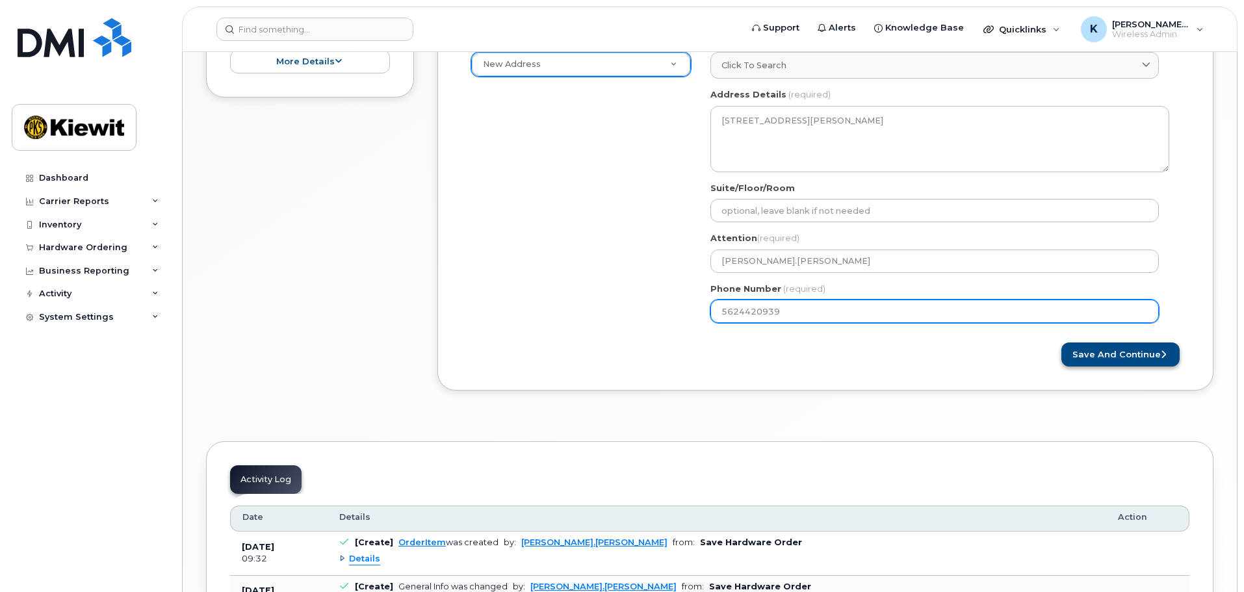
type input "5624420939"
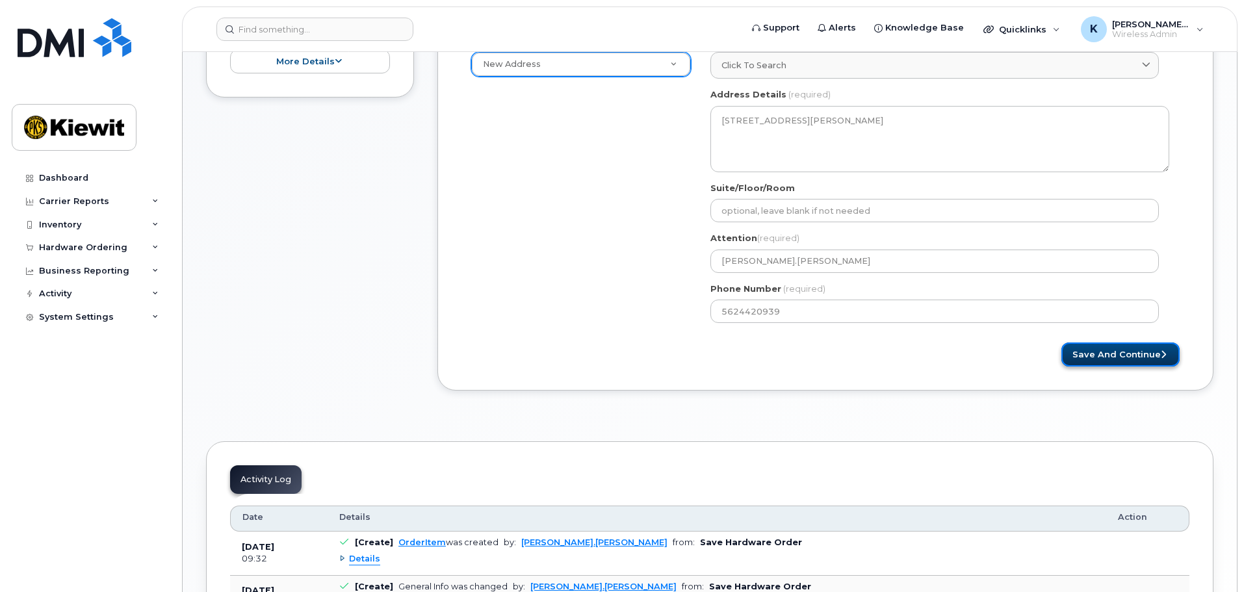
click at [1084, 351] on button "Save and Continue" at bounding box center [1121, 355] width 118 height 24
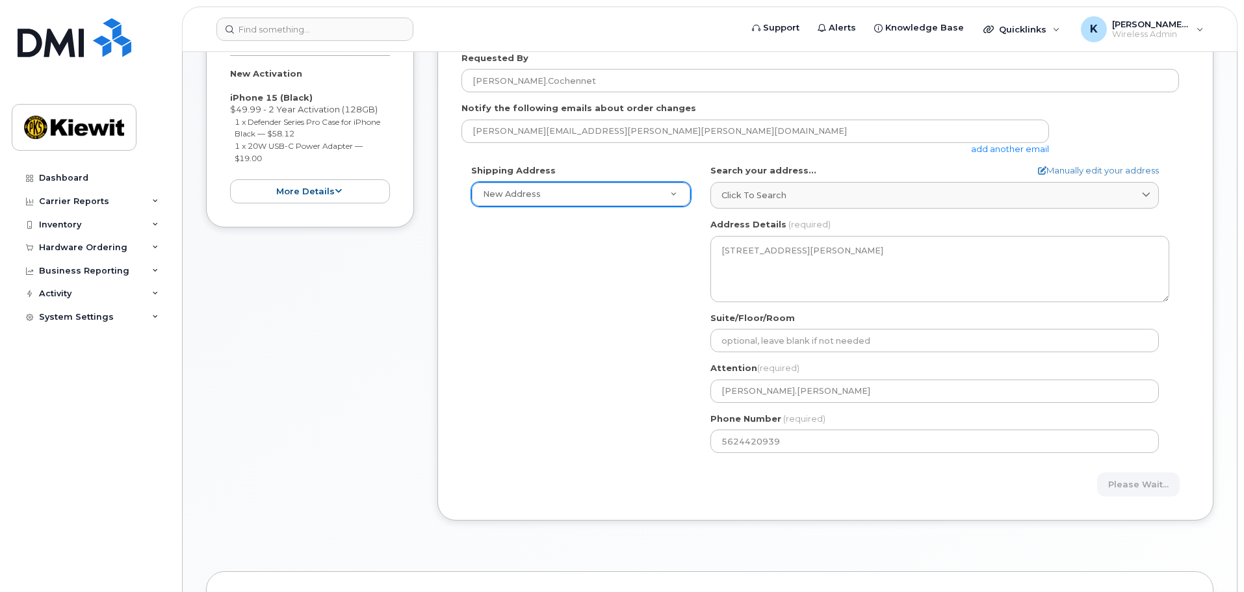
scroll to position [637, 0]
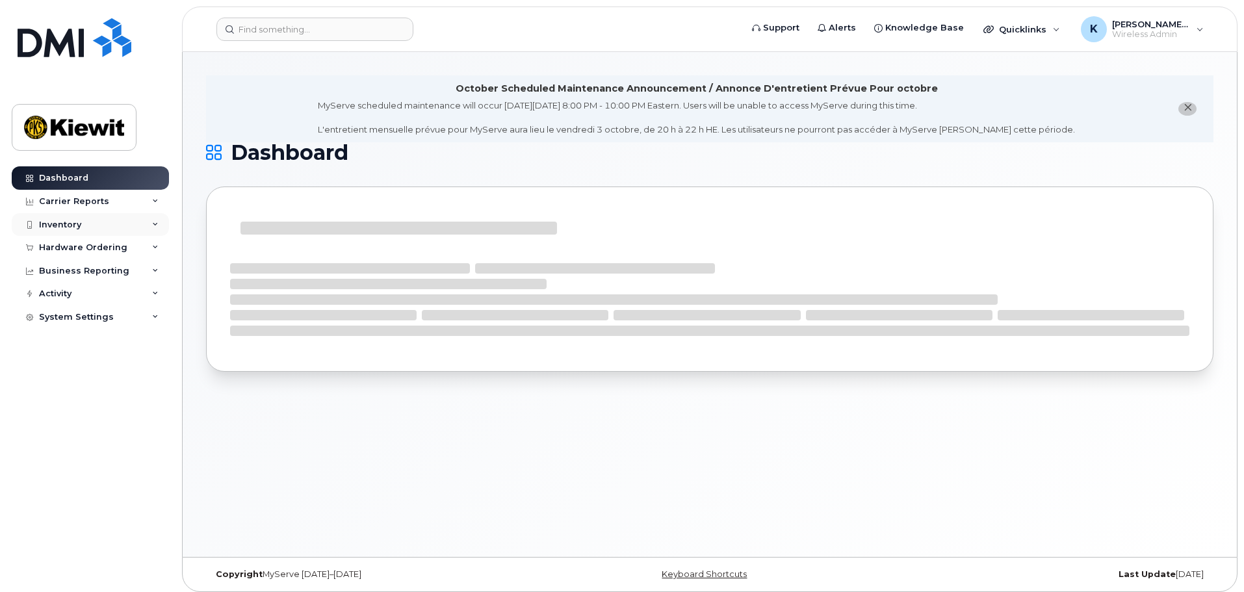
click at [116, 231] on div "Inventory" at bounding box center [90, 224] width 157 height 23
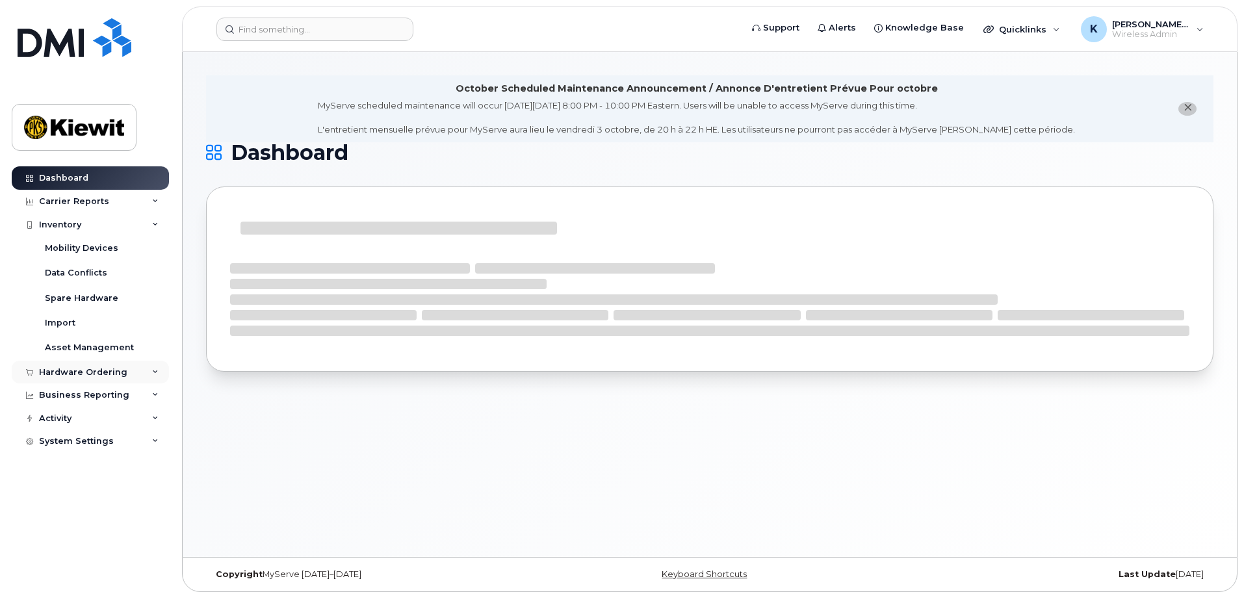
drag, startPoint x: 106, startPoint y: 228, endPoint x: 107, endPoint y: 237, distance: 9.8
click at [106, 228] on div "Inventory" at bounding box center [90, 224] width 157 height 23
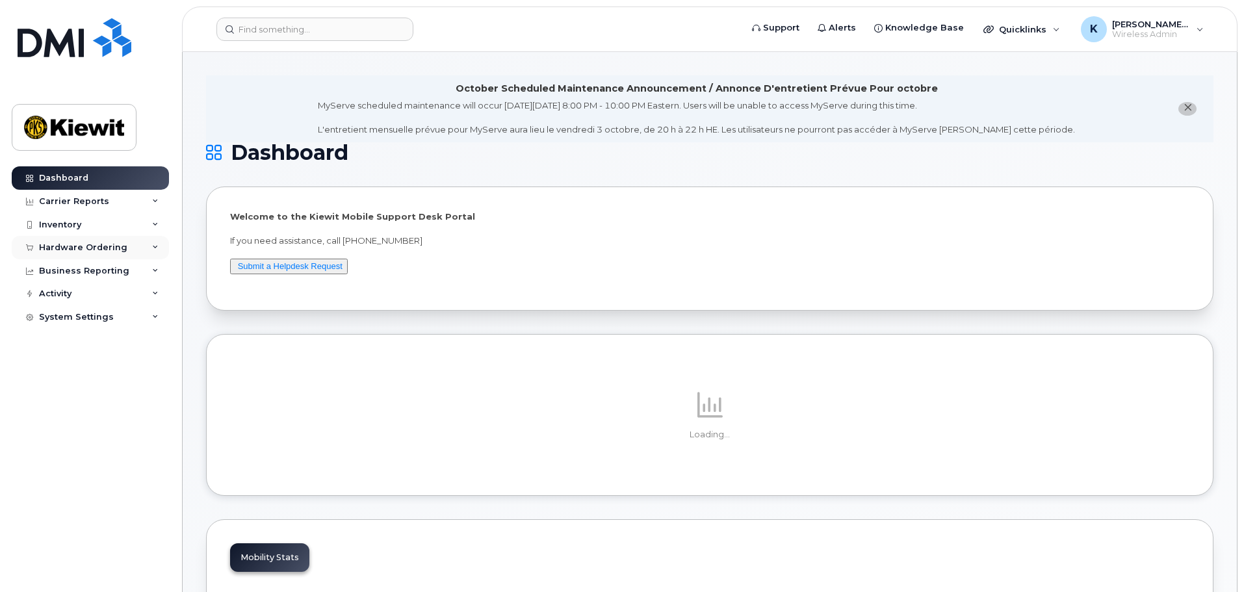
click at [110, 253] on div "Hardware Ordering" at bounding box center [90, 247] width 157 height 23
click at [118, 302] on link "Orders" at bounding box center [101, 296] width 135 height 25
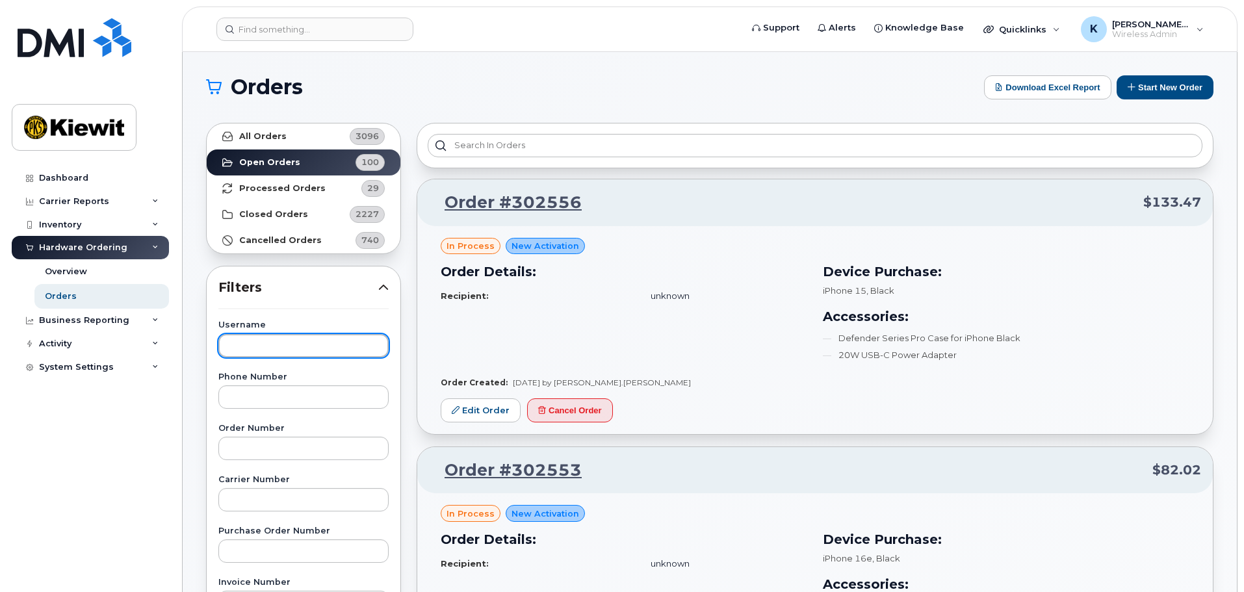
click at [314, 353] on input "text" at bounding box center [303, 345] width 170 height 23
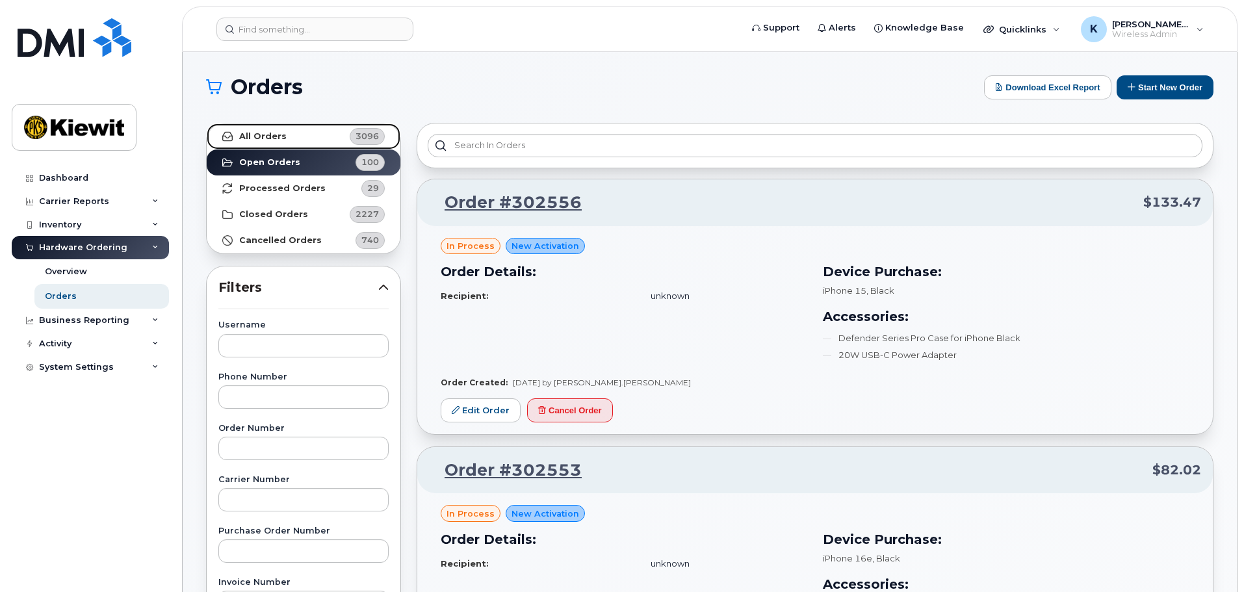
click at [355, 136] on div "3096" at bounding box center [367, 136] width 35 height 17
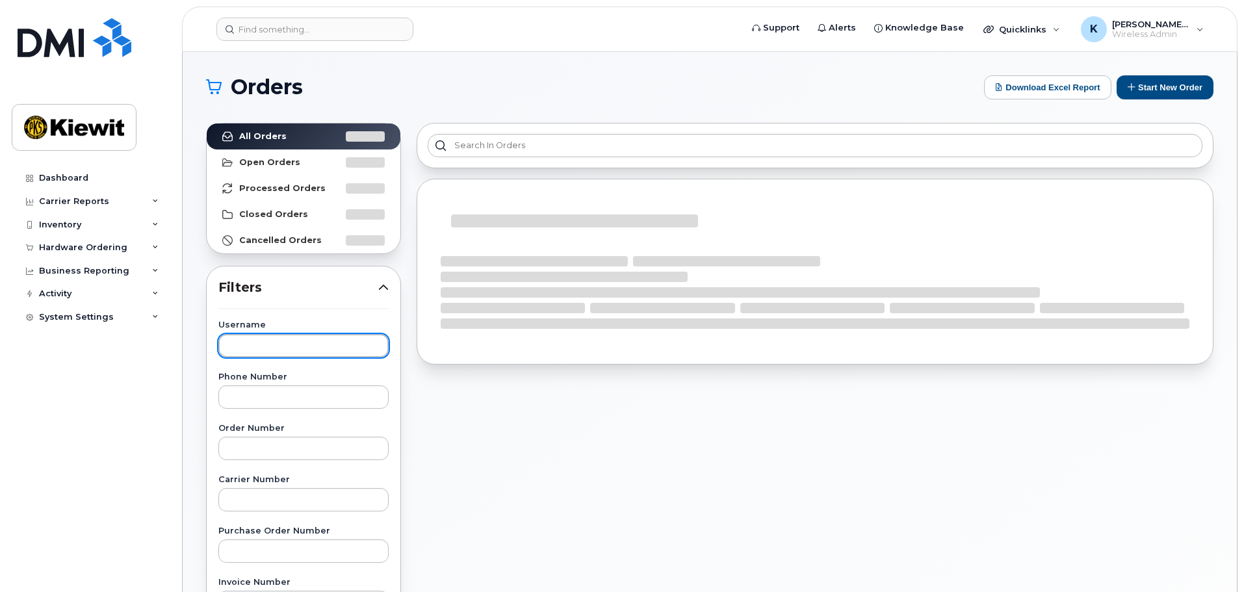
click at [280, 347] on input "text" at bounding box center [303, 345] width 170 height 23
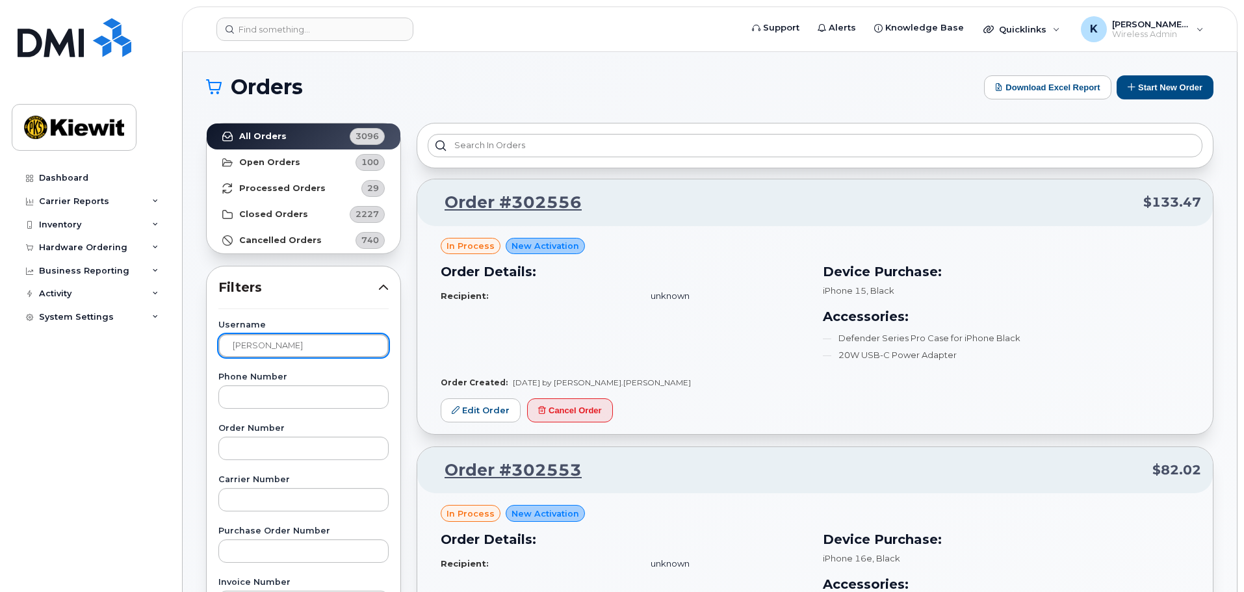
type input "[PERSON_NAME]"
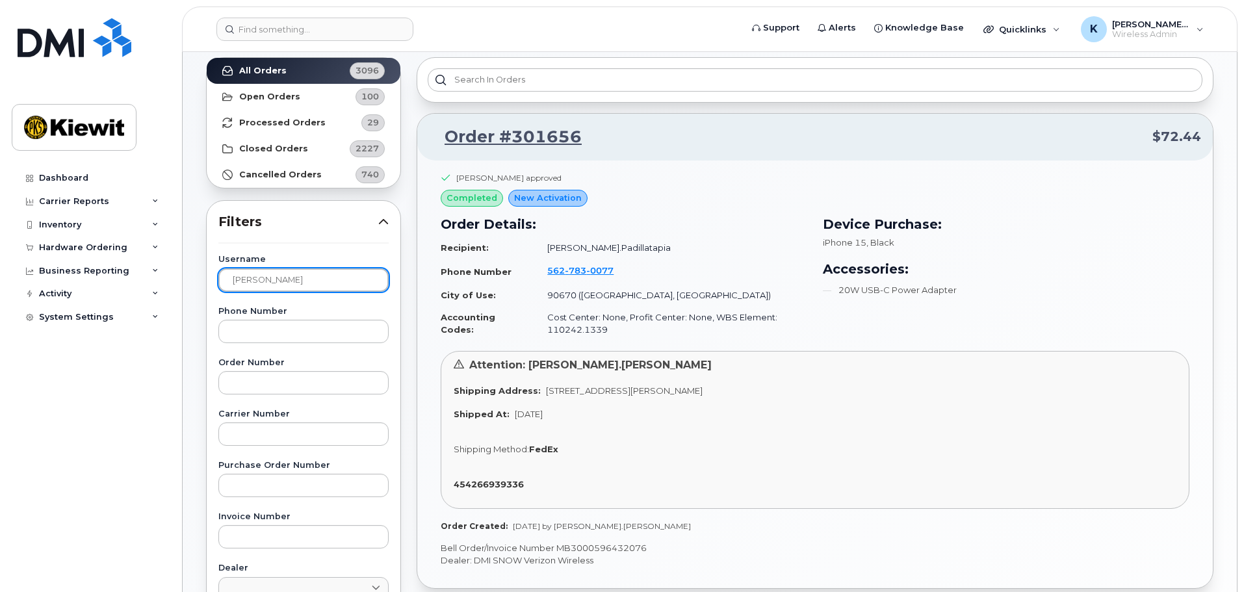
scroll to position [65, 0]
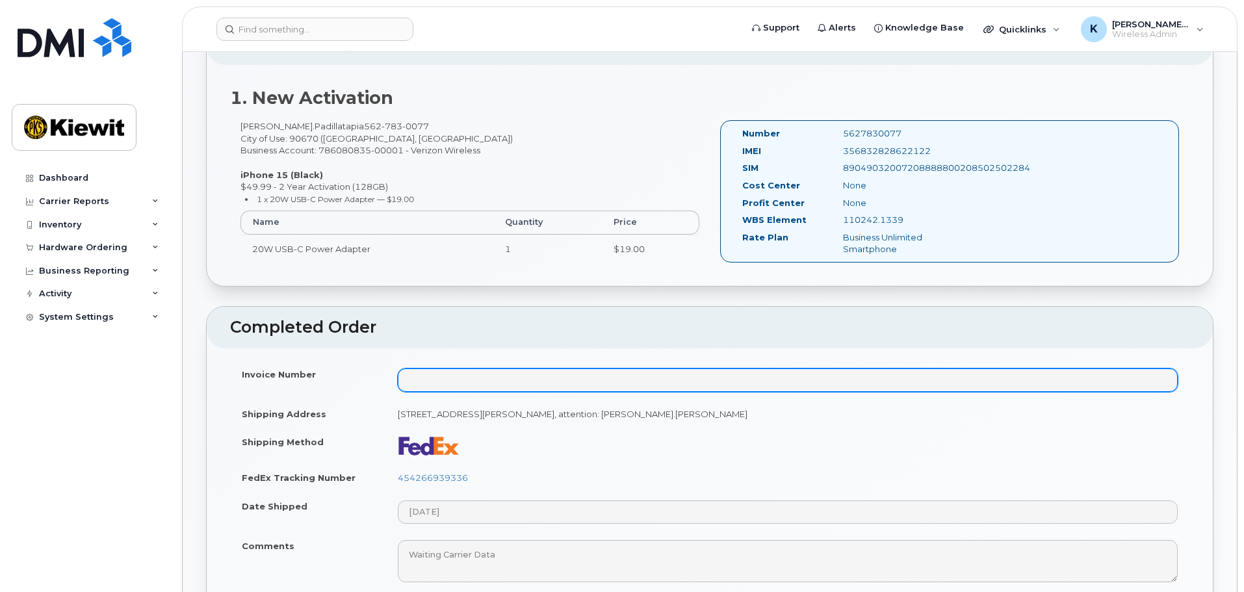
scroll to position [390, 0]
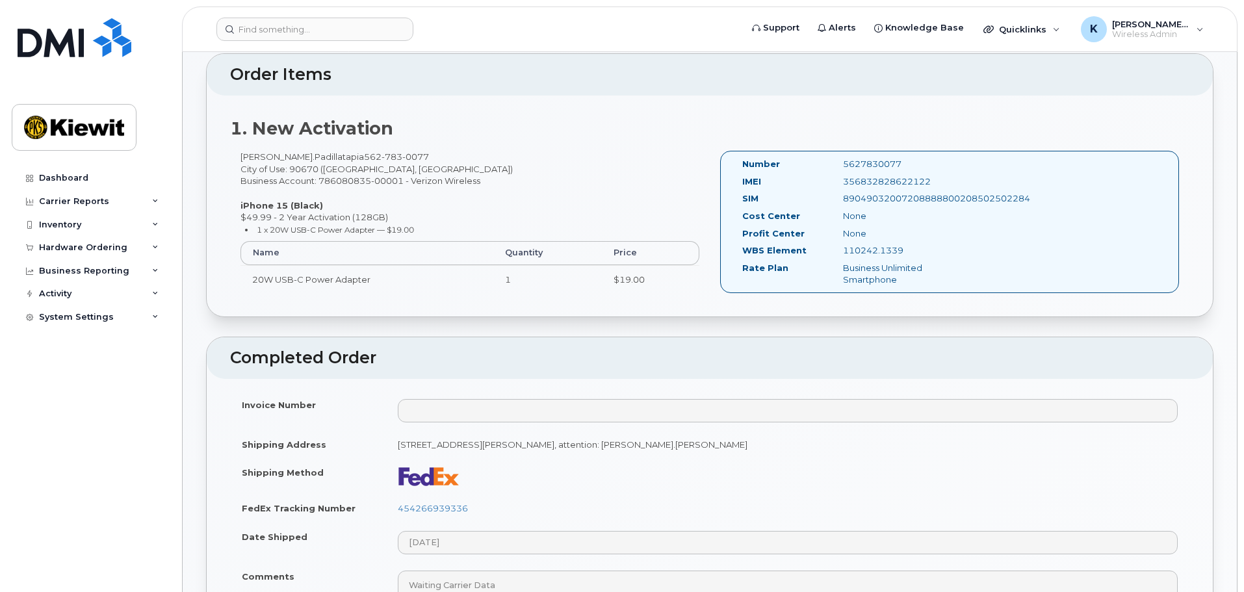
drag, startPoint x: 960, startPoint y: 241, endPoint x: 917, endPoint y: 248, distance: 44.3
click at [917, 248] on div "Number 5627830077 IMEI 356832828622122 SIM 89049032007208888800208502502284 Cos…" at bounding box center [854, 222] width 243 height 128
click at [921, 248] on div "110242.1339" at bounding box center [904, 250] width 142 height 12
click at [917, 250] on div "110242.1339" at bounding box center [904, 250] width 142 height 12
drag, startPoint x: 890, startPoint y: 251, endPoint x: 843, endPoint y: 252, distance: 47.5
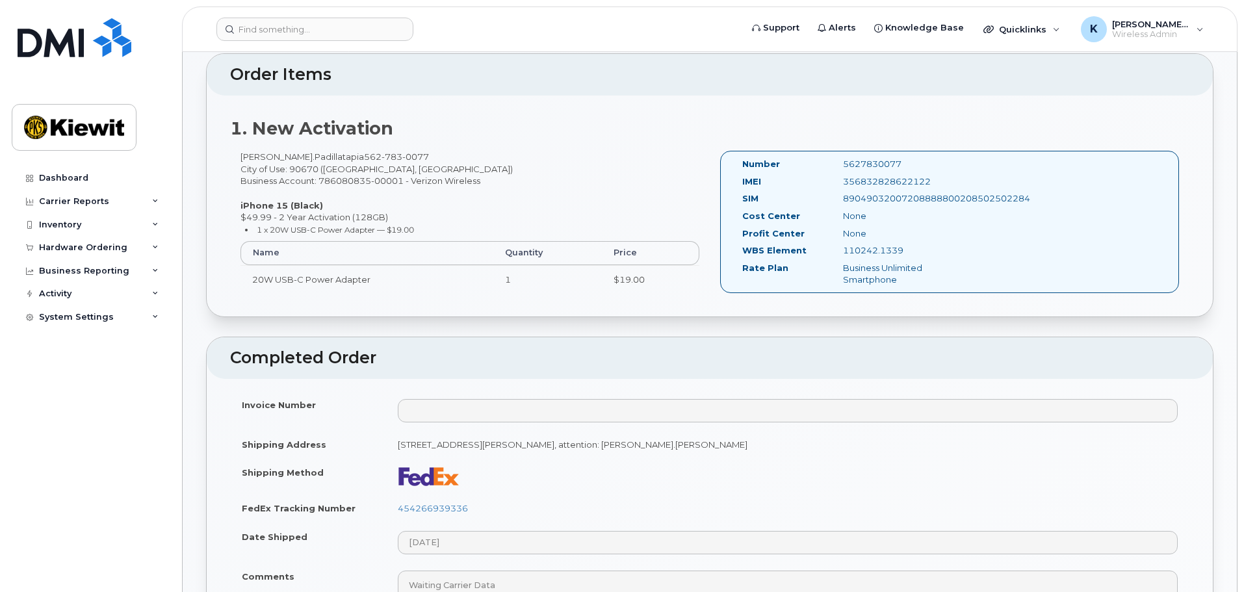
click at [843, 252] on div "110242.1339" at bounding box center [904, 250] width 142 height 12
copy div "110242.1339"
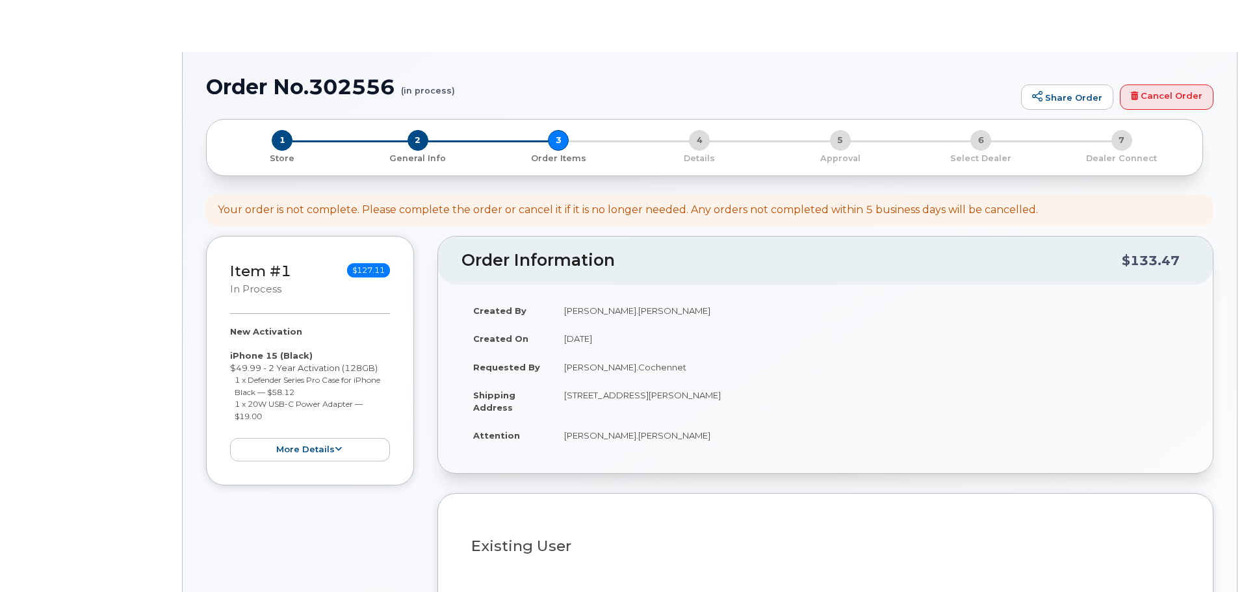
select select
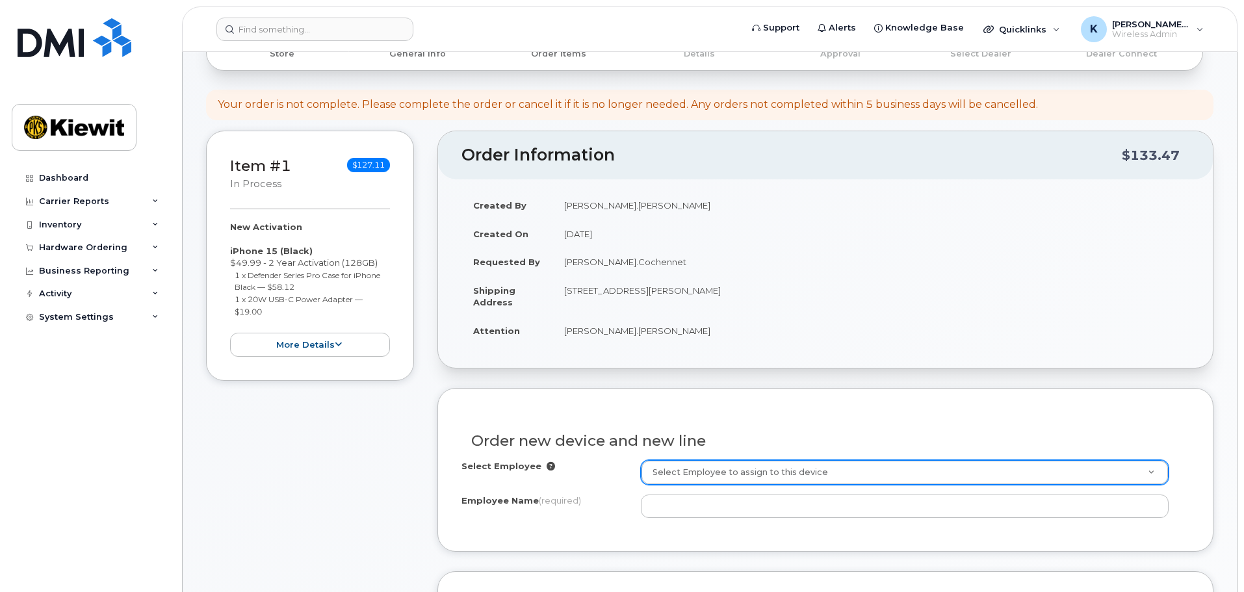
scroll to position [195, 0]
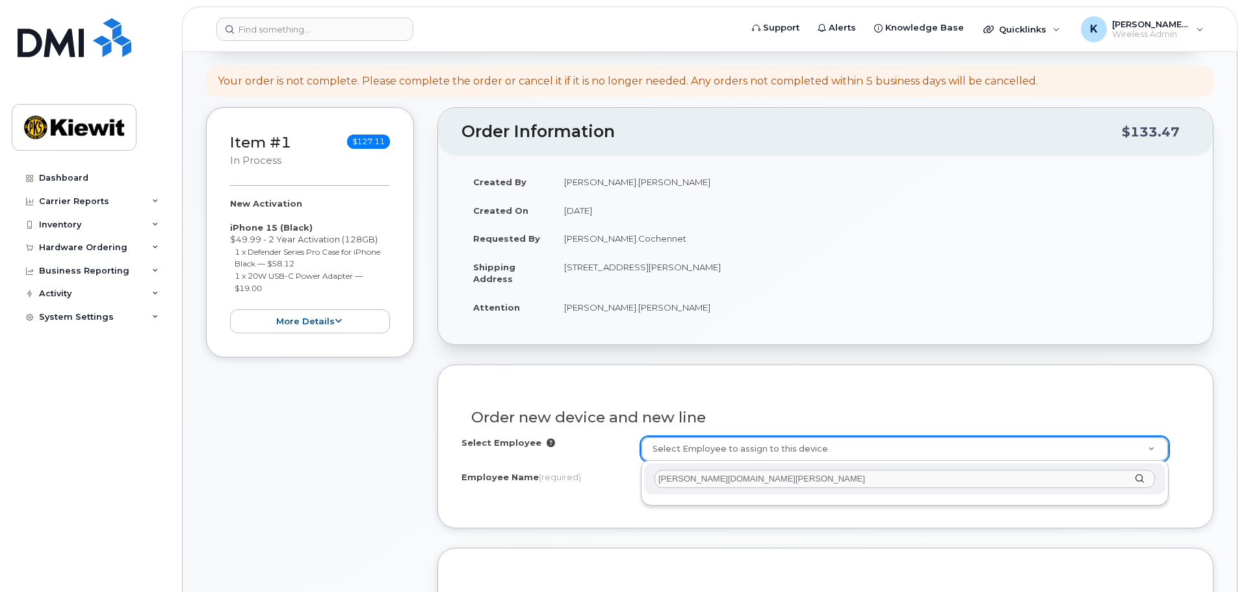
click at [871, 482] on input "[PERSON_NAME][DOMAIN_NAME][PERSON_NAME]" at bounding box center [905, 479] width 501 height 19
drag, startPoint x: 1122, startPoint y: 473, endPoint x: 1140, endPoint y: 474, distance: 17.6
click at [1129, 473] on input "[PERSON_NAME][DOMAIN_NAME][PERSON_NAME]" at bounding box center [905, 479] width 501 height 19
type input "[PERSON_NAME][DOMAIN_NAME][PERSON_NAME]"
click at [1140, 474] on div "[PERSON_NAME][DOMAIN_NAME][PERSON_NAME]" at bounding box center [904, 480] width 521 height 32
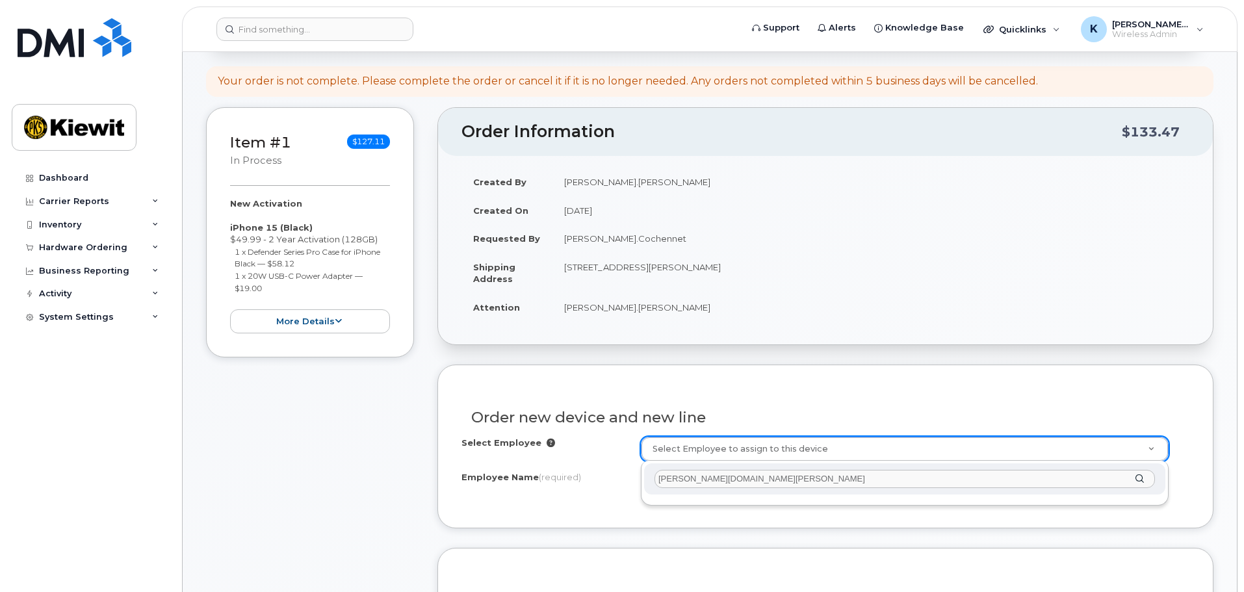
click at [1145, 481] on div "[PERSON_NAME][DOMAIN_NAME][PERSON_NAME]" at bounding box center [904, 480] width 521 height 32
drag, startPoint x: 1145, startPoint y: 481, endPoint x: 1138, endPoint y: 459, distance: 23.0
click at [1146, 481] on div "[PERSON_NAME][DOMAIN_NAME][PERSON_NAME]" at bounding box center [904, 480] width 521 height 32
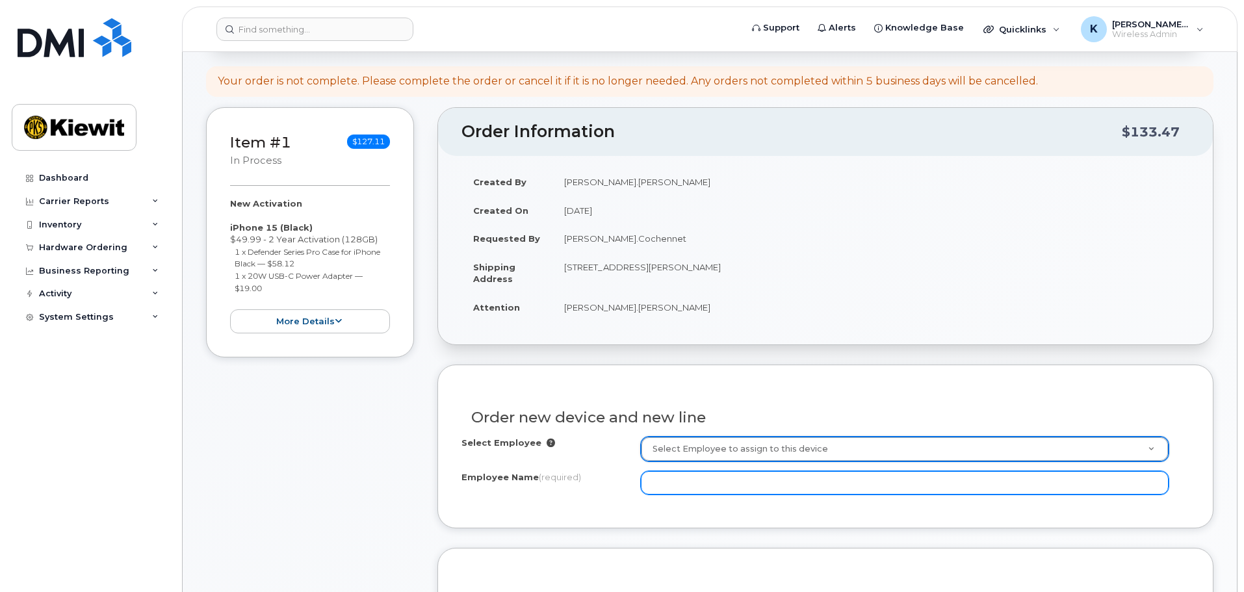
click at [896, 487] on input "Employee Name (required)" at bounding box center [905, 482] width 528 height 23
type input "[PERSON_NAME][DOMAIN_NAME][PERSON_NAME]"
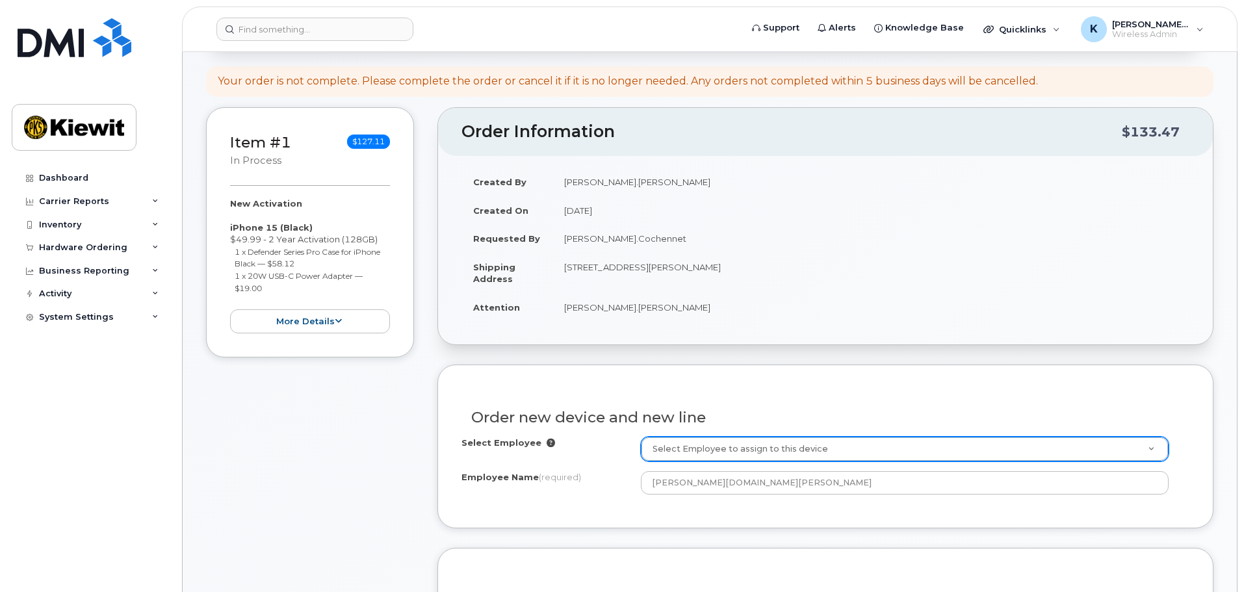
click at [869, 385] on div "Order new device and new line Select Employee Select Employee to assign to this…" at bounding box center [826, 446] width 776 height 163
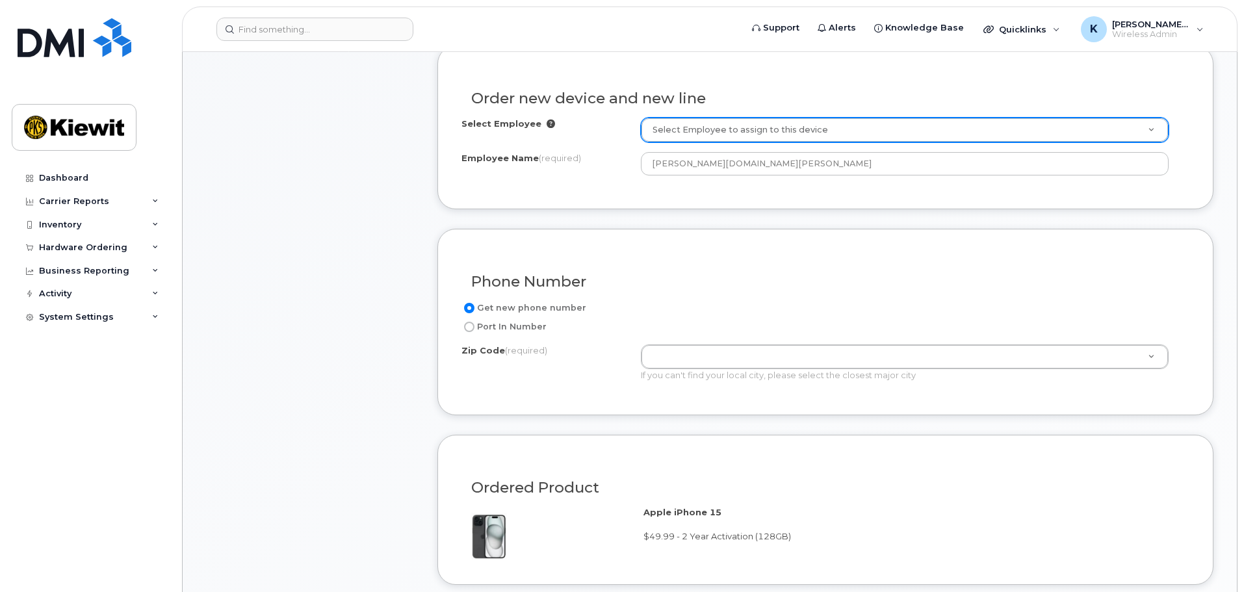
scroll to position [520, 0]
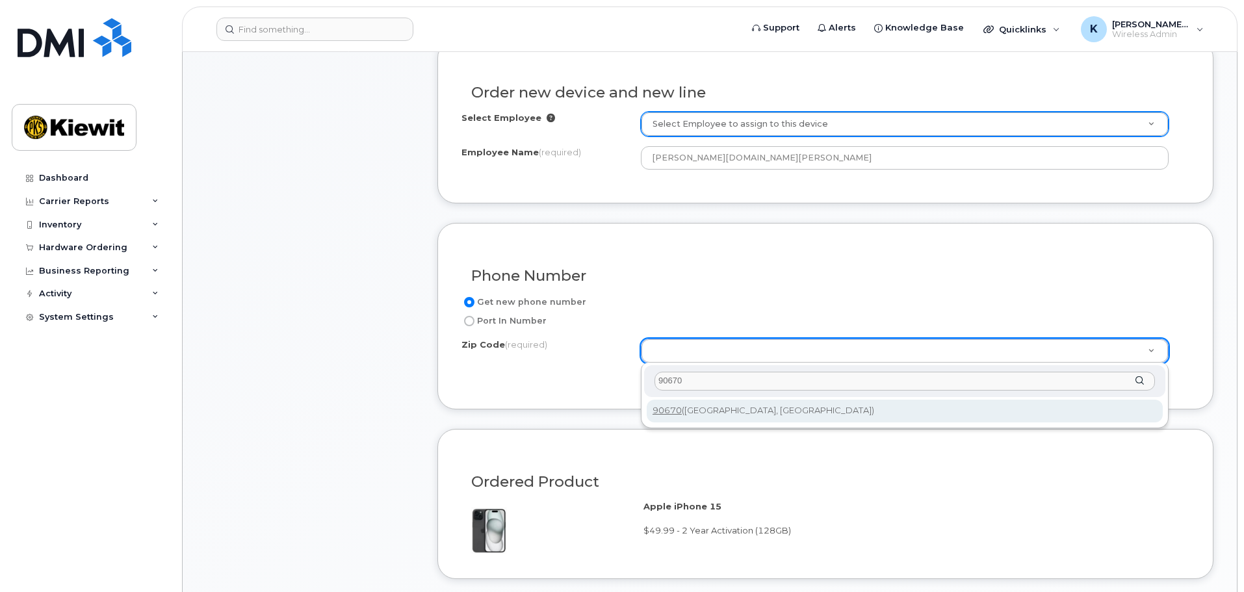
type input "90670"
type input "90670 (Santa Fe Springs, CA)"
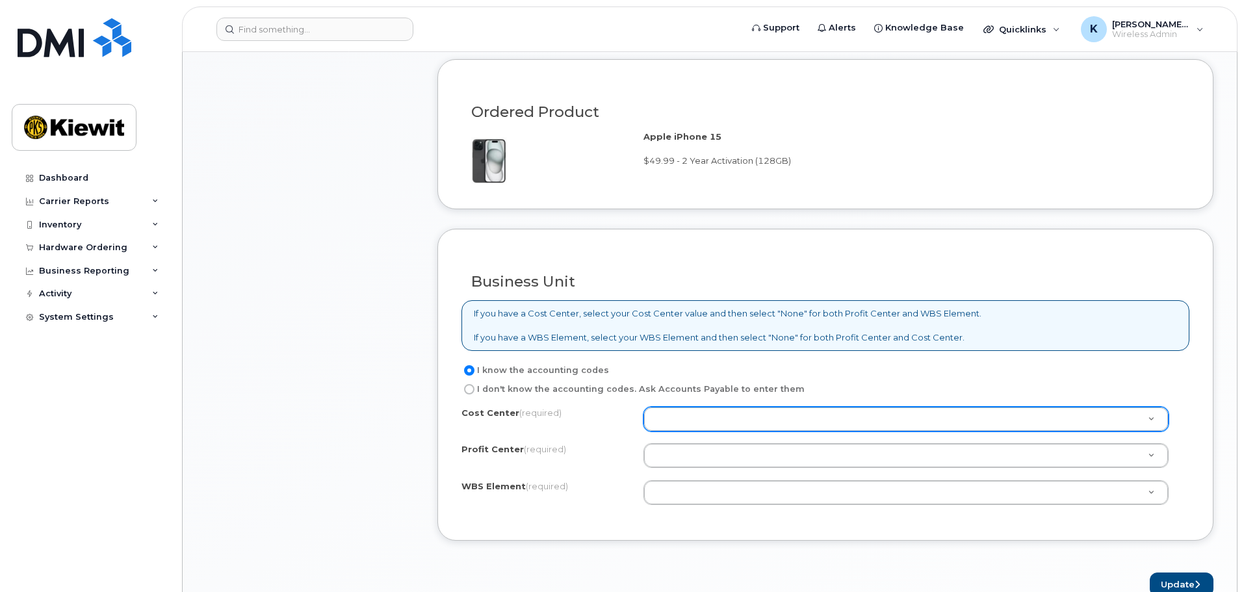
scroll to position [910, 0]
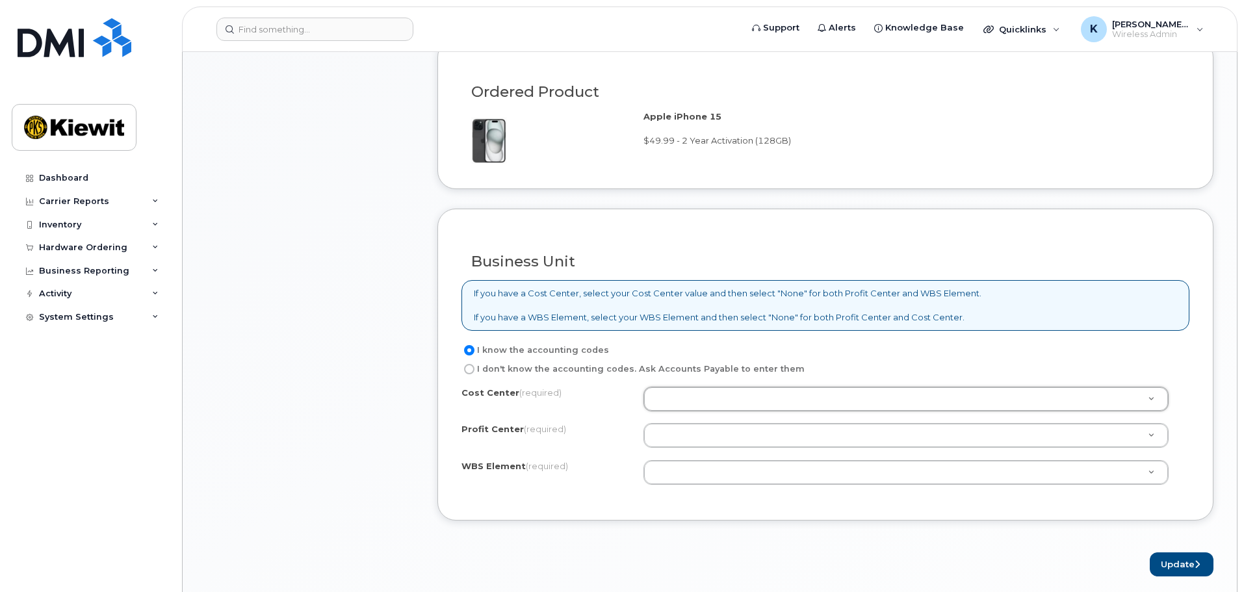
click at [755, 347] on div "I know the accounting codes" at bounding box center [821, 351] width 718 height 16
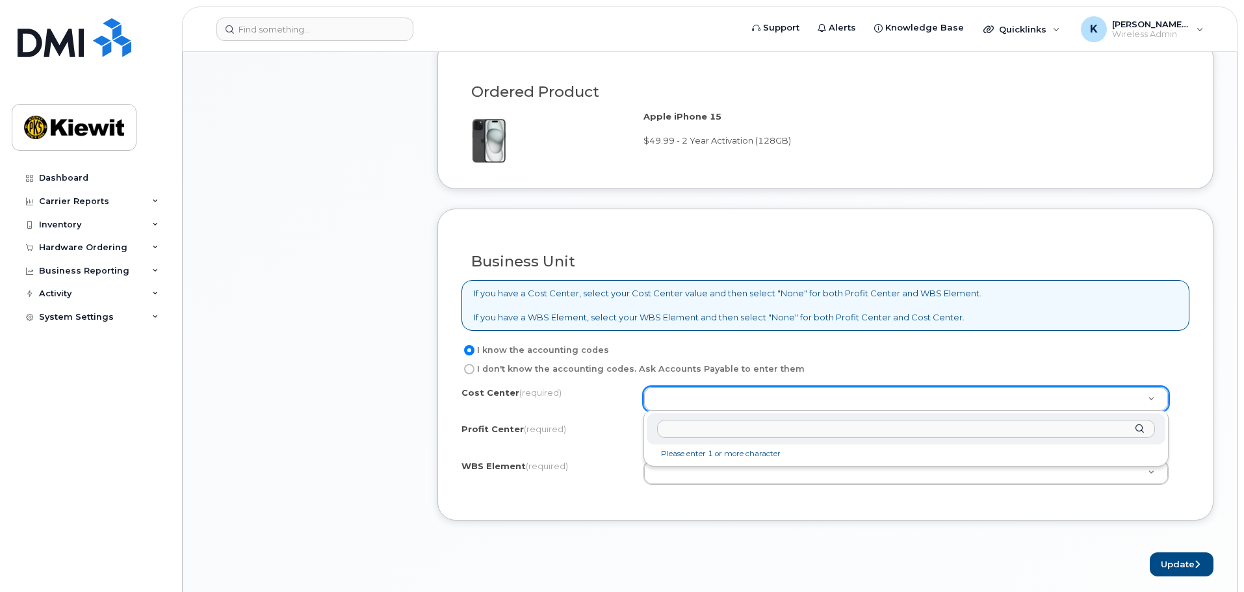
type input "0"
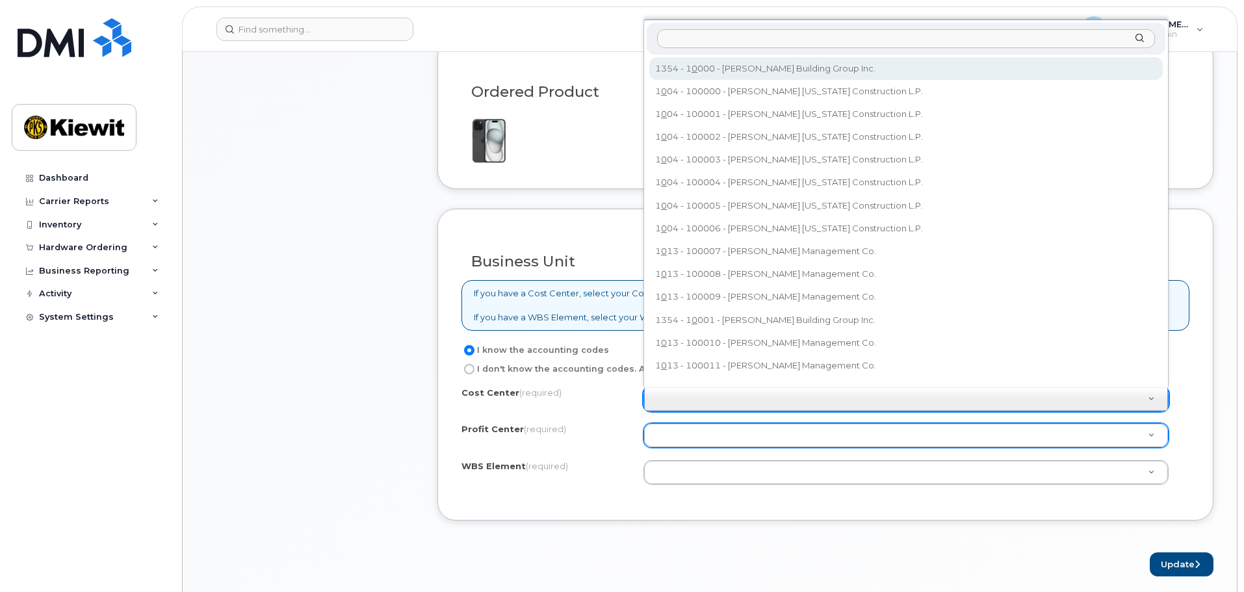
drag, startPoint x: 864, startPoint y: 426, endPoint x: 856, endPoint y: 432, distance: 9.8
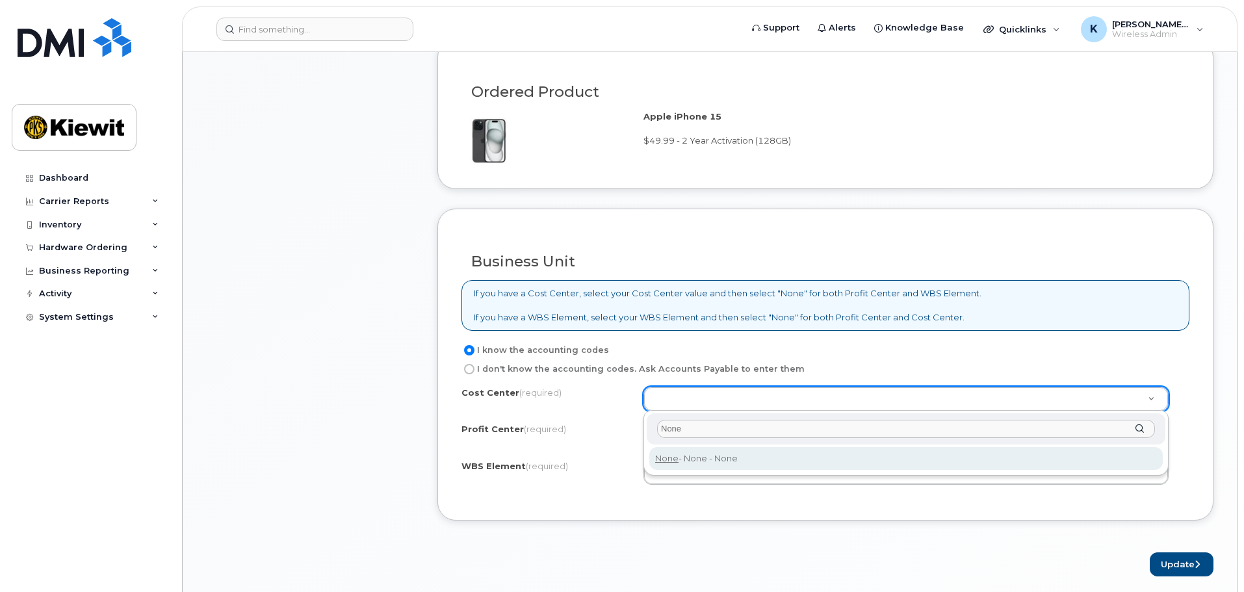
type input "None"
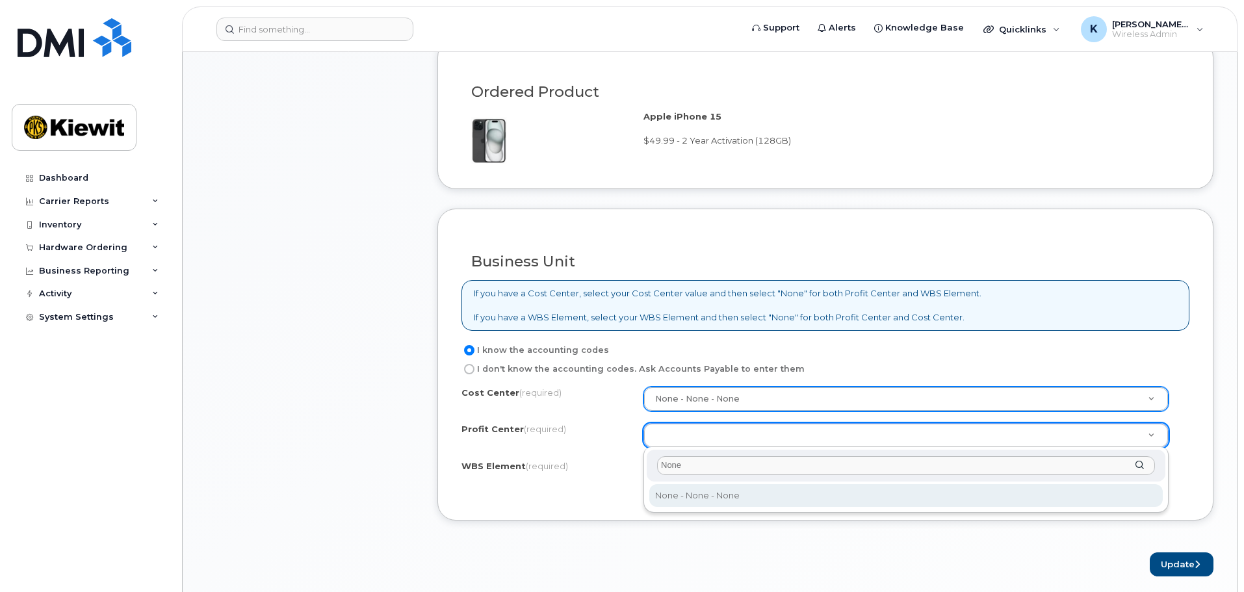
type input "None"
select select "None"
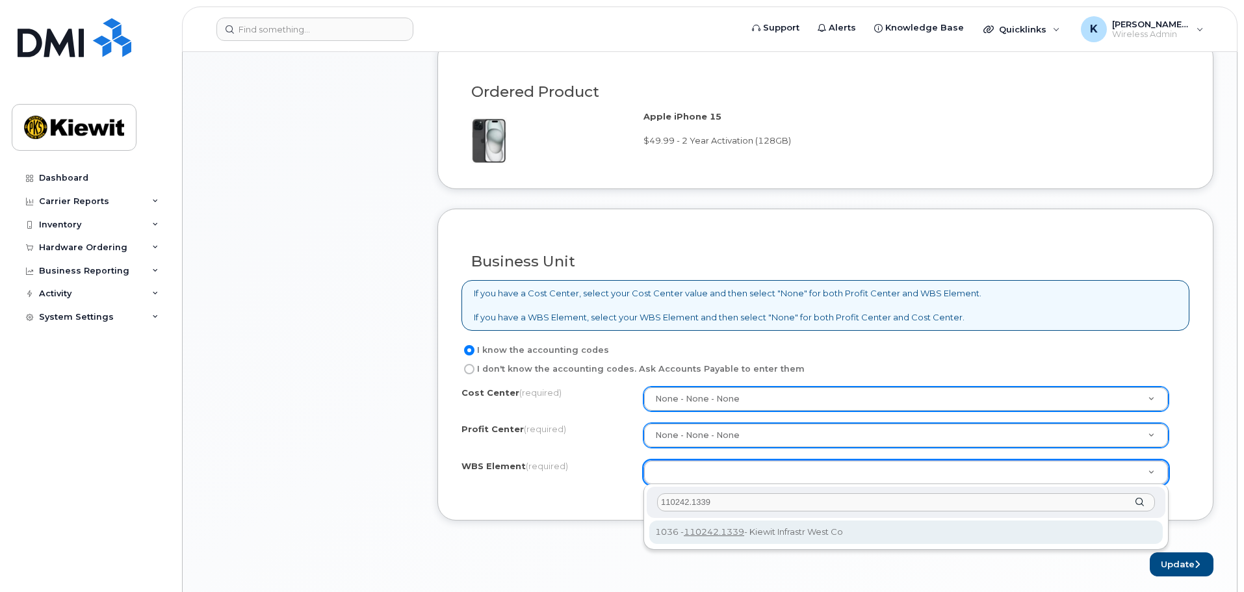
type input "110242.1339"
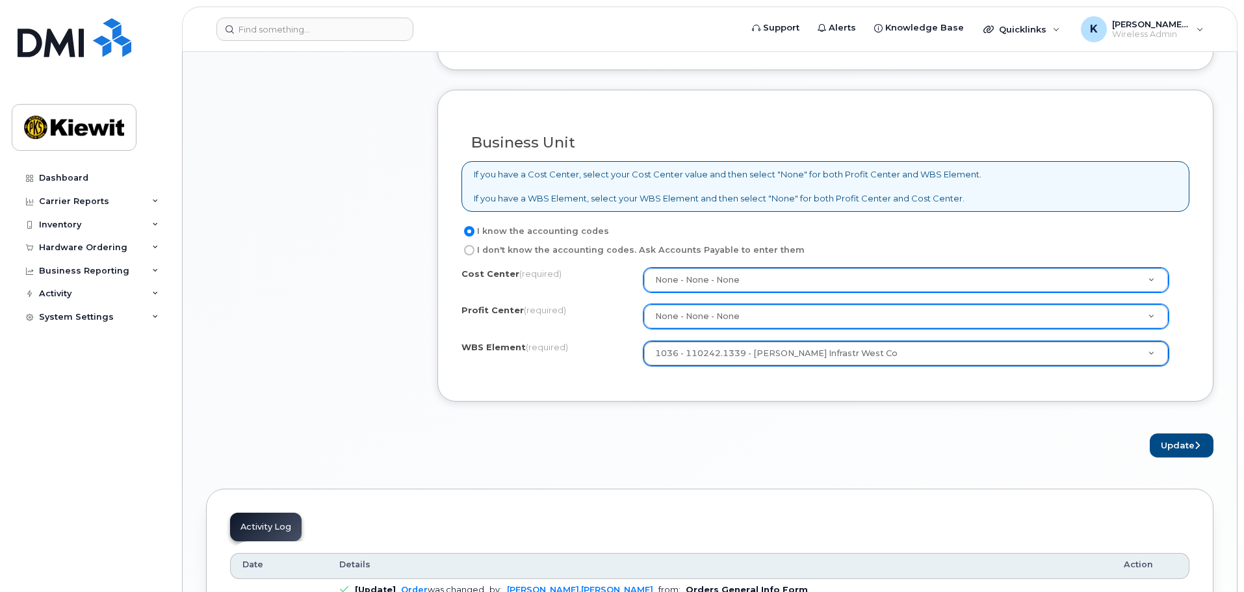
scroll to position [1235, 0]
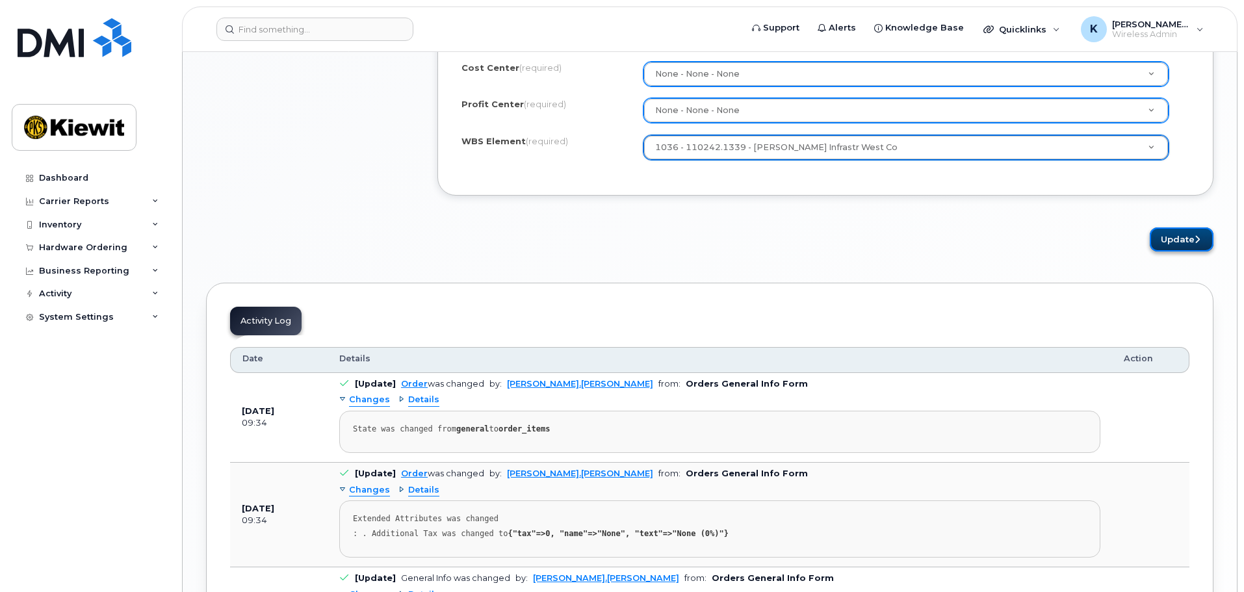
click at [1190, 246] on button "Update" at bounding box center [1182, 240] width 64 height 24
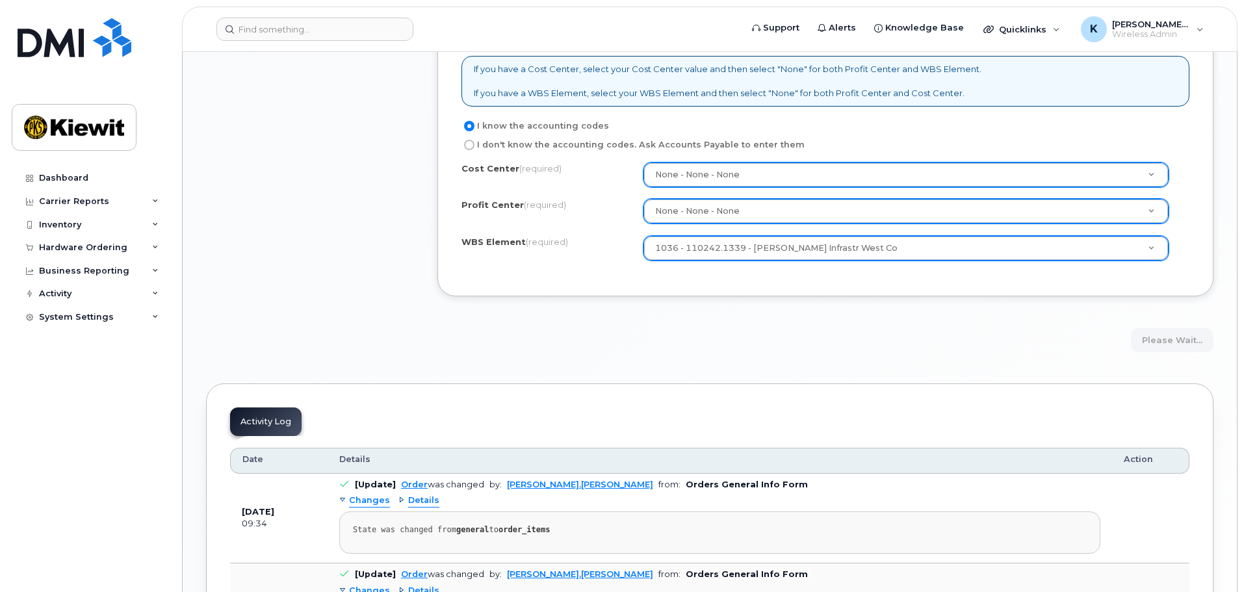
scroll to position [975, 0]
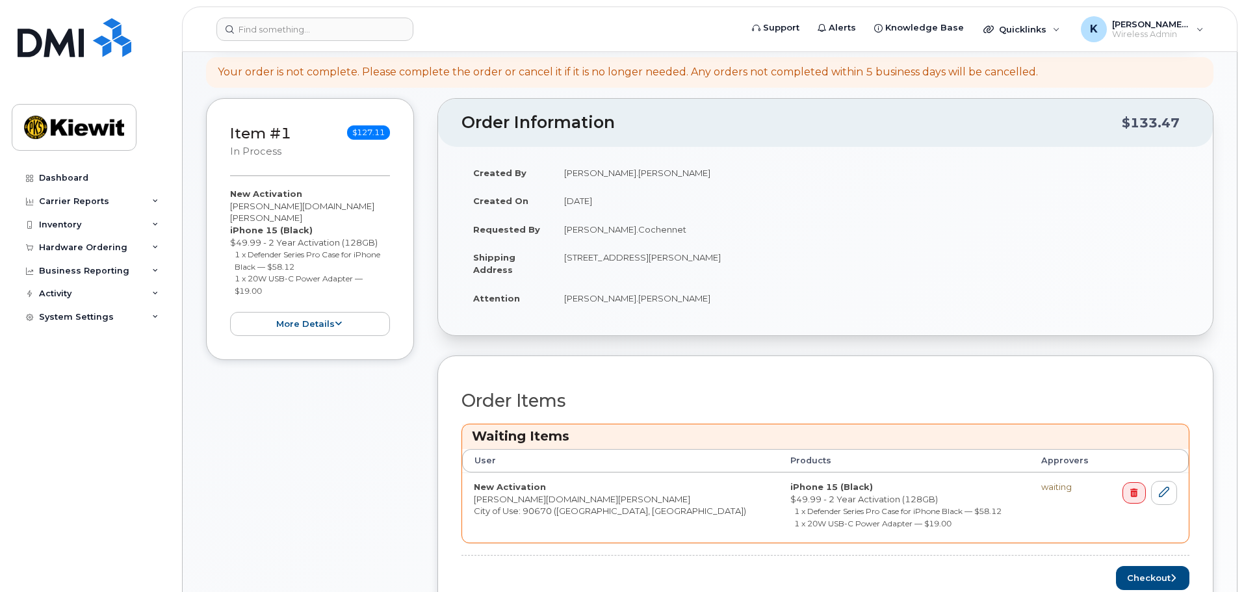
scroll to position [390, 0]
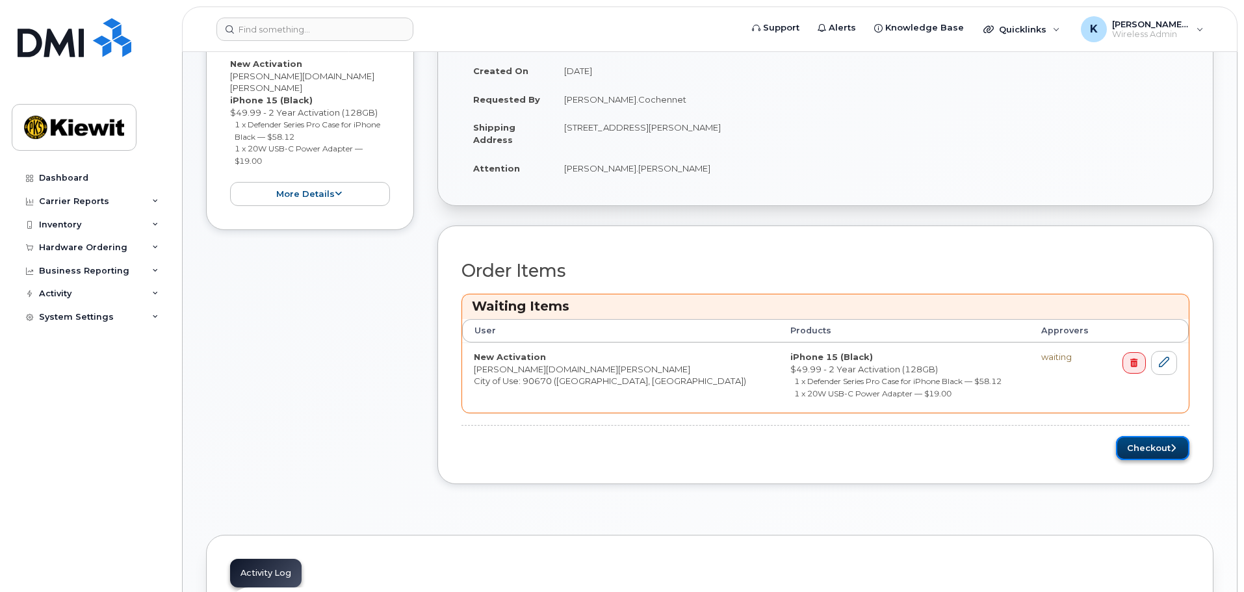
click at [1148, 458] on button "Checkout" at bounding box center [1152, 448] width 73 height 24
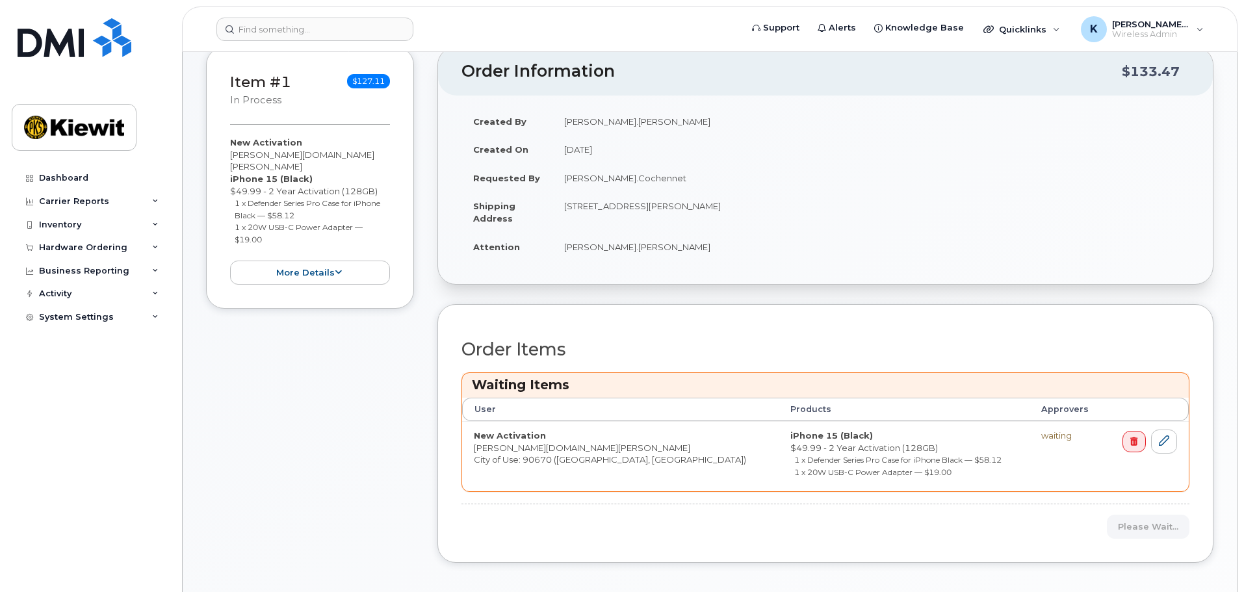
scroll to position [195, 0]
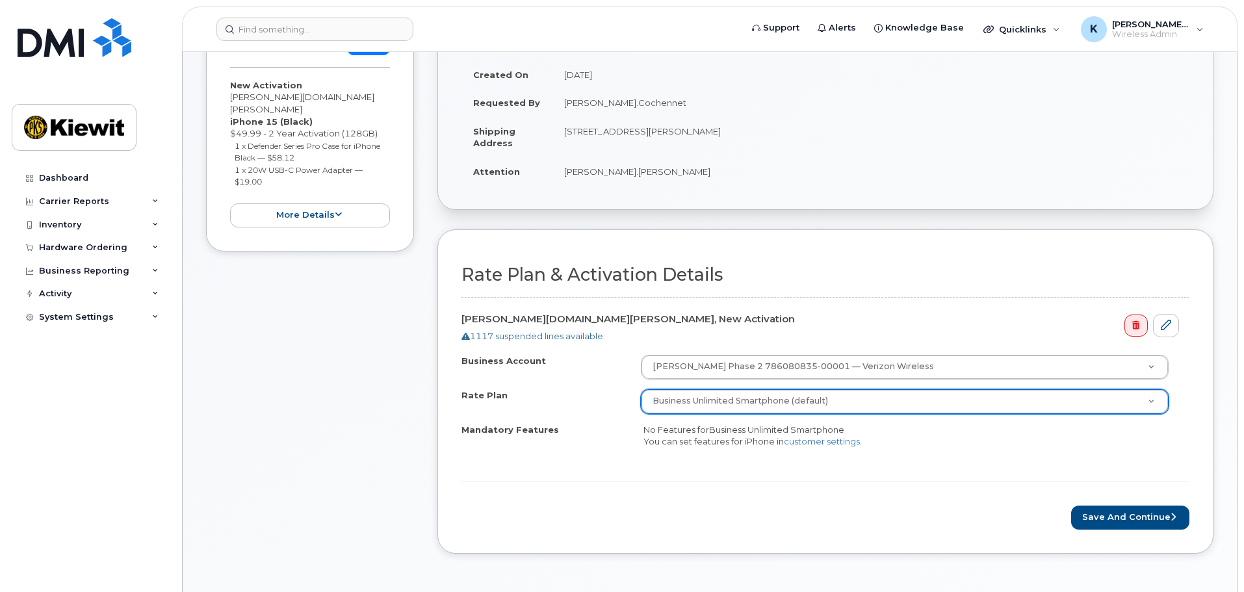
scroll to position [390, 0]
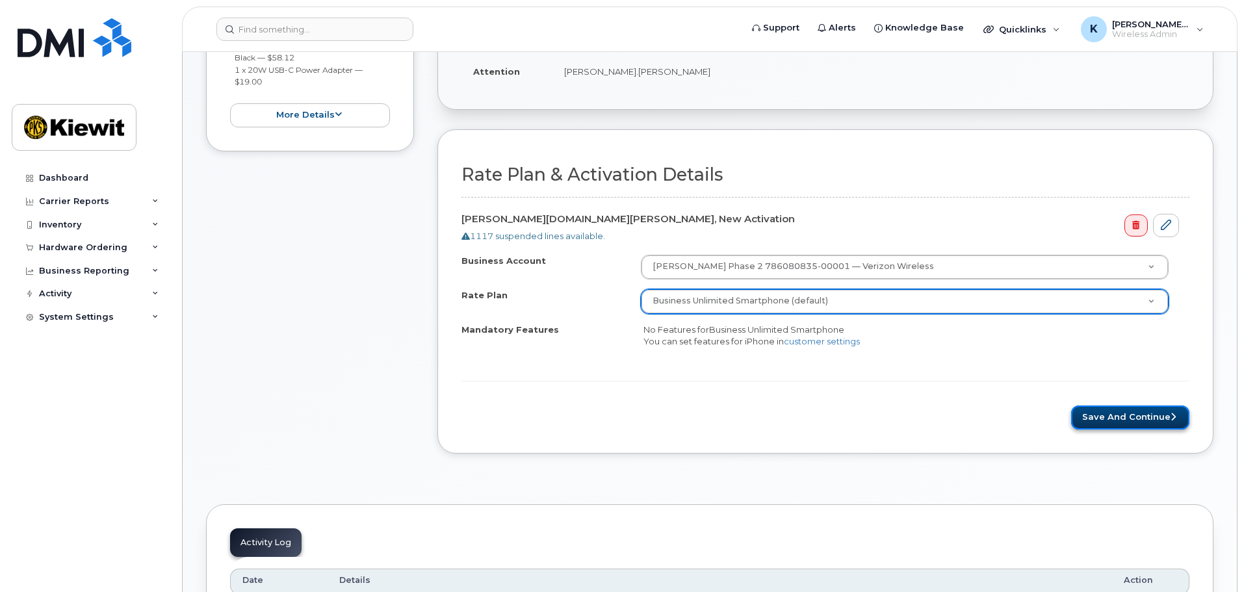
click at [1110, 428] on button "Save and Continue" at bounding box center [1130, 418] width 118 height 24
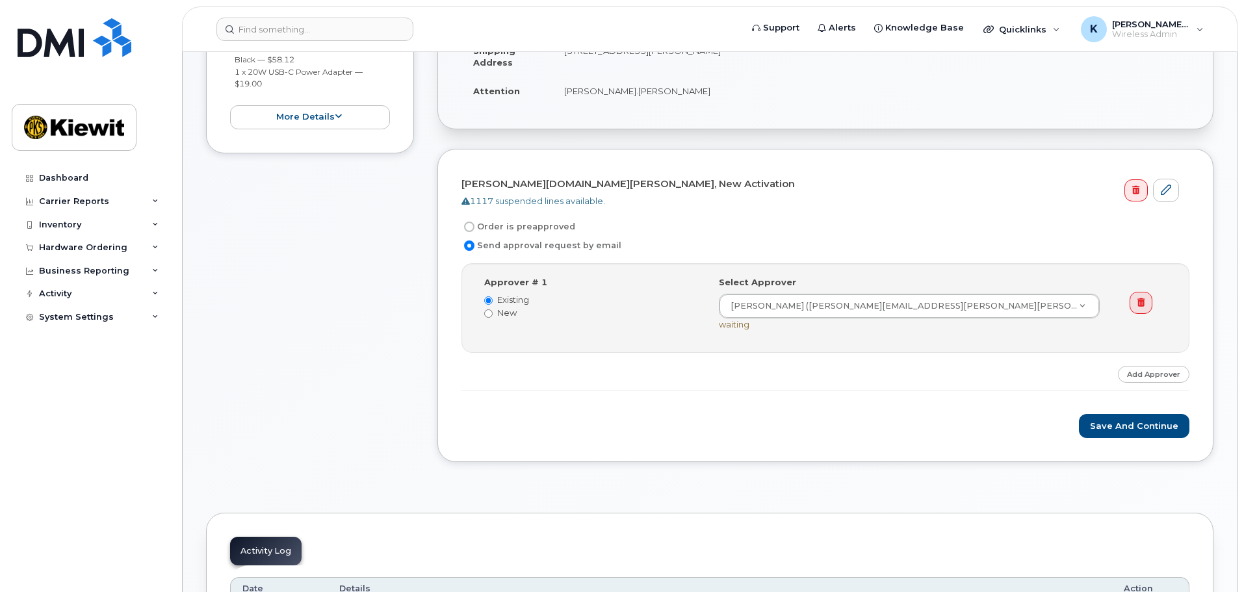
scroll to position [455, 0]
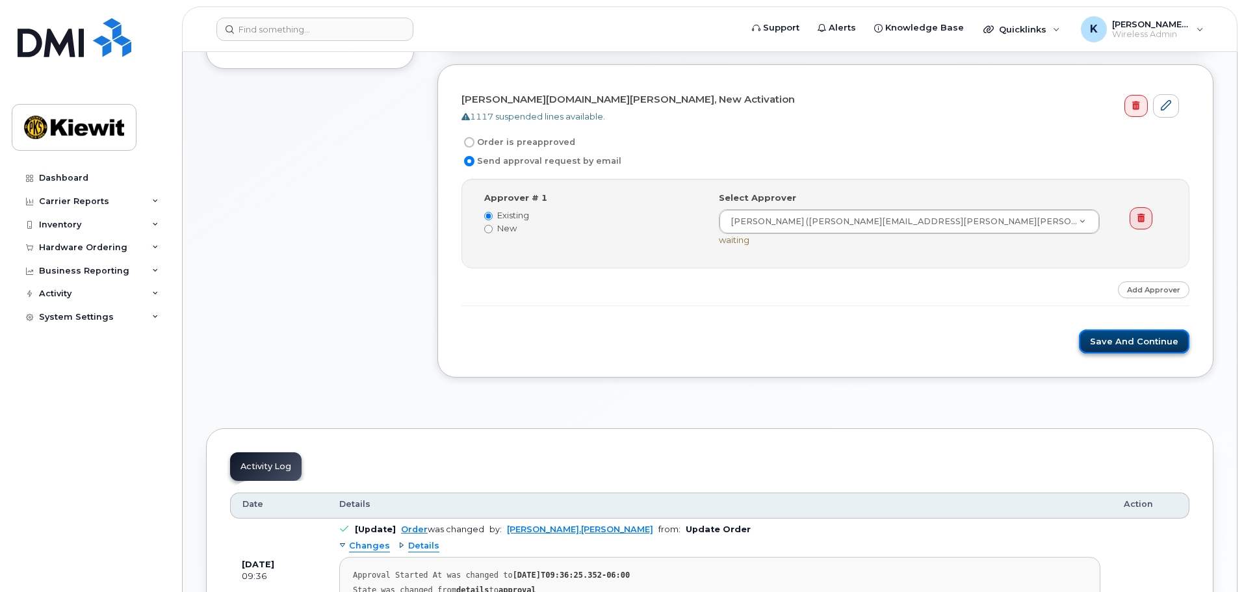
click at [1165, 345] on button "Save and Continue" at bounding box center [1134, 342] width 111 height 24
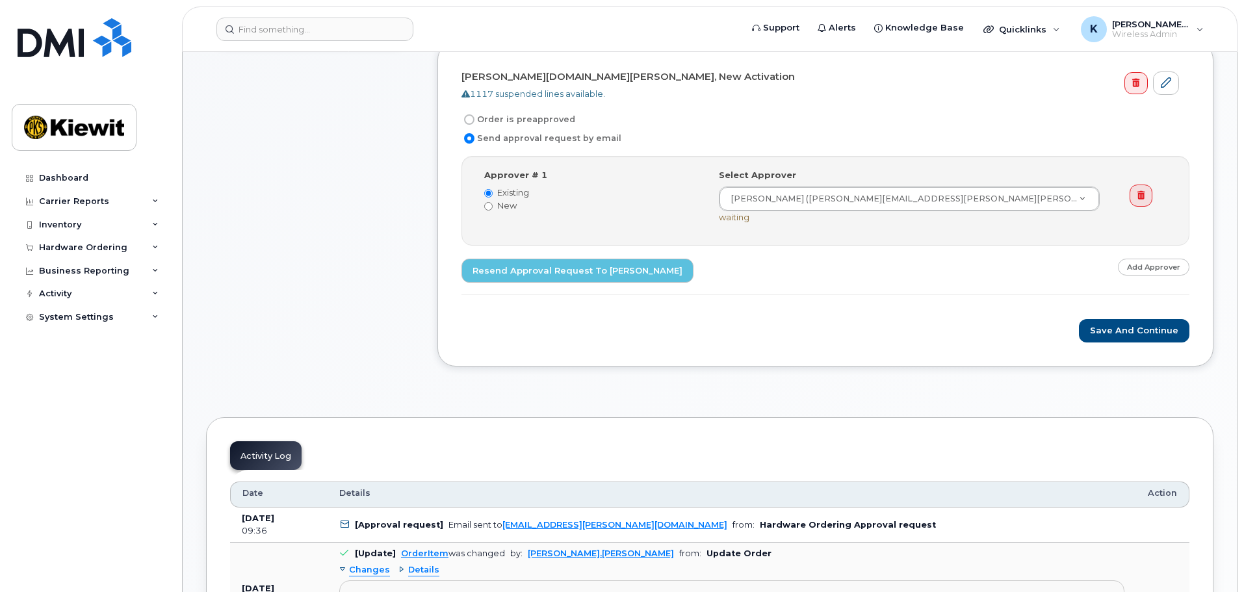
scroll to position [455, 0]
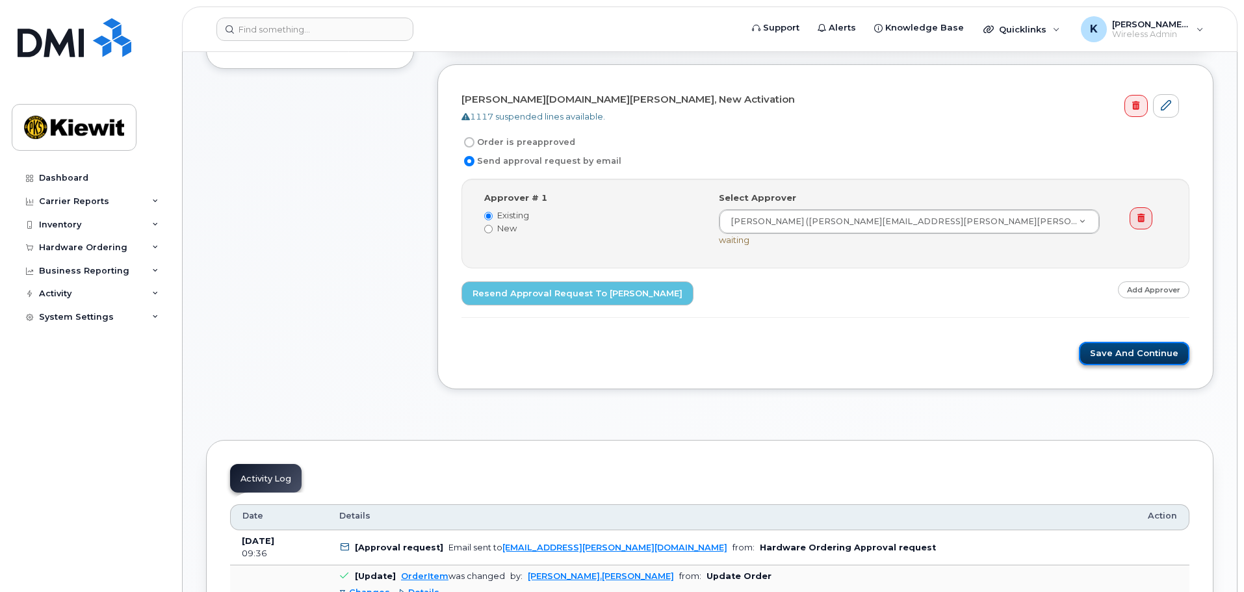
click at [1111, 354] on button "Save and Continue" at bounding box center [1134, 354] width 111 height 24
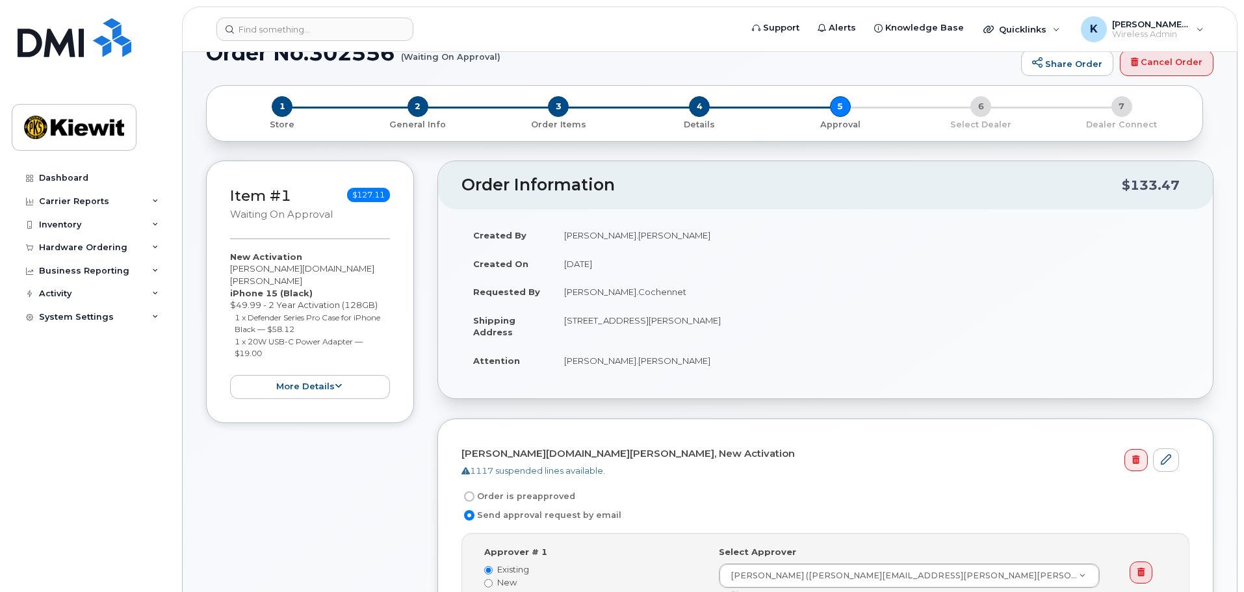
scroll to position [260, 0]
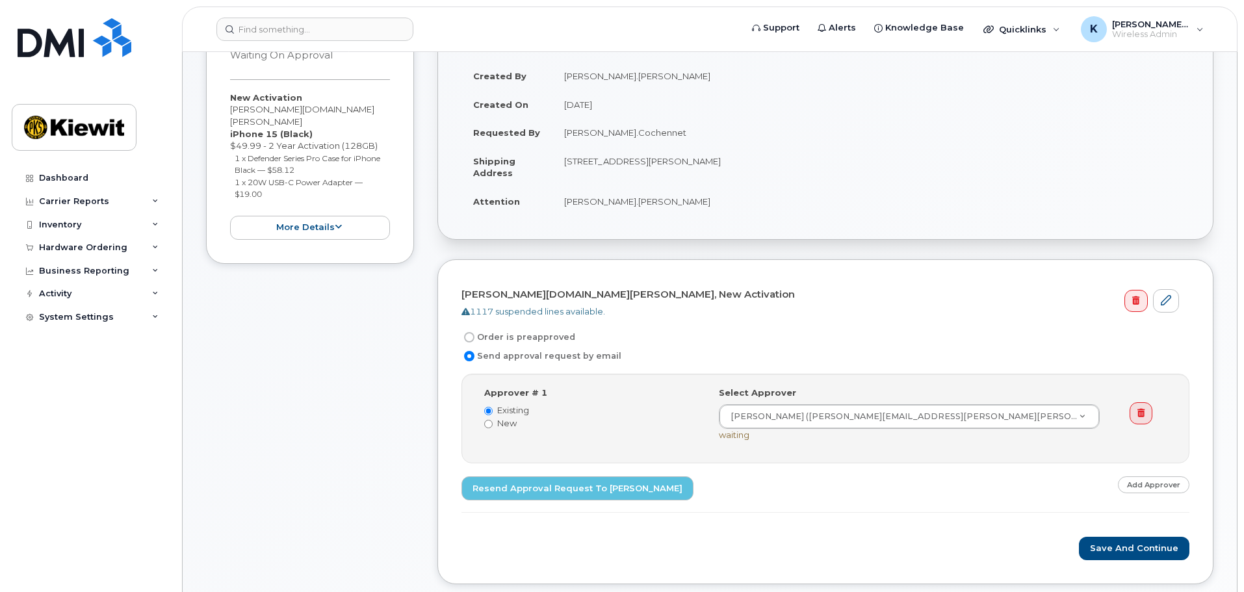
click at [1010, 309] on div "1117 suspended lines available." at bounding box center [821, 312] width 718 height 12
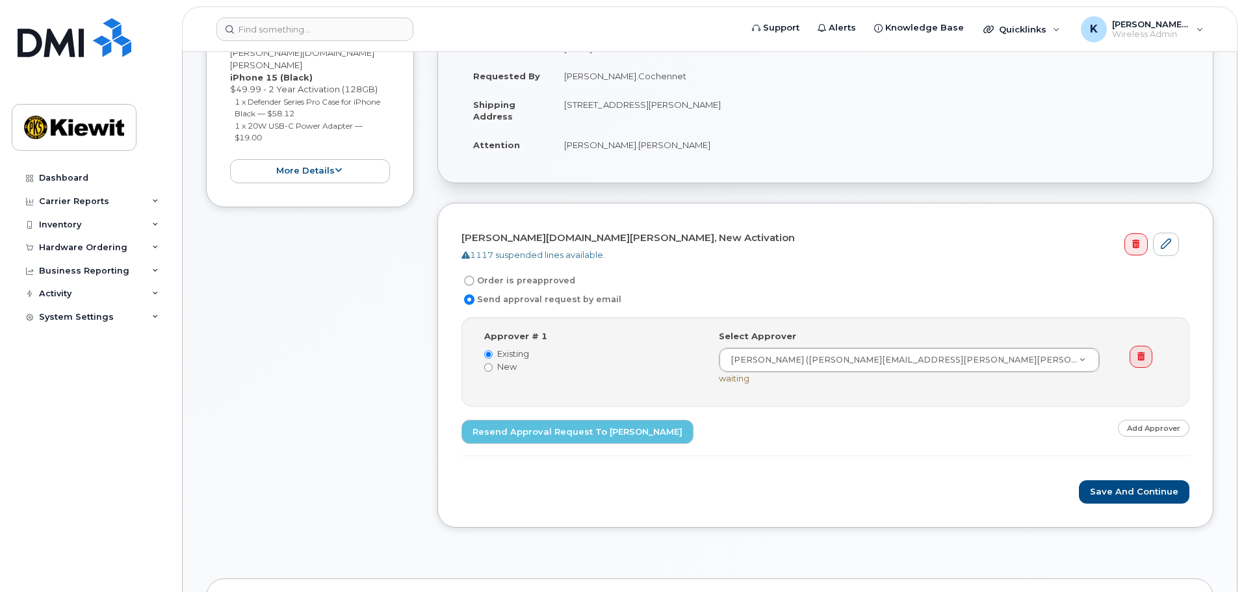
scroll to position [390, 0]
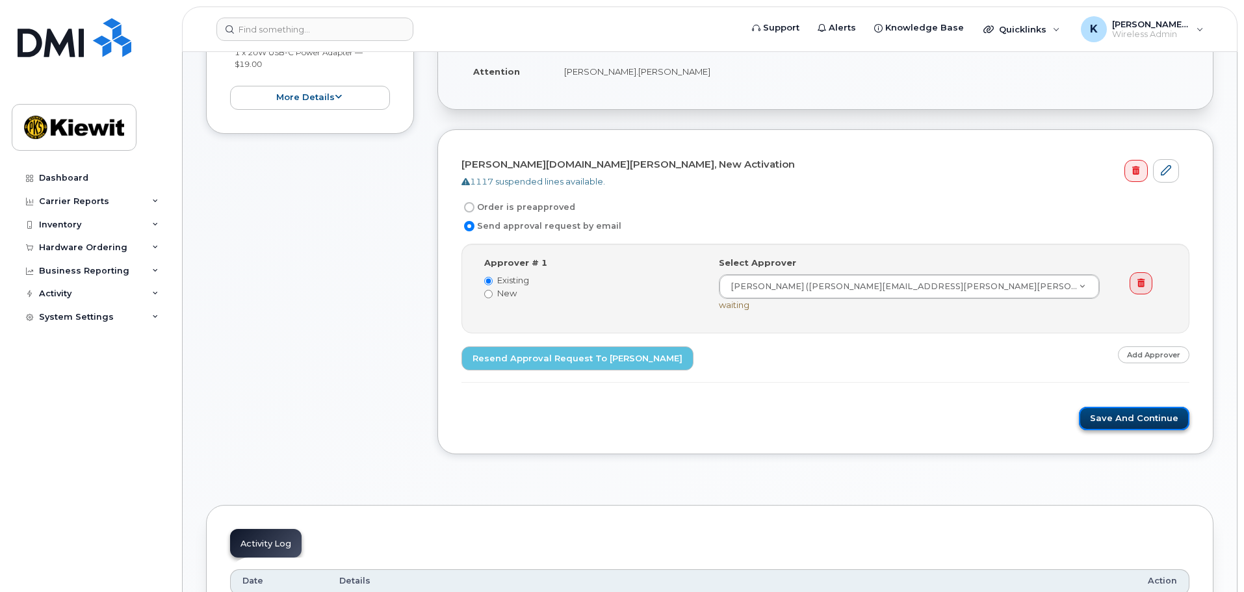
click at [1152, 412] on button "Save and Continue" at bounding box center [1134, 419] width 111 height 24
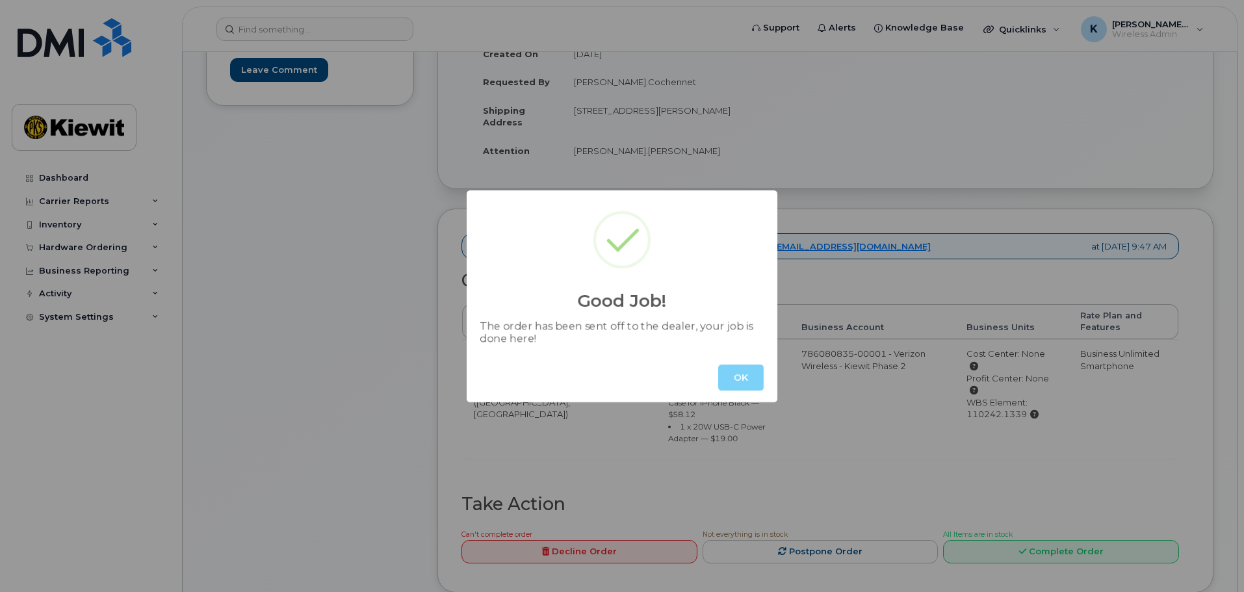
scroll to position [369, 0]
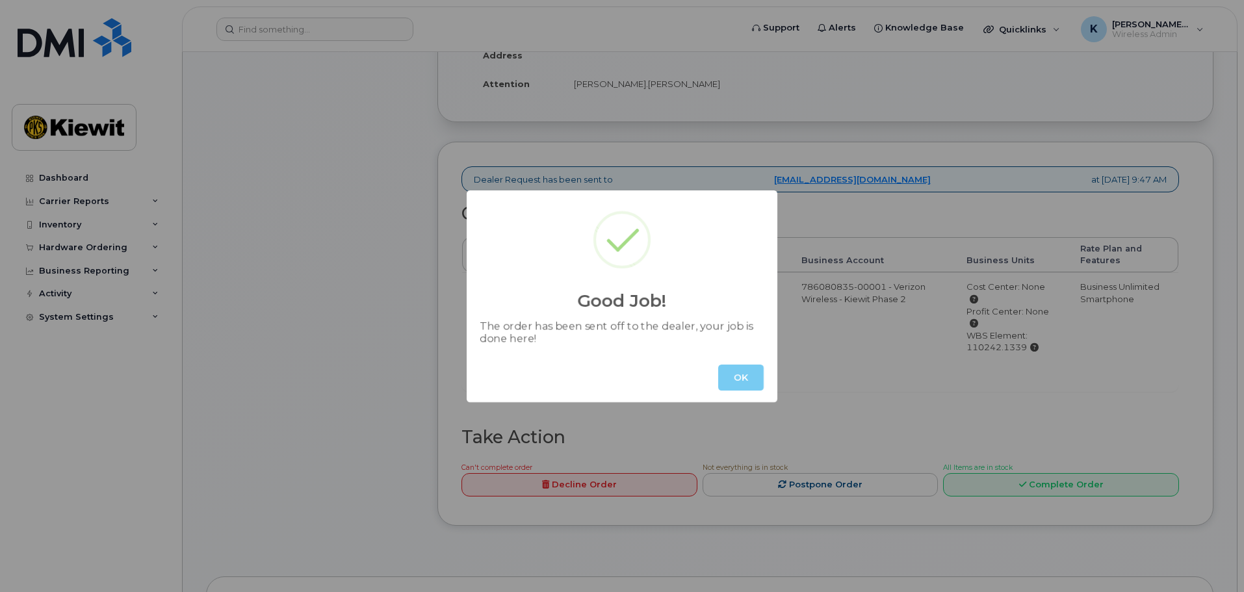
click at [743, 382] on button "OK" at bounding box center [741, 378] width 46 height 26
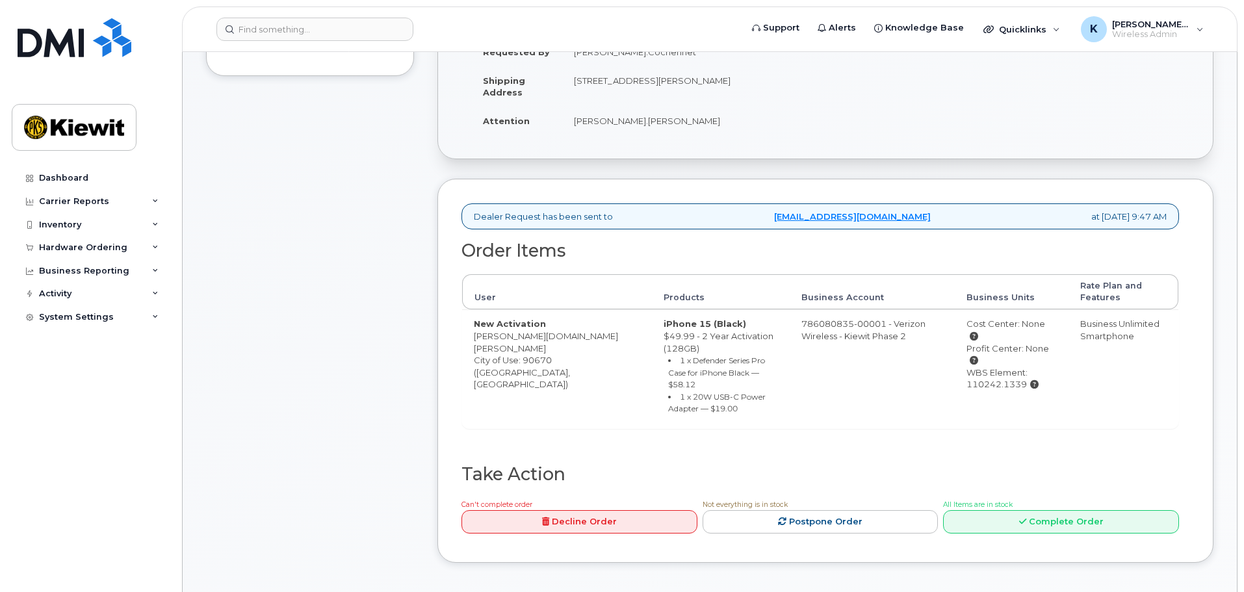
scroll to position [455, 0]
